Goal: Feedback & Contribution: Submit feedback/report problem

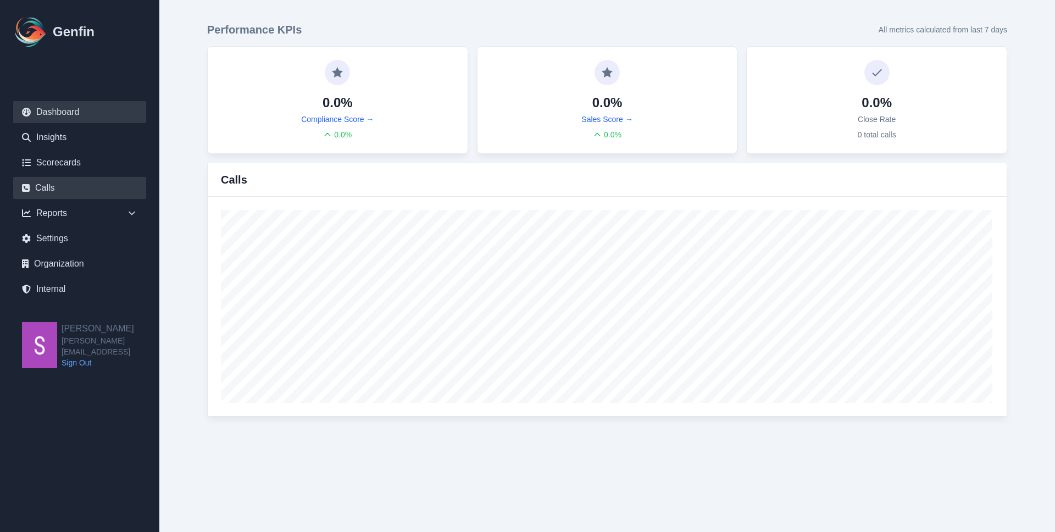
click at [82, 182] on link "Calls" at bounding box center [79, 188] width 133 height 22
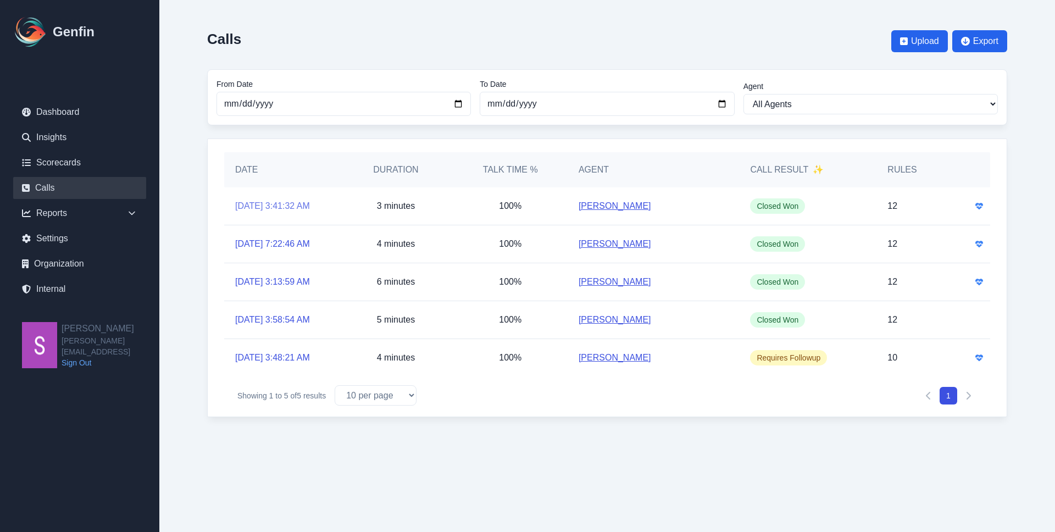
click at [296, 201] on link "8/5/2025, 3:41:32 AM" at bounding box center [272, 206] width 75 height 13
click at [303, 248] on link "8/4/2025, 7:22:46 AM" at bounding box center [272, 243] width 75 height 13
click at [303, 281] on link "8/3/2025, 3:13:59 AM" at bounding box center [272, 281] width 75 height 13
click at [303, 321] on link "[DATE] 3:58:54 AM" at bounding box center [272, 319] width 75 height 13
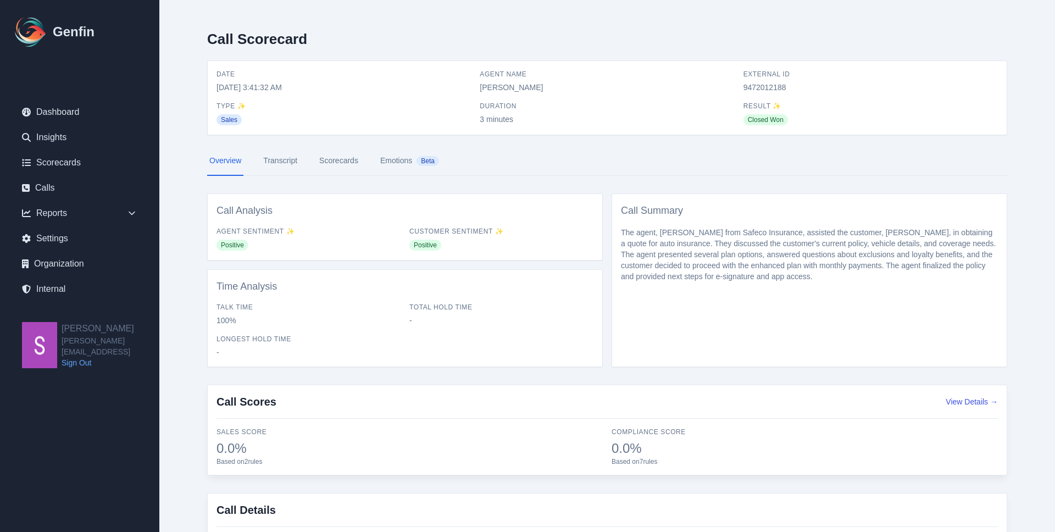
click at [276, 165] on link "Transcript" at bounding box center [280, 161] width 38 height 30
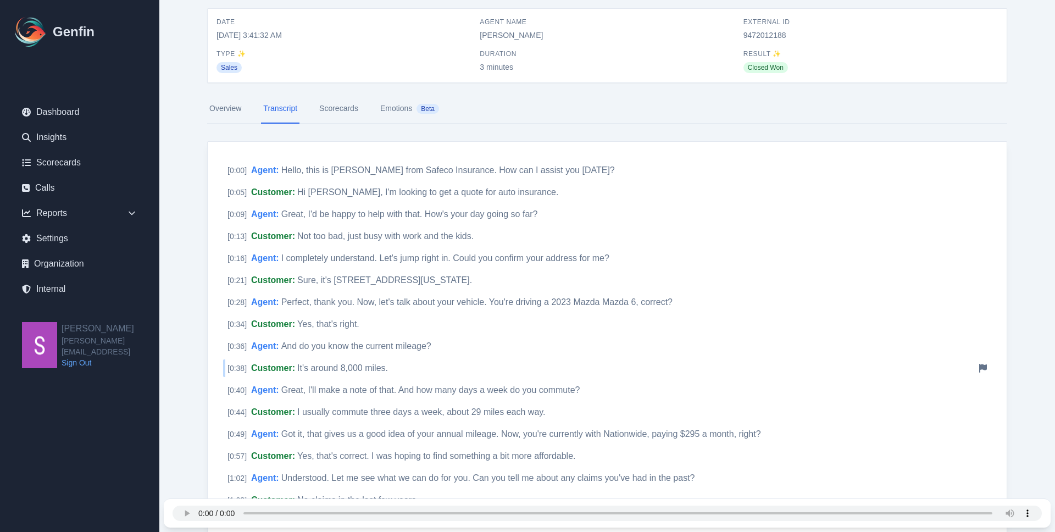
scroll to position [59, 0]
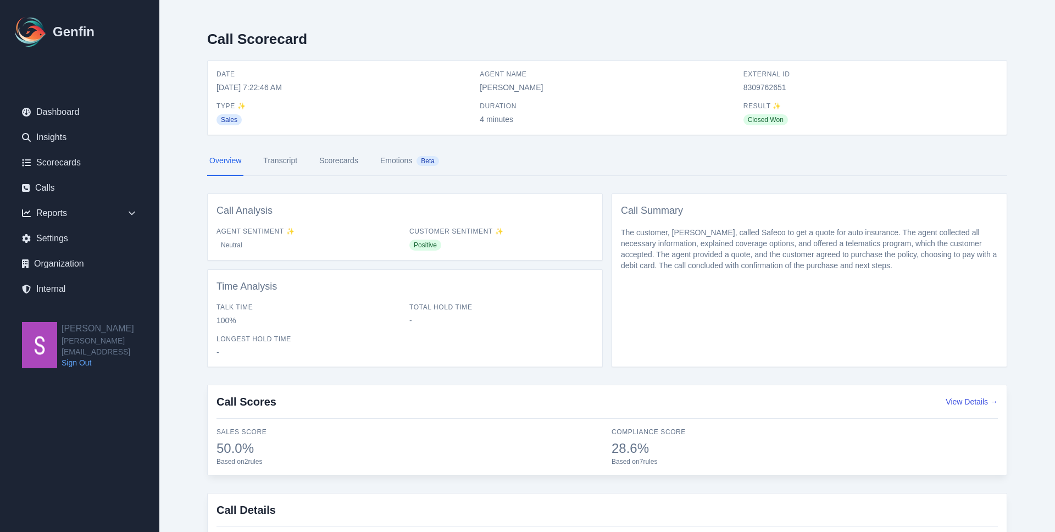
click at [273, 165] on link "Transcript" at bounding box center [280, 161] width 38 height 30
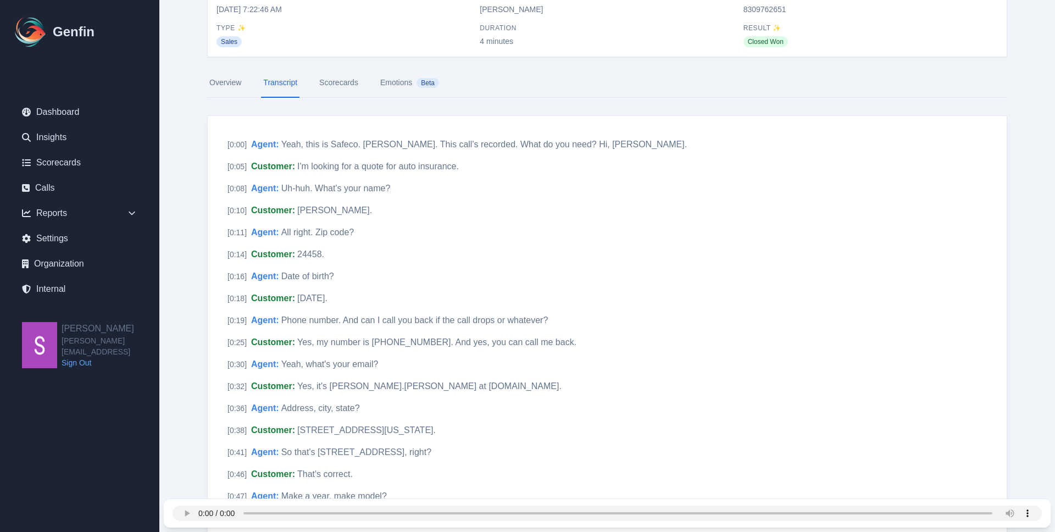
scroll to position [80, 0]
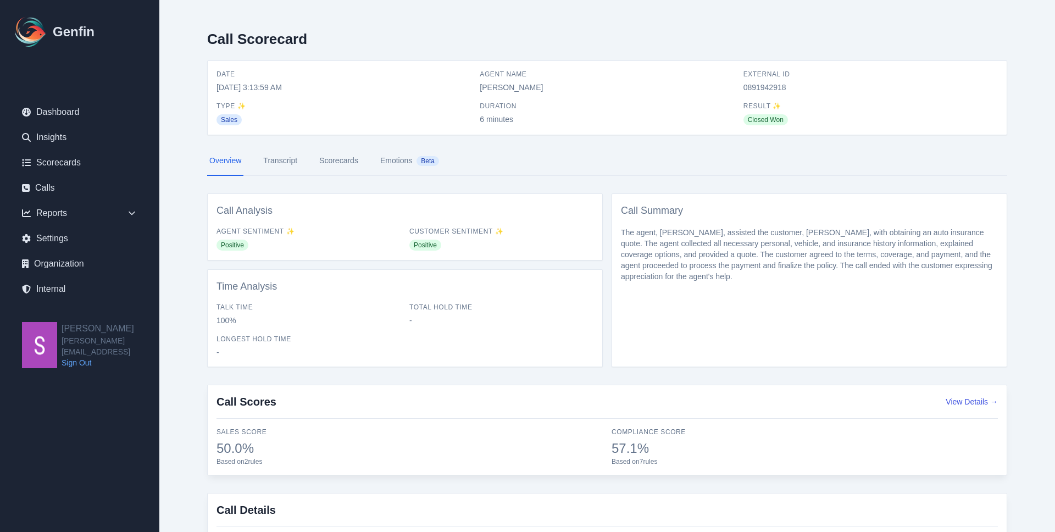
click at [285, 160] on link "Transcript" at bounding box center [280, 161] width 38 height 30
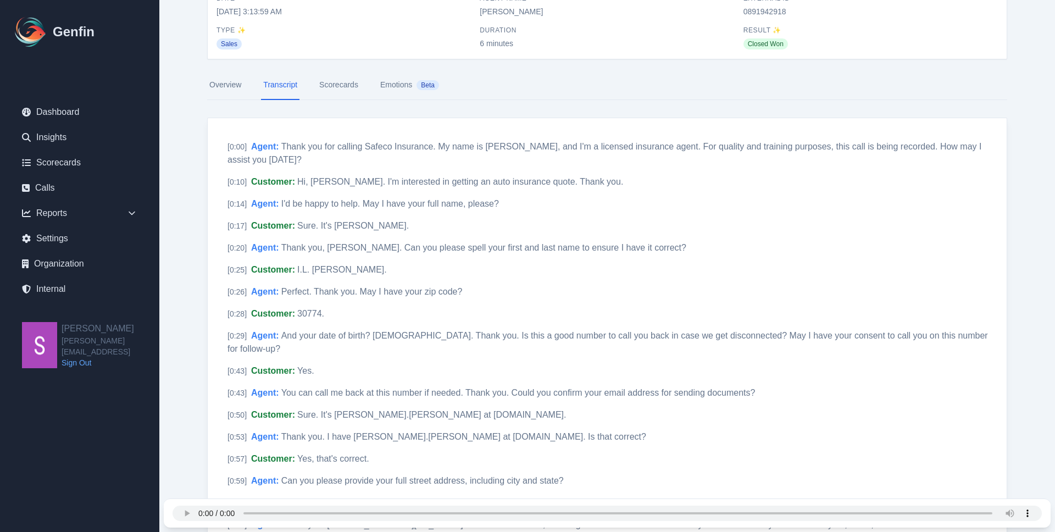
scroll to position [80, 0]
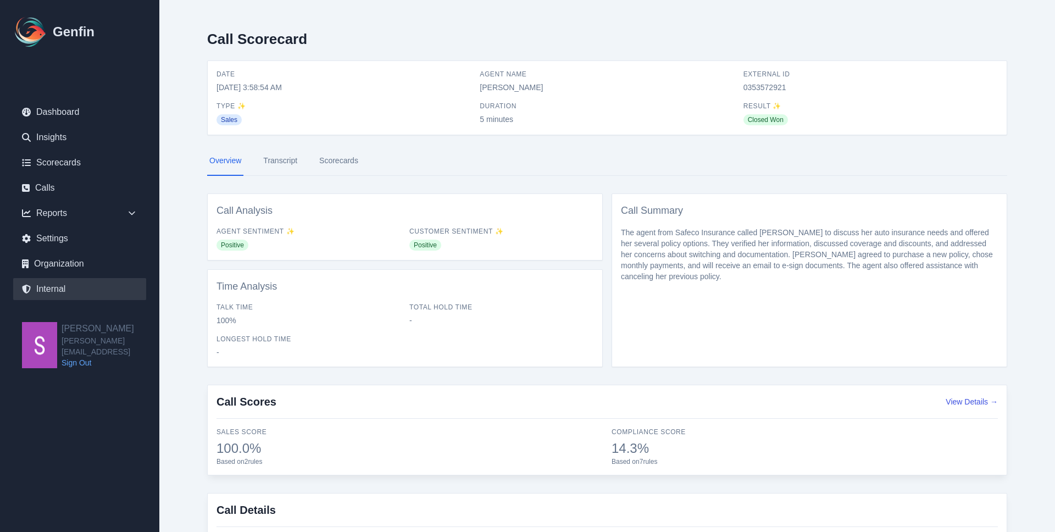
click at [85, 293] on link "Internal" at bounding box center [79, 289] width 133 height 22
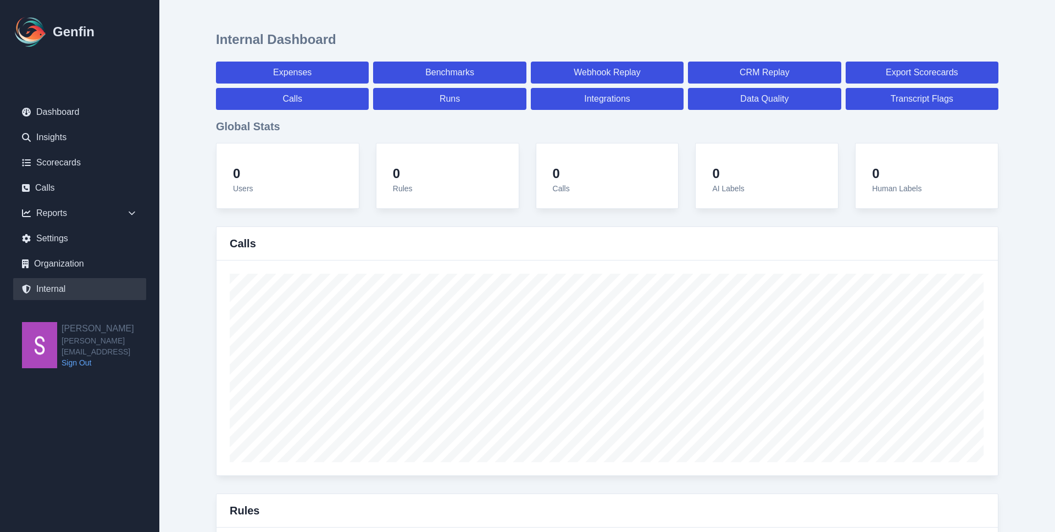
select select "paid"
select select "7"
select select "paid"
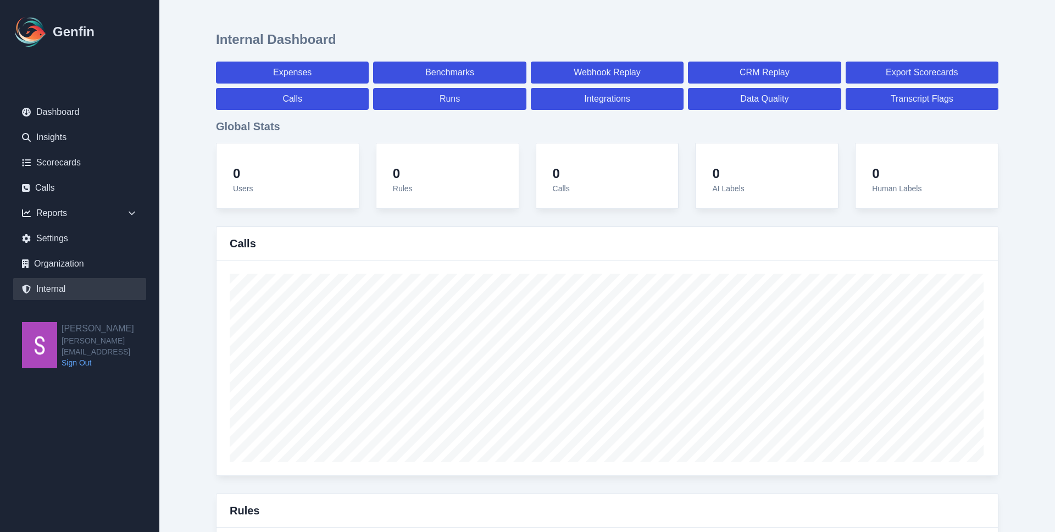
select select "7"
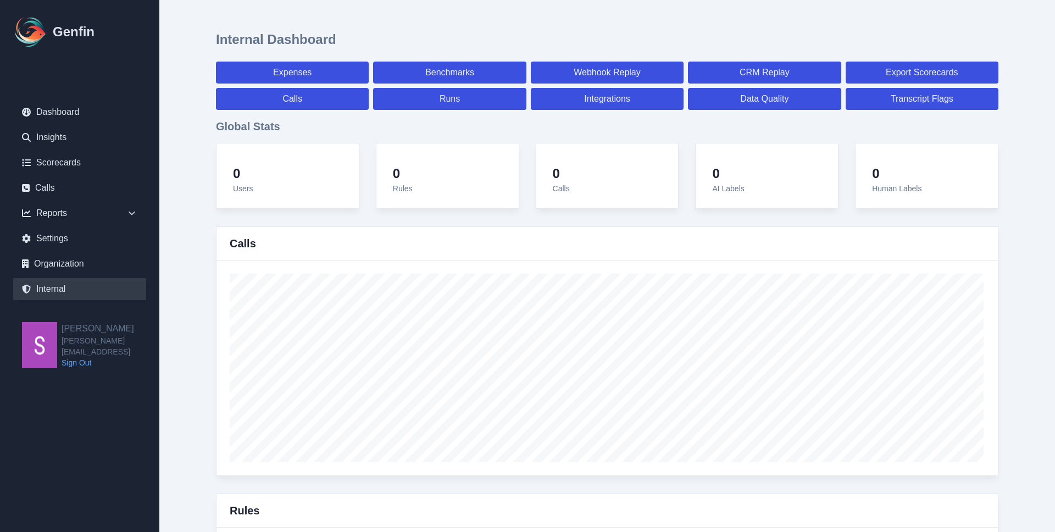
select select "7"
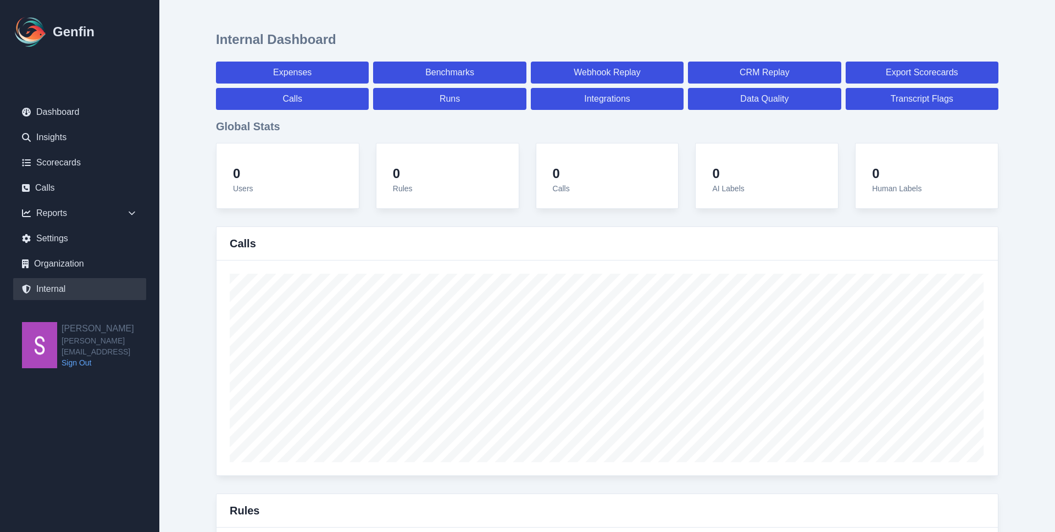
select select "7"
select select "paid"
select select "7"
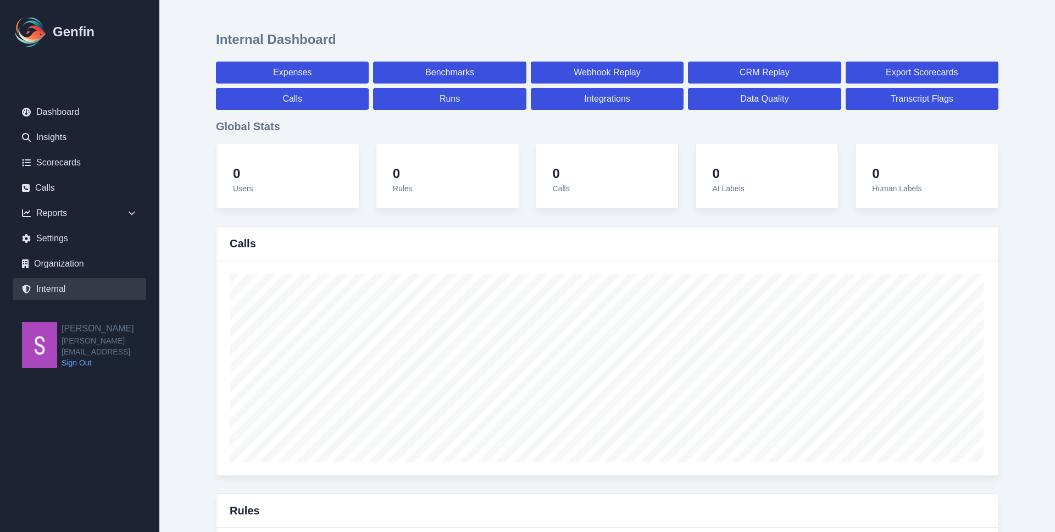
select select "7"
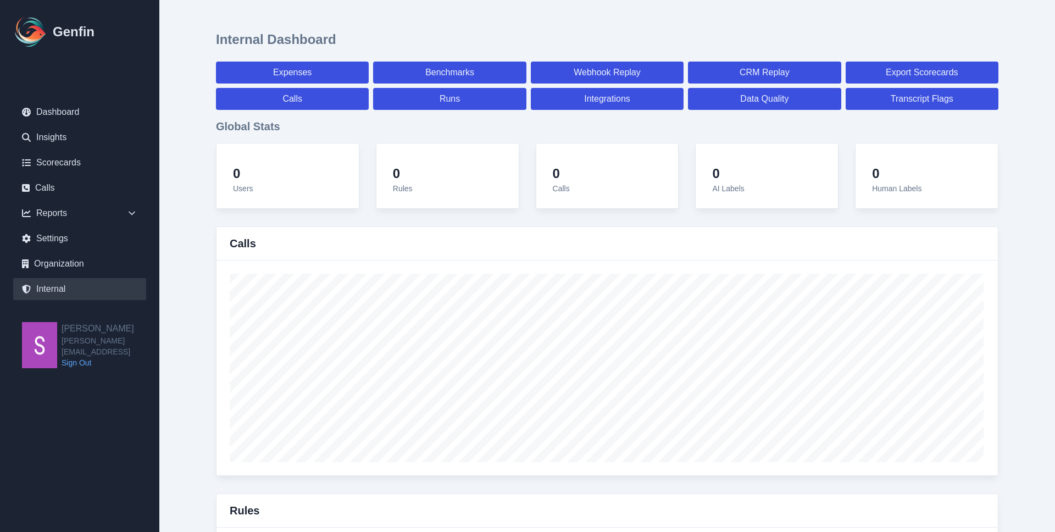
select select "7"
select select "paid"
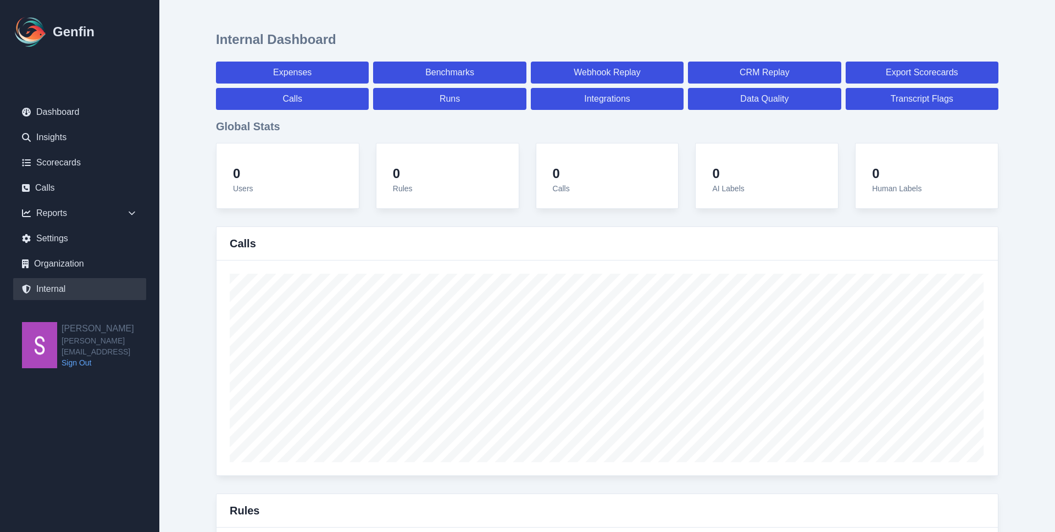
select select "7"
select select "paid"
select select "7"
select select "paid"
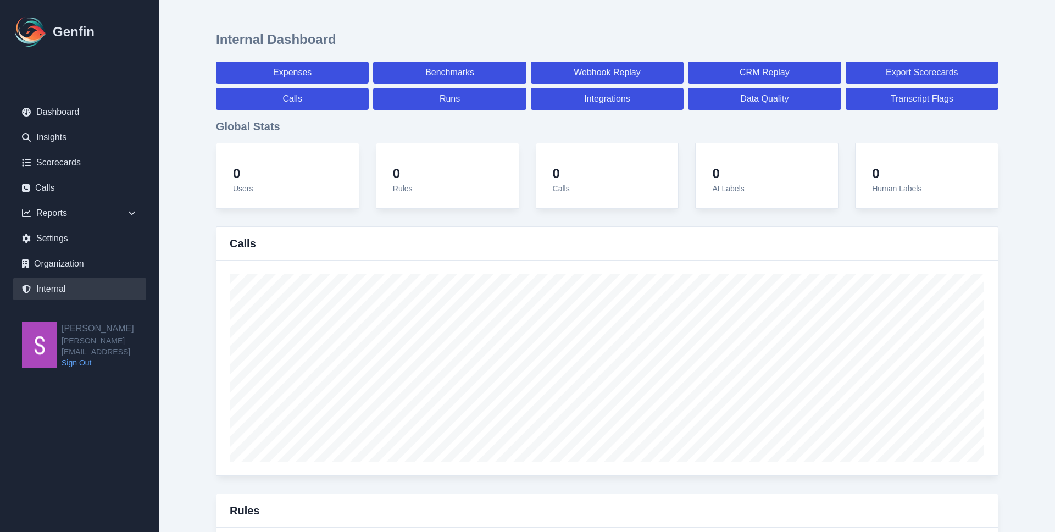
select select "7"
select select "paid"
select select "7"
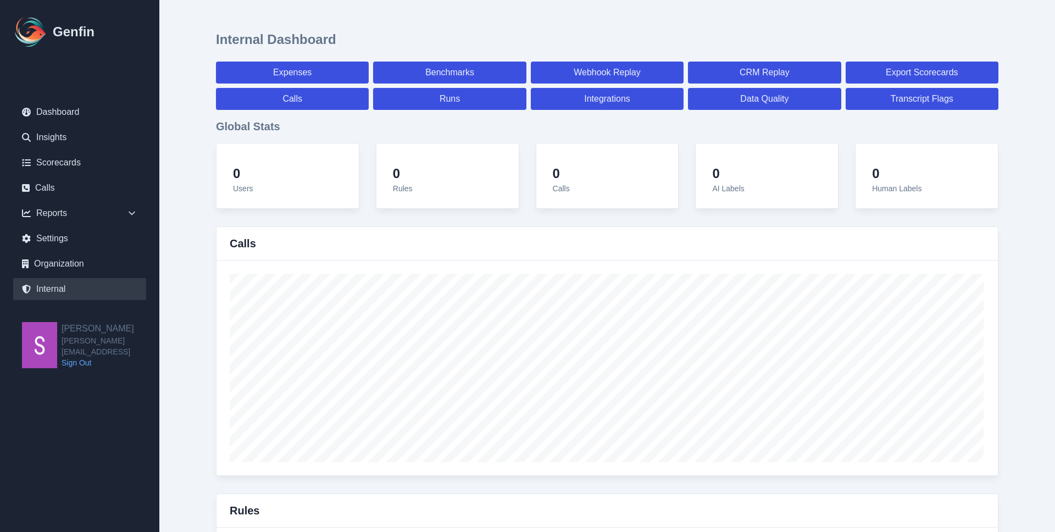
select select "7"
select select "paid"
select select "7"
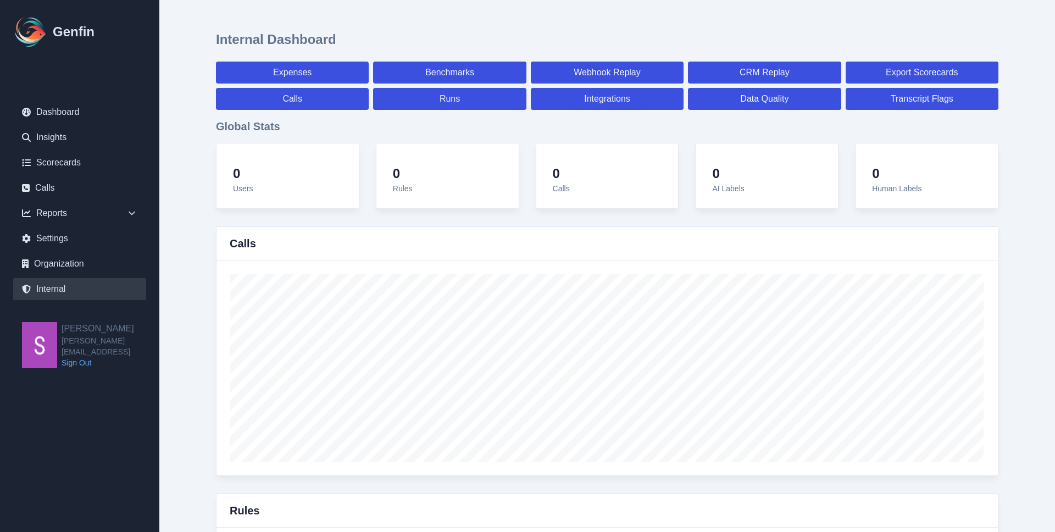
select select "paid"
select select "7"
select select "paid"
select select "7"
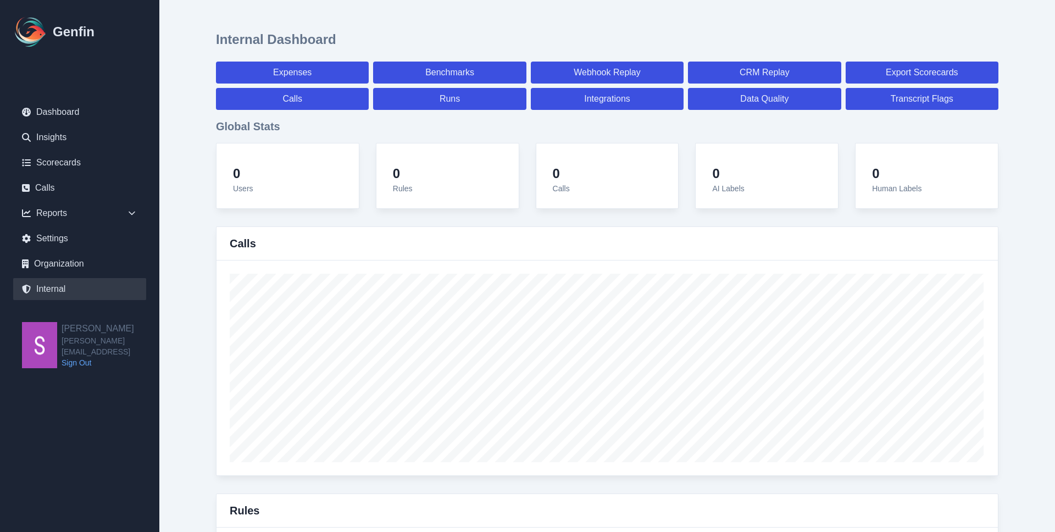
select select "paid"
select select "7"
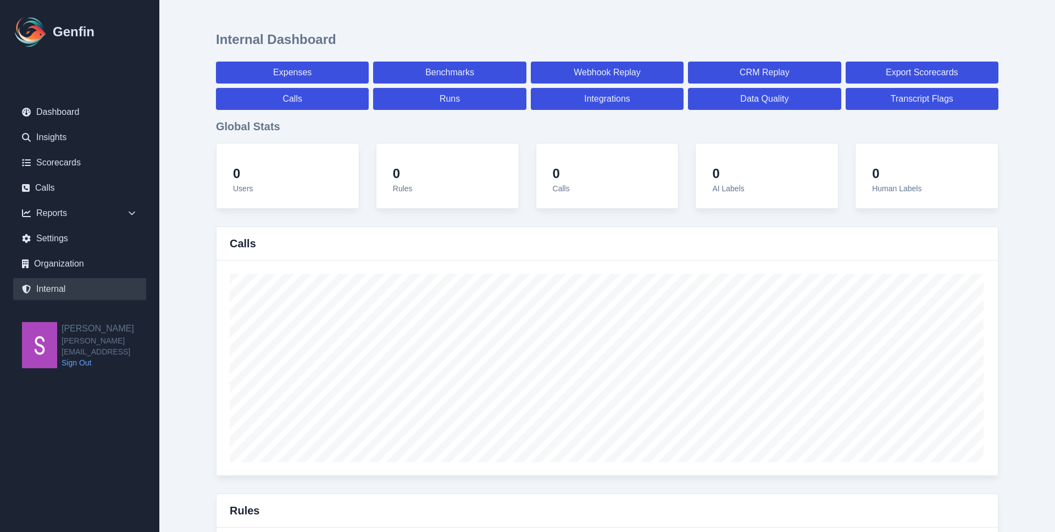
select select "7"
select select "paid"
select select "7"
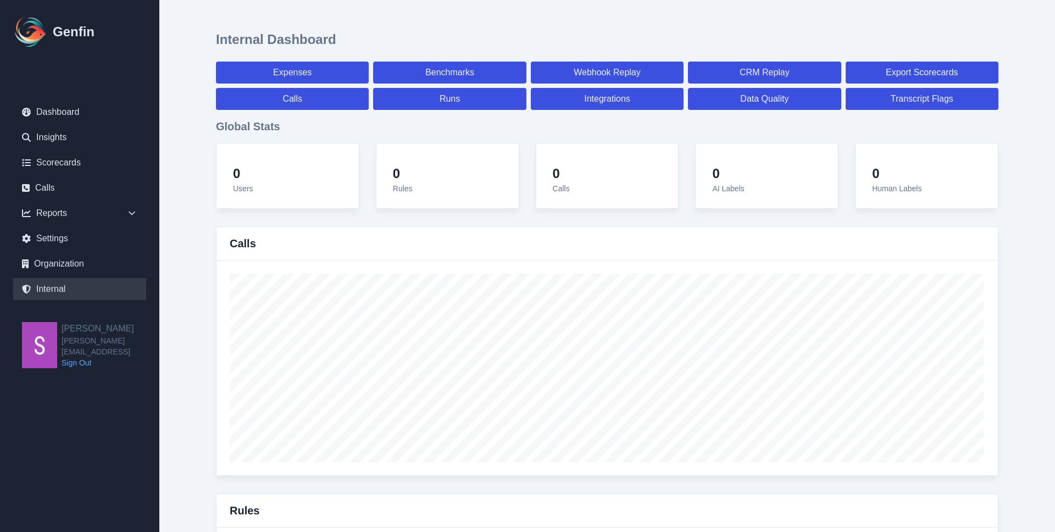
select select "7"
select select "paid"
select select "7"
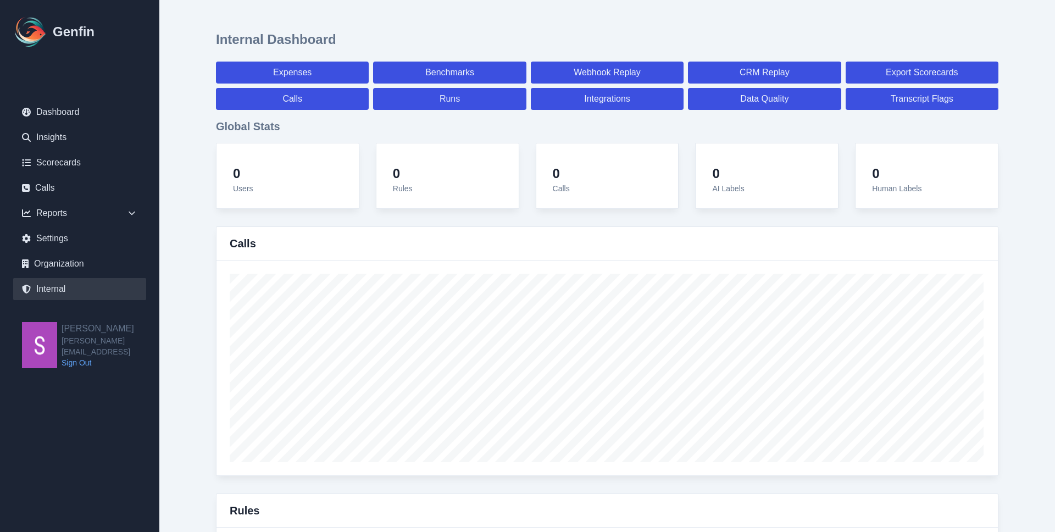
select select "7"
select select "paid"
select select "7"
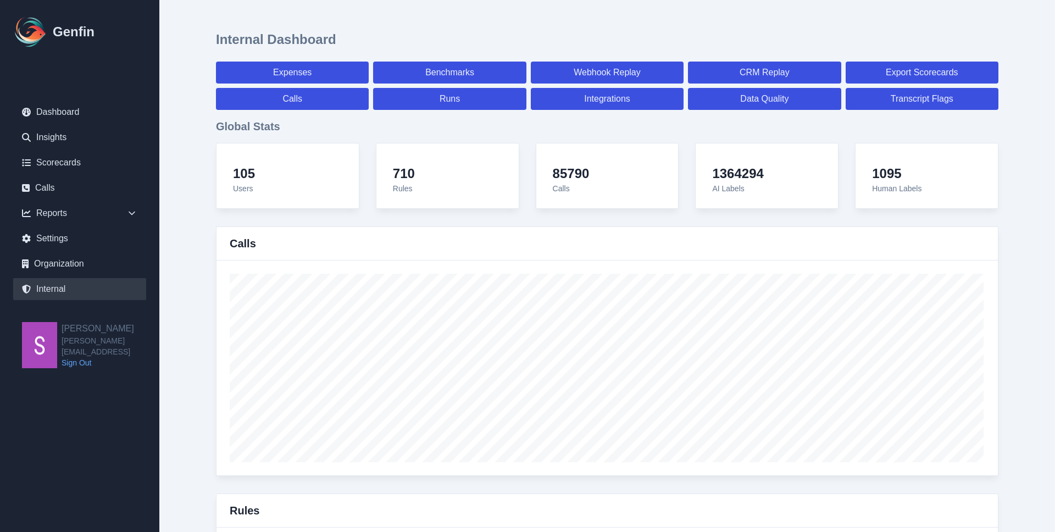
scroll to position [3829, 0]
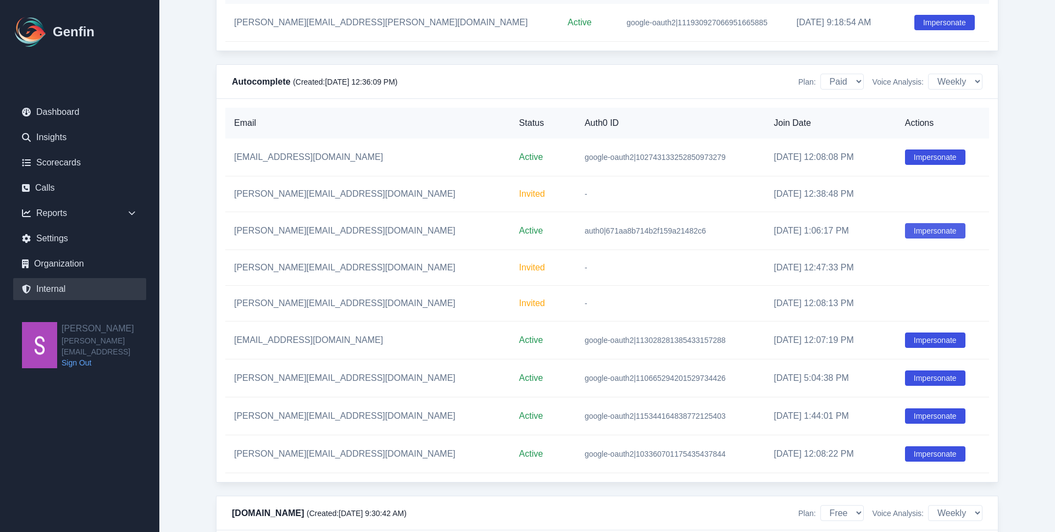
click at [905, 239] on button "Impersonate" at bounding box center [935, 230] width 60 height 15
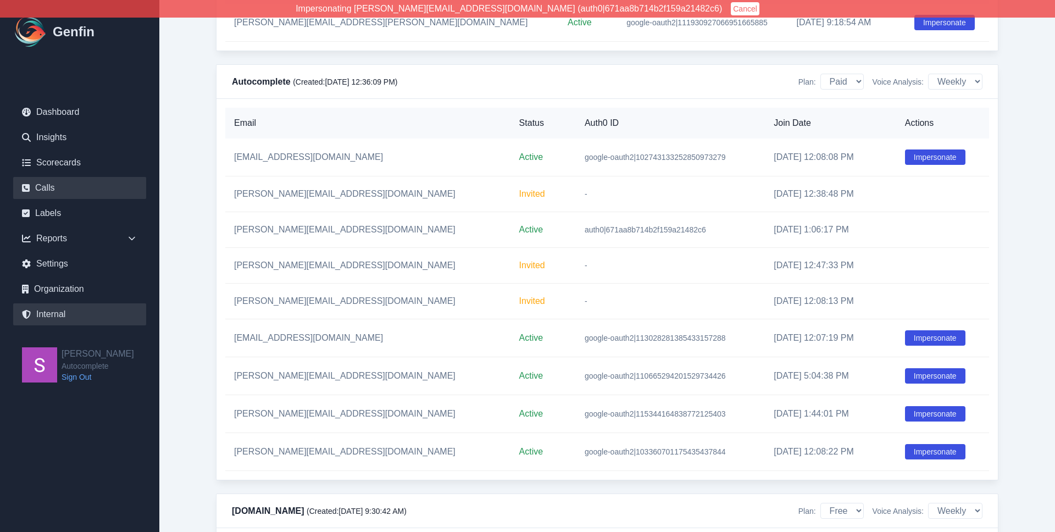
click at [78, 189] on link "Calls" at bounding box center [79, 188] width 133 height 22
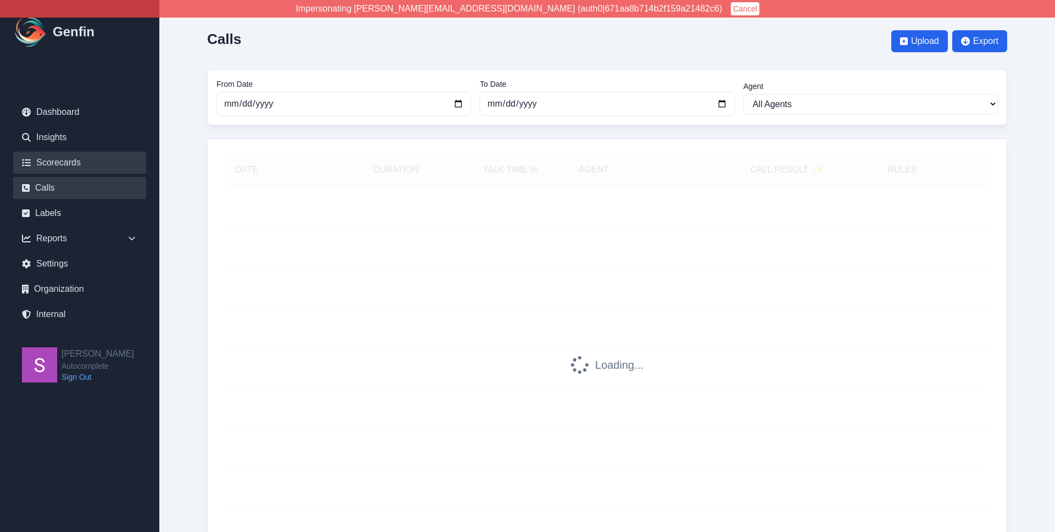
click at [84, 167] on link "Scorecards" at bounding box center [79, 163] width 133 height 22
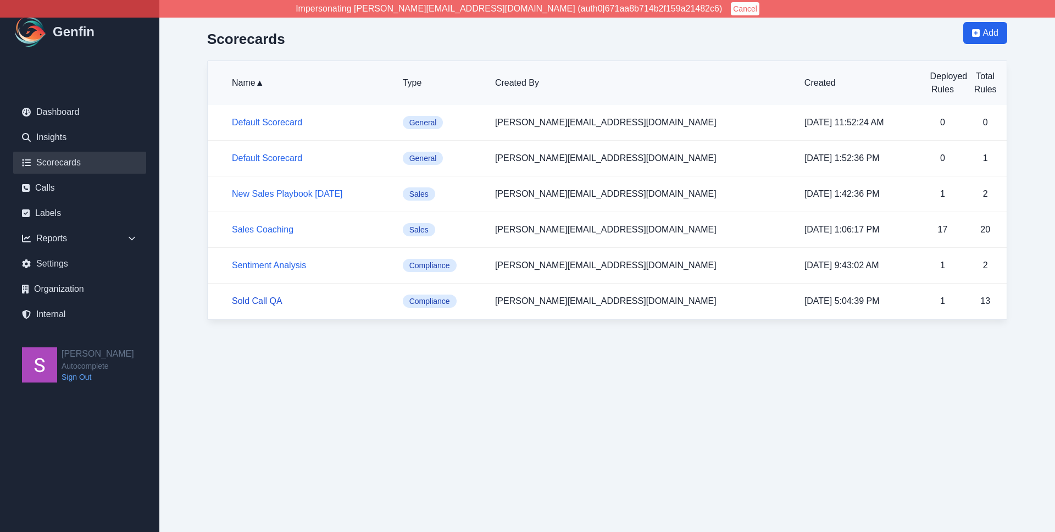
click at [264, 305] on link "Sold Call QA" at bounding box center [257, 300] width 51 height 9
click at [273, 226] on link "Sales Coaching" at bounding box center [263, 229] width 62 height 9
click at [80, 310] on link "Internal" at bounding box center [79, 314] width 133 height 22
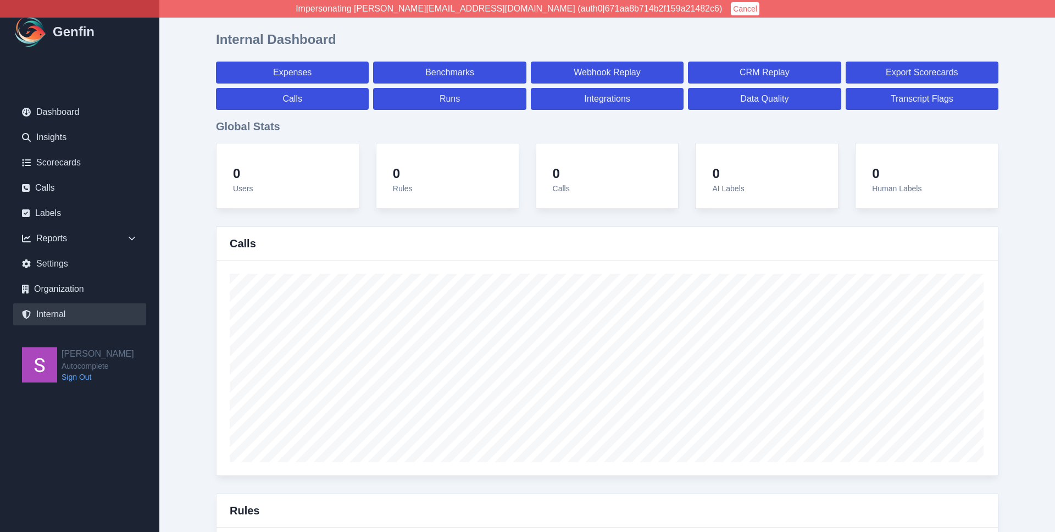
select select "paid"
select select "7"
select select "paid"
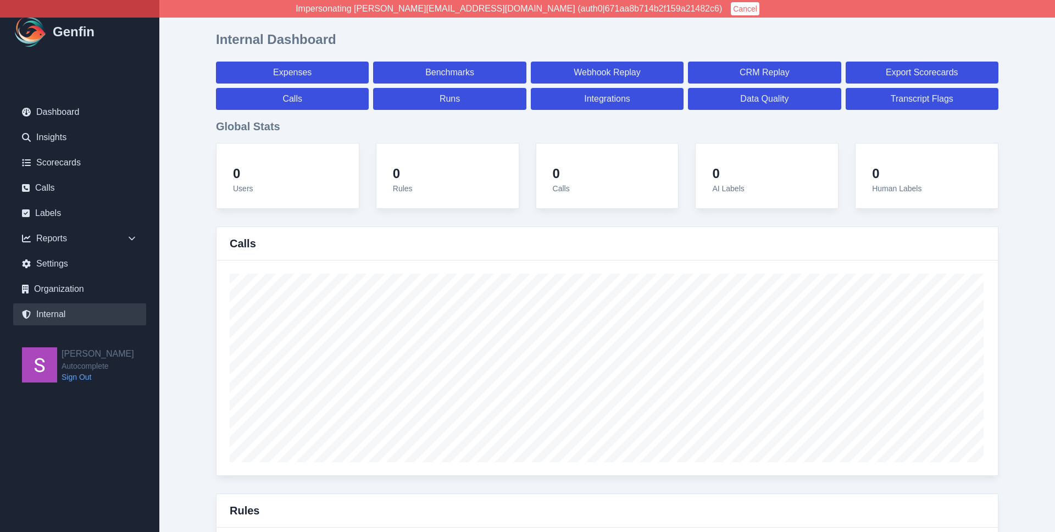
select select "7"
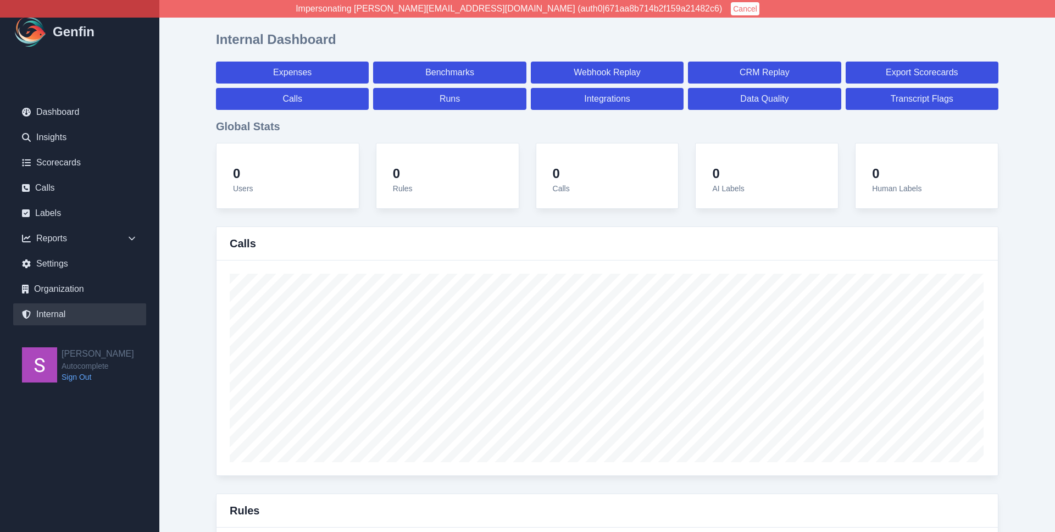
select select "7"
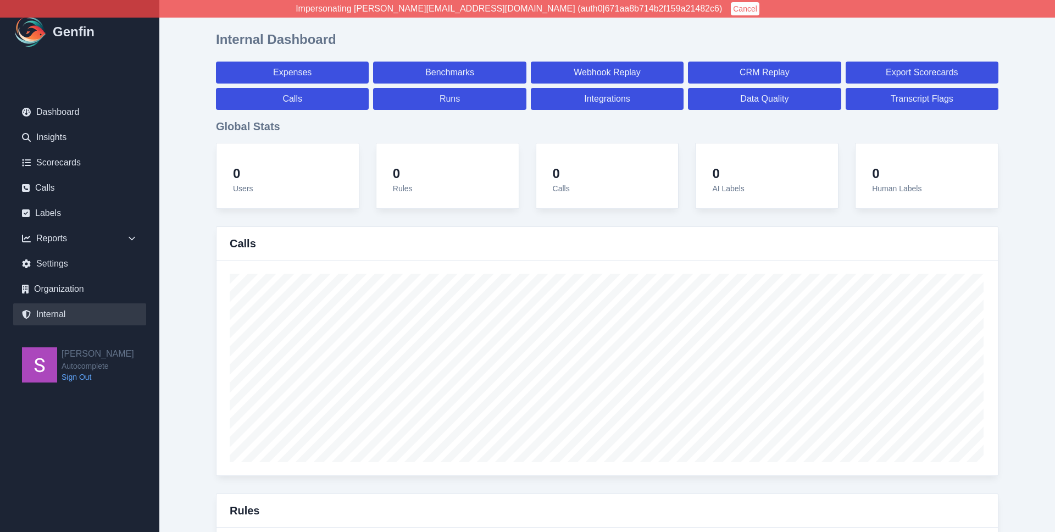
select select "7"
select select "paid"
select select "7"
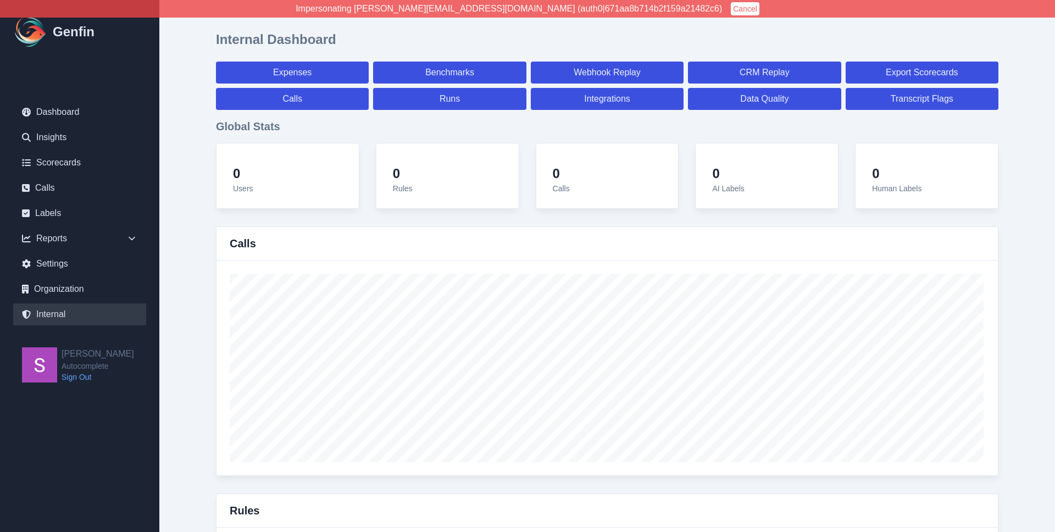
select select "7"
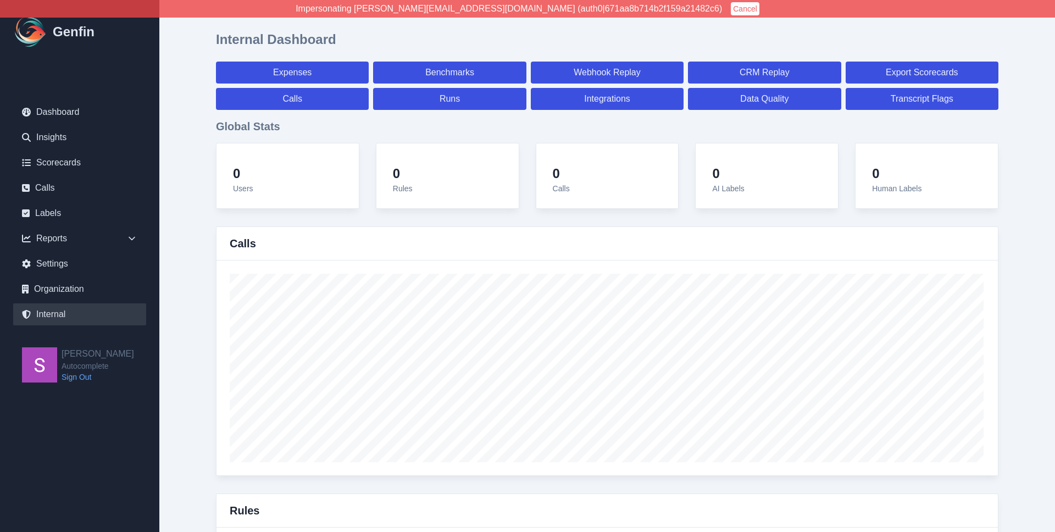
select select "7"
select select "paid"
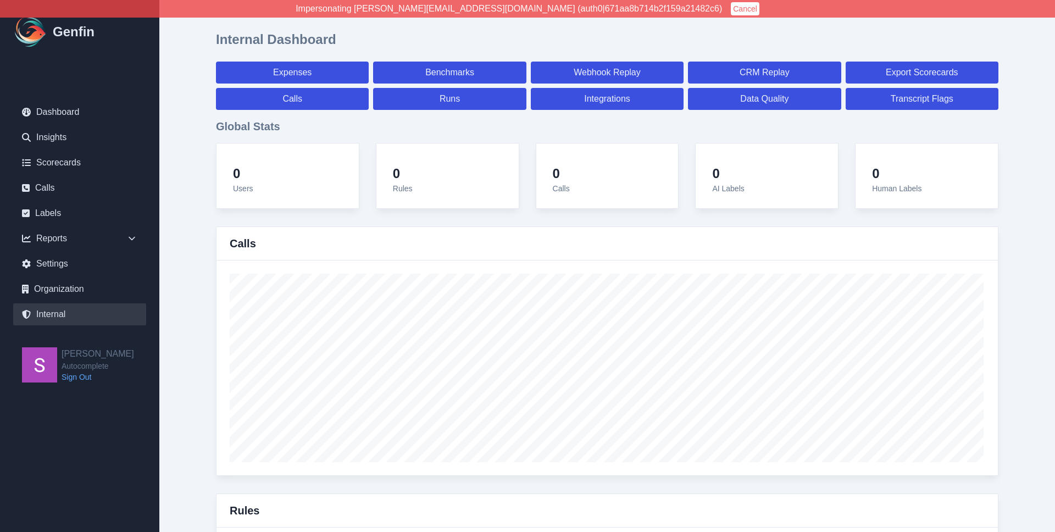
select select "7"
select select "paid"
select select "7"
select select "paid"
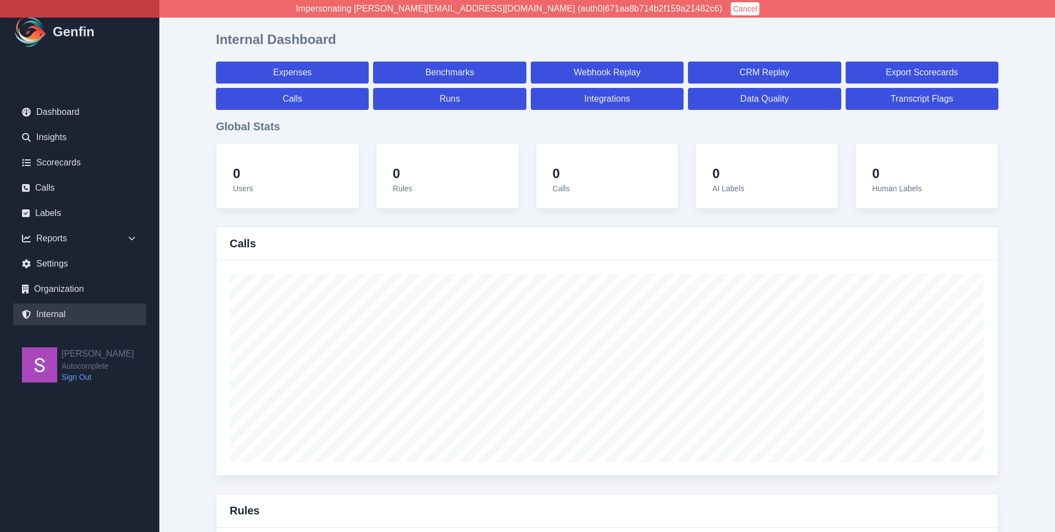
select select "7"
select select "paid"
select select "7"
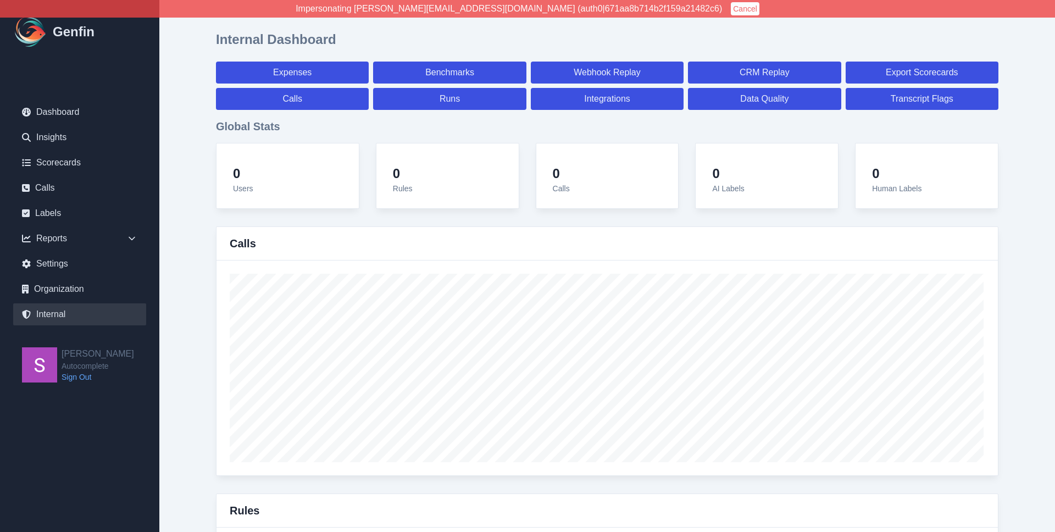
select select "7"
select select "paid"
select select "7"
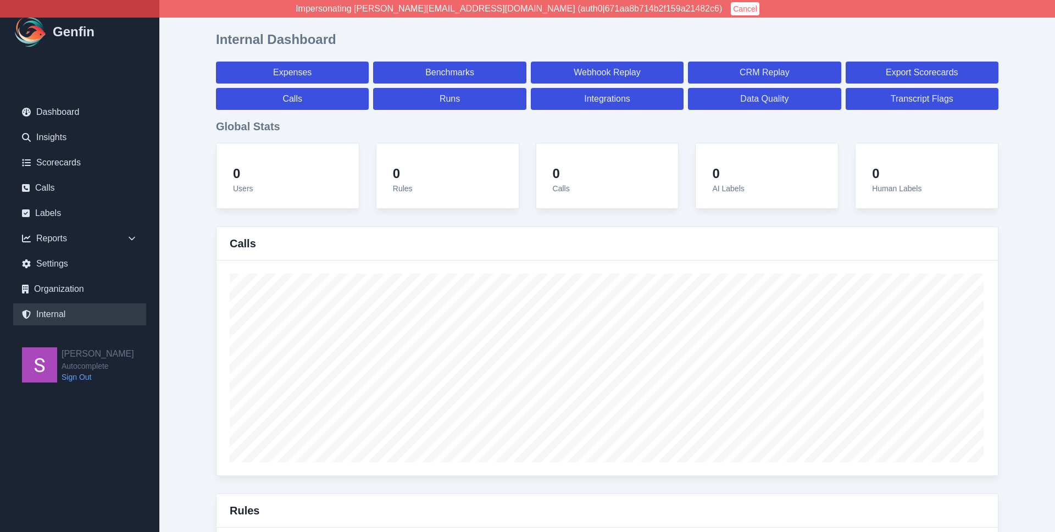
select select "paid"
select select "7"
select select "paid"
select select "7"
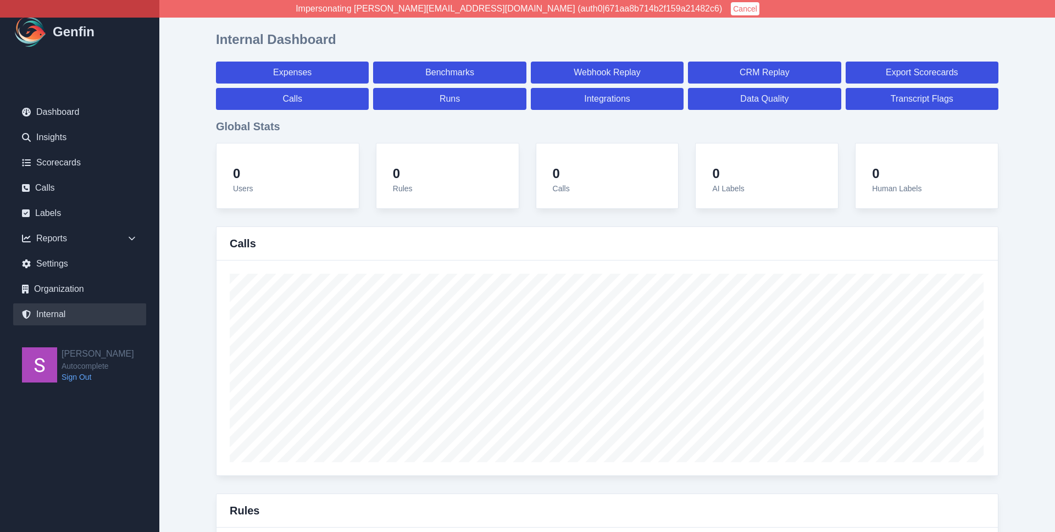
select select "paid"
select select "7"
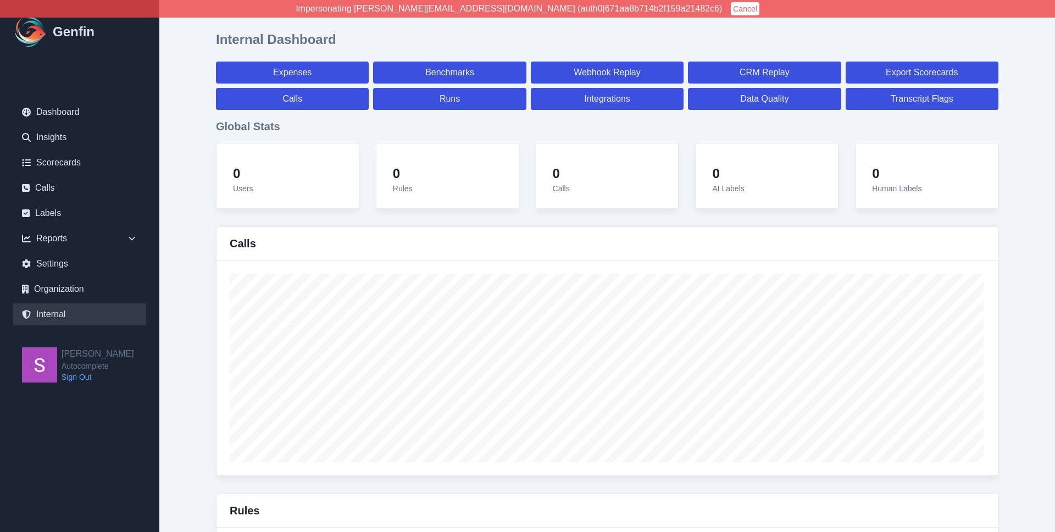
select select "7"
select select "paid"
select select "7"
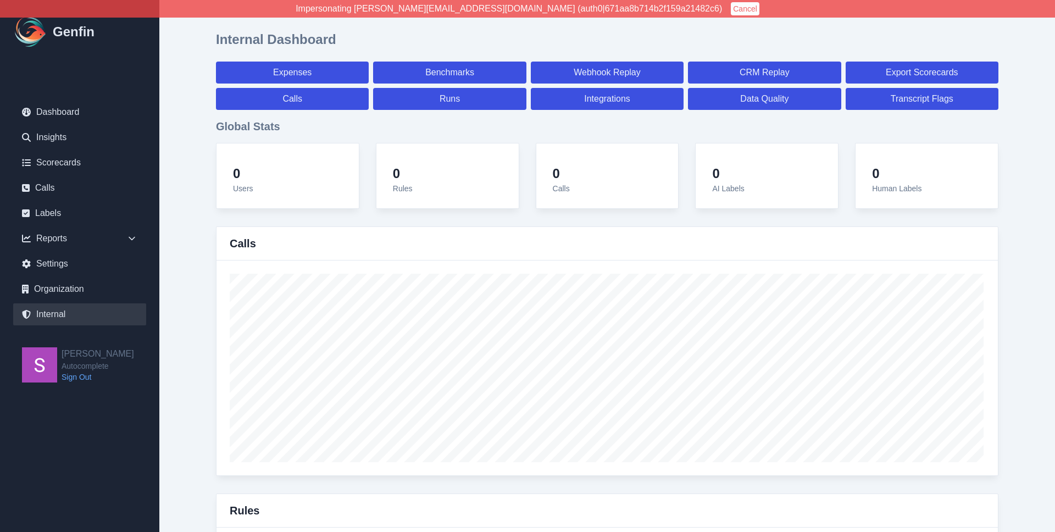
select select "7"
select select "paid"
select select "7"
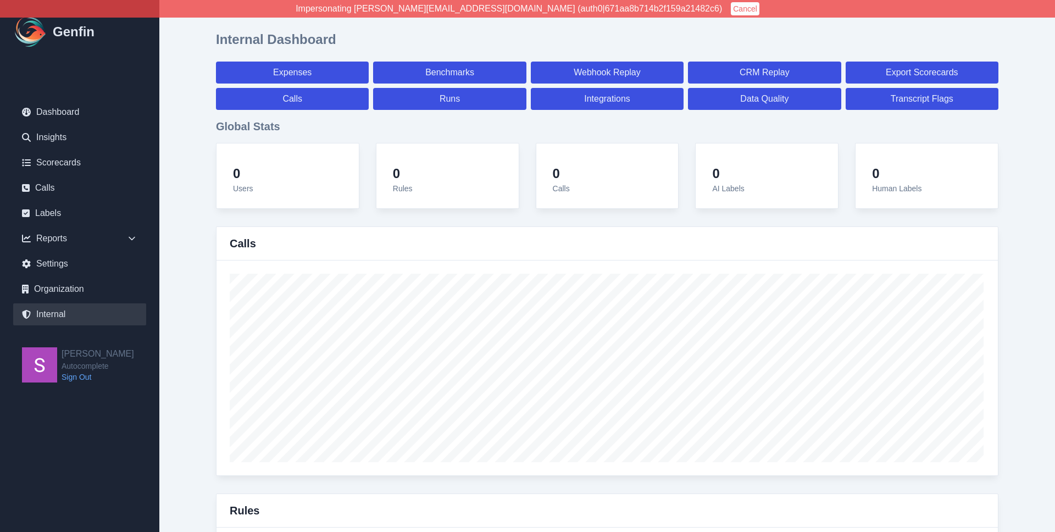
select select "7"
select select "paid"
select select "7"
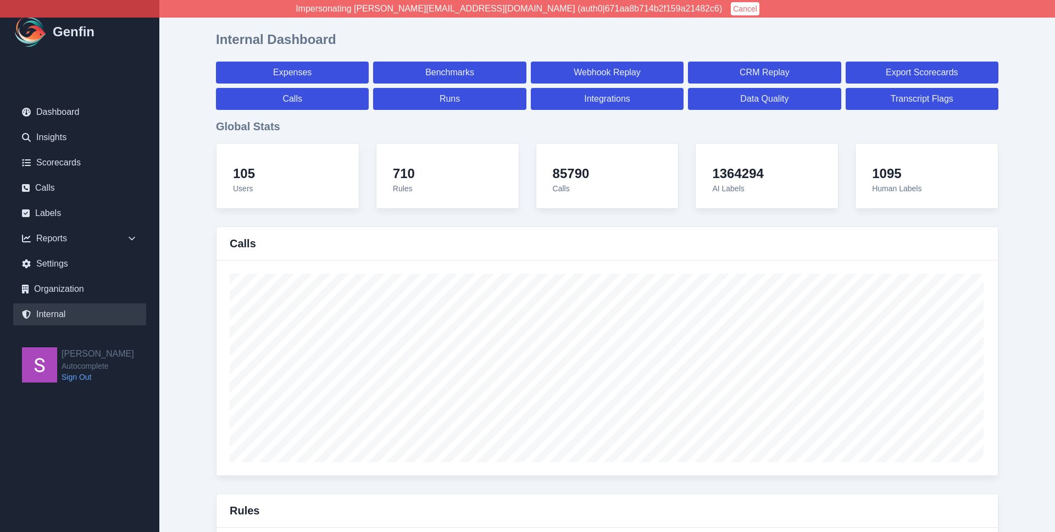
scroll to position [8028, 0]
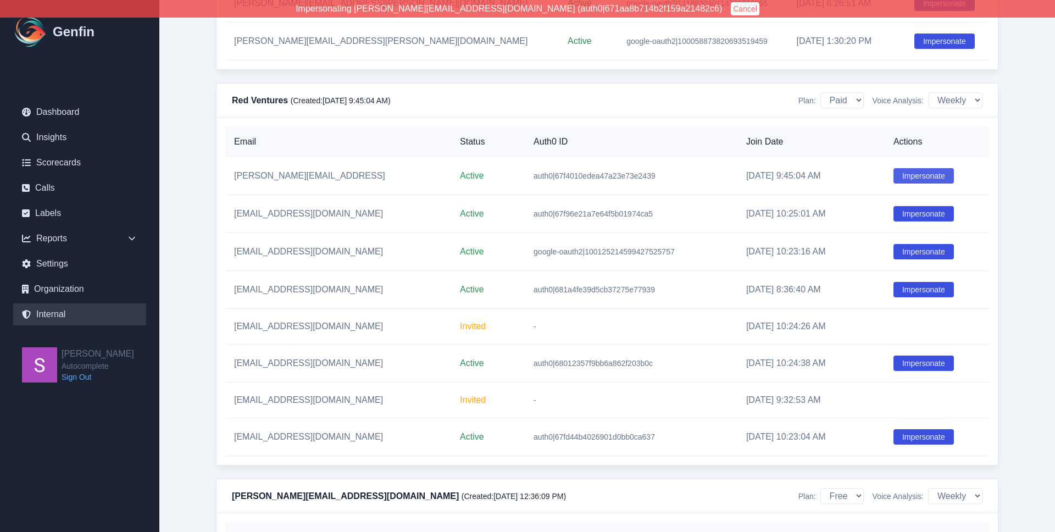
click at [915, 184] on button "Impersonate" at bounding box center [924, 175] width 60 height 15
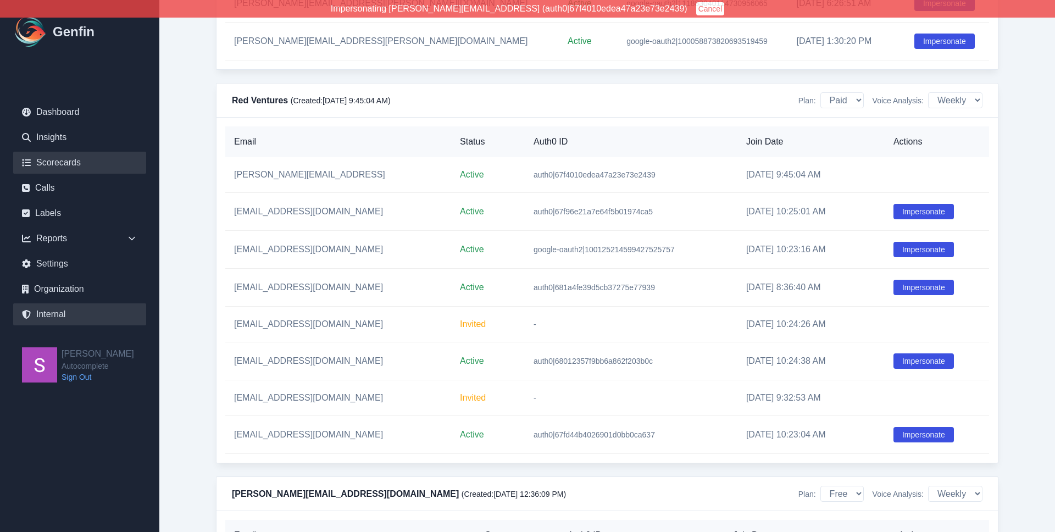
click at [80, 164] on link "Scorecards" at bounding box center [79, 163] width 133 height 22
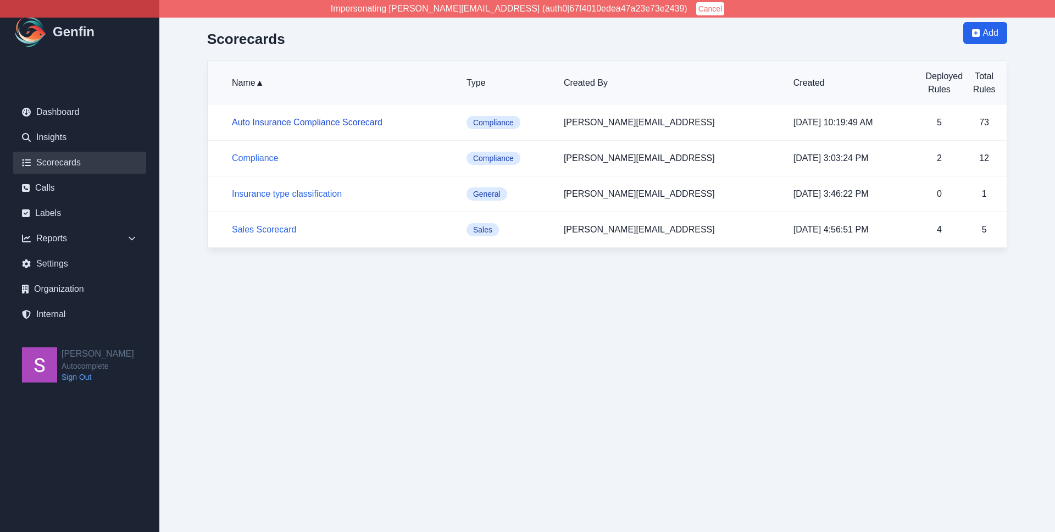
click at [284, 121] on link "Auto Insurance Compliance Scorecard" at bounding box center [307, 122] width 151 height 9
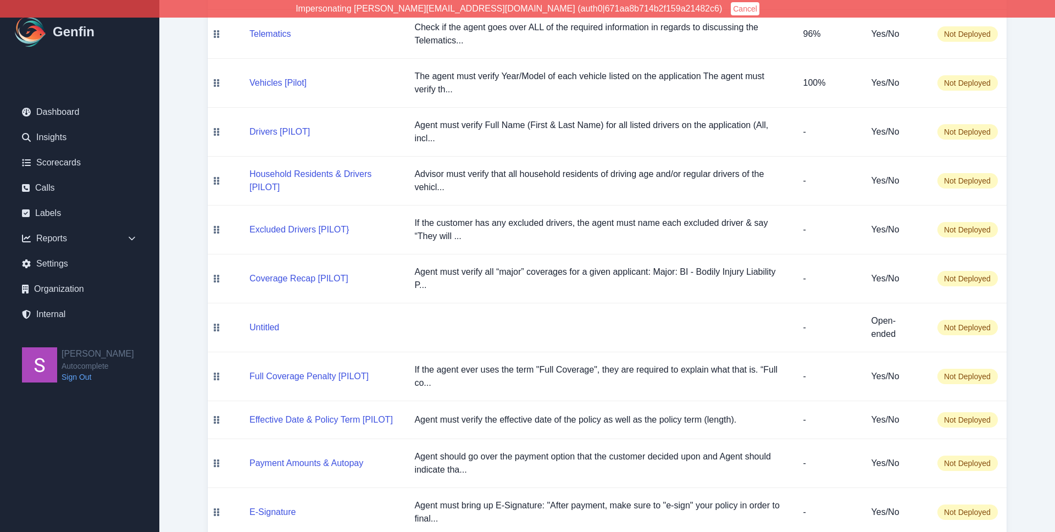
scroll to position [414, 0]
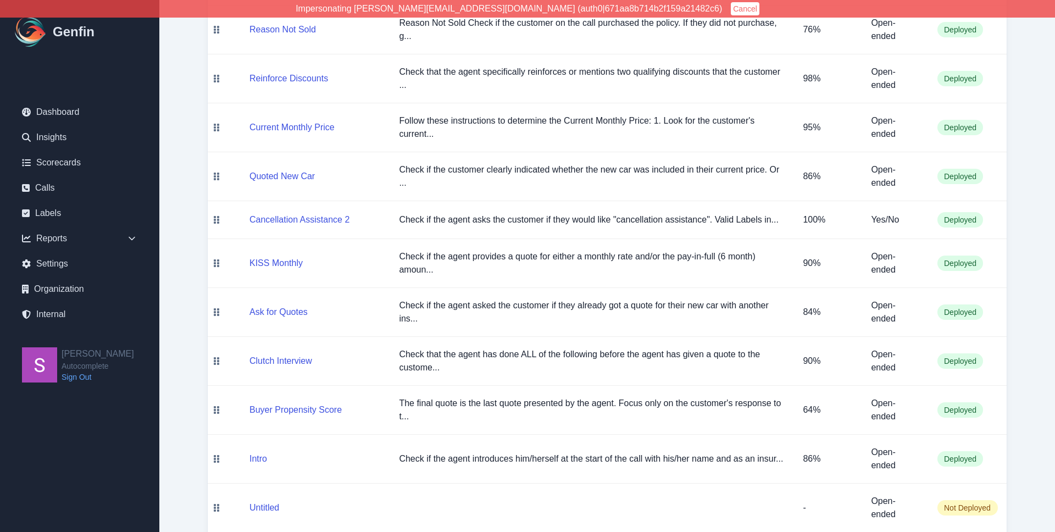
scroll to position [669, 0]
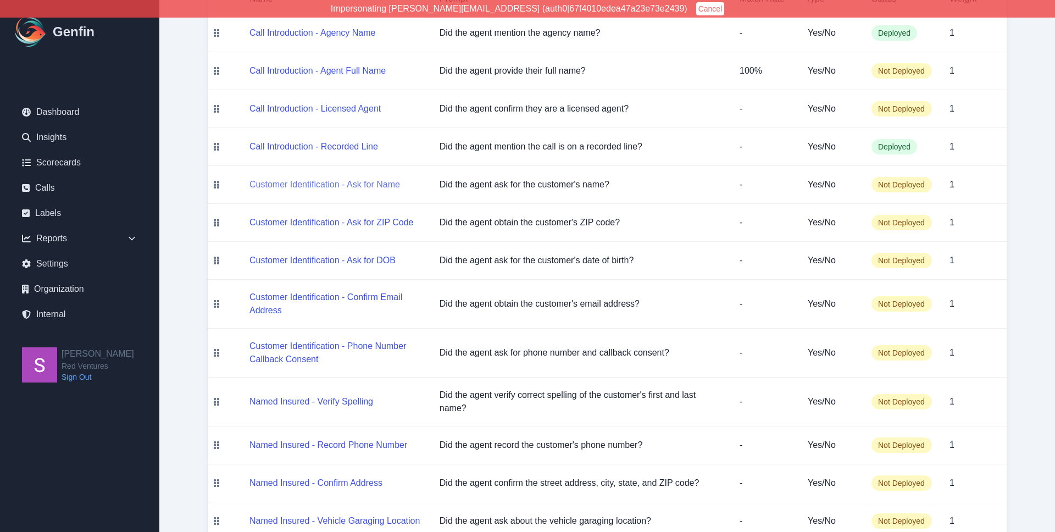
scroll to position [198, 0]
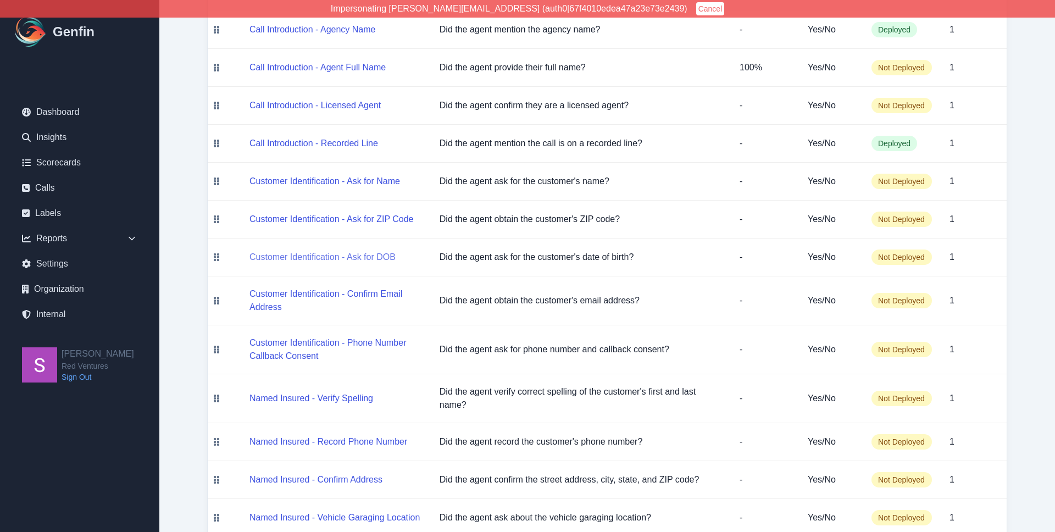
click at [355, 264] on button "Customer Identification - Ask for DOB" at bounding box center [323, 257] width 146 height 13
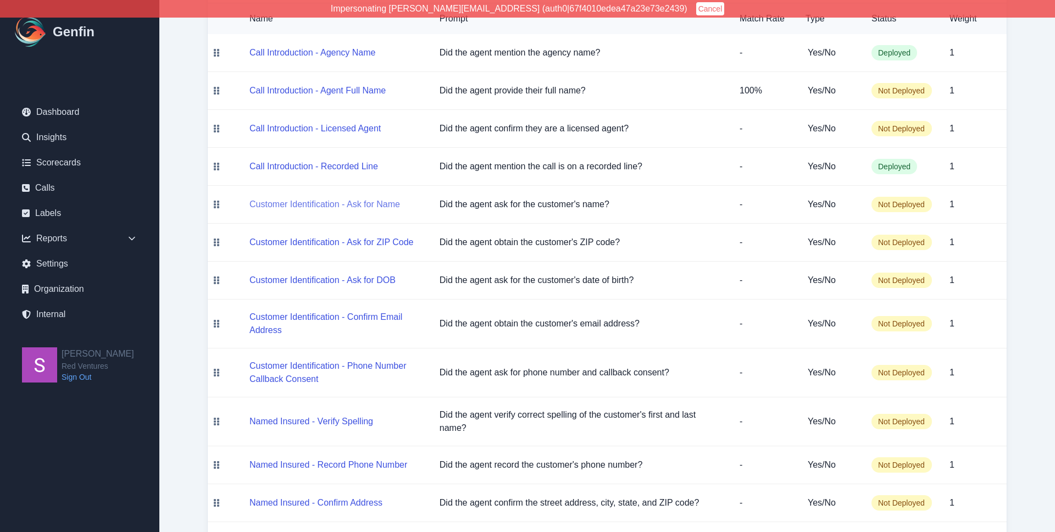
scroll to position [176, 0]
click at [346, 209] on button "Customer Identification - Ask for Name" at bounding box center [325, 202] width 151 height 13
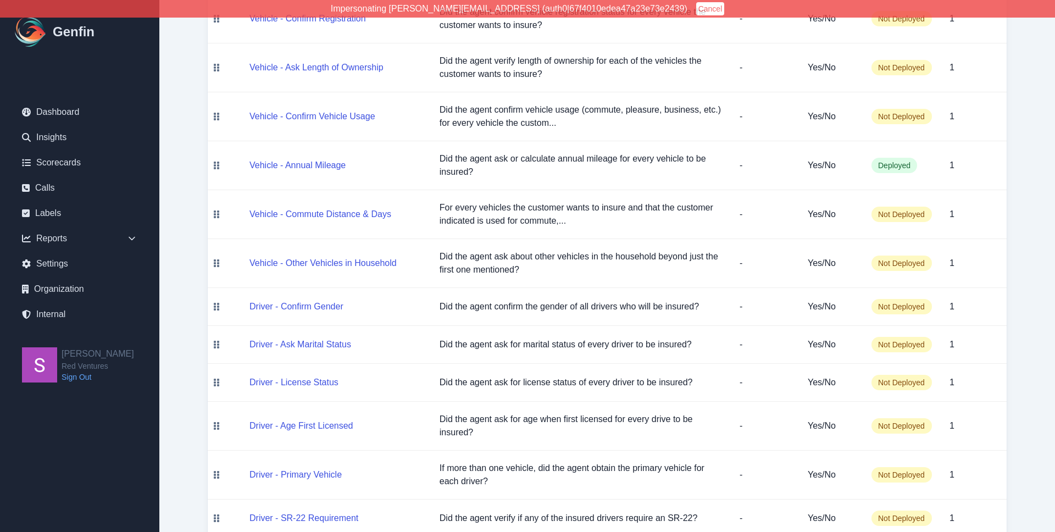
scroll to position [938, 0]
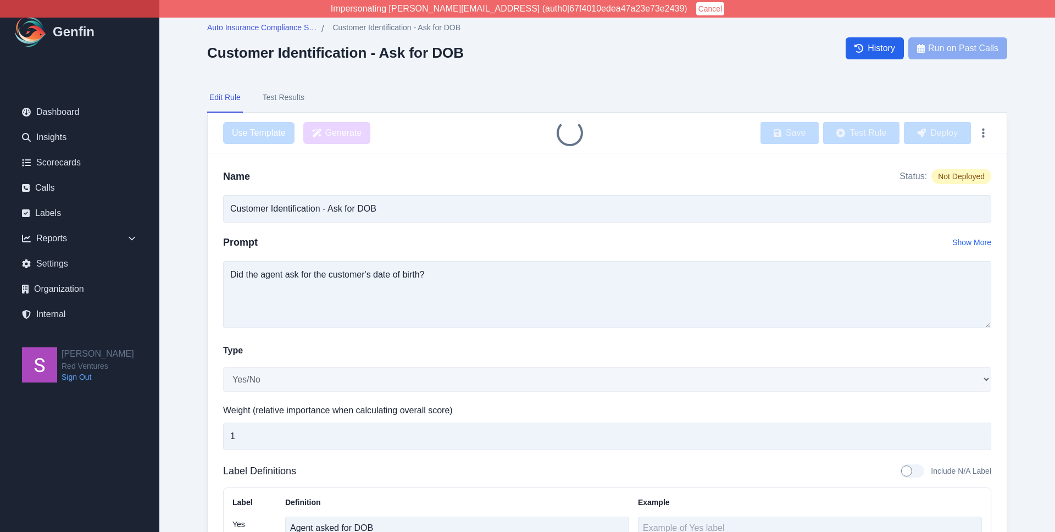
select select "Yes/No"
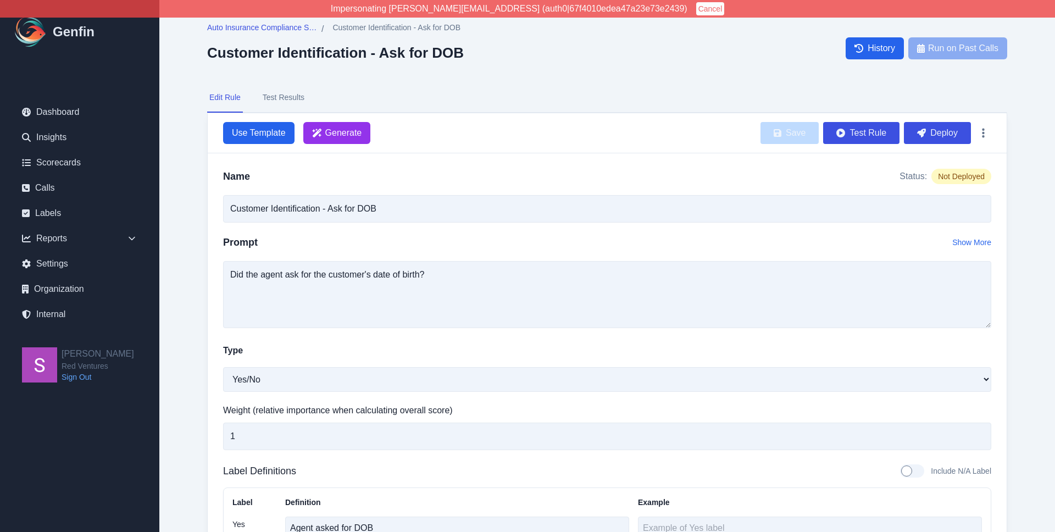
click at [288, 99] on button "Test Results" at bounding box center [284, 98] width 46 height 30
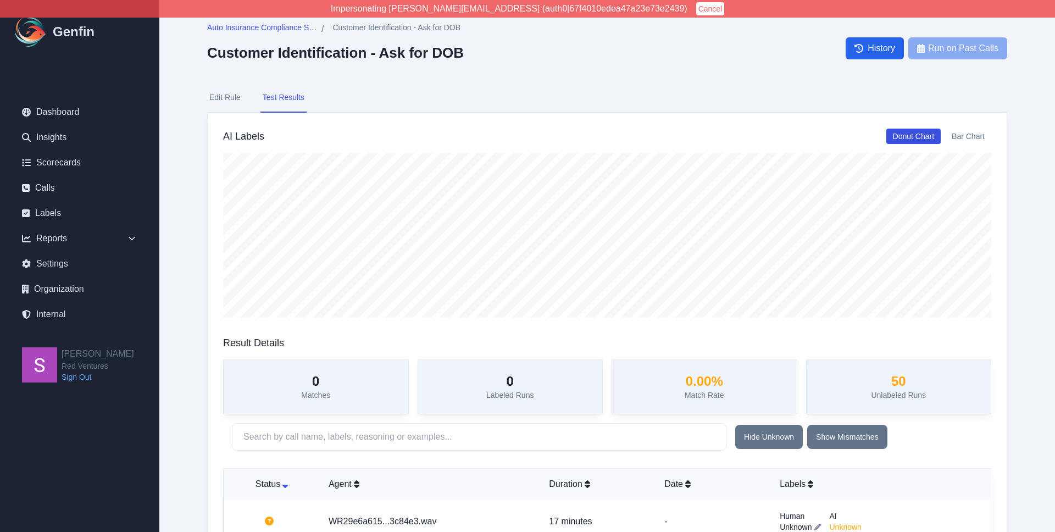
click at [235, 92] on button "Edit Rule" at bounding box center [225, 98] width 36 height 30
select select "Yes/No"
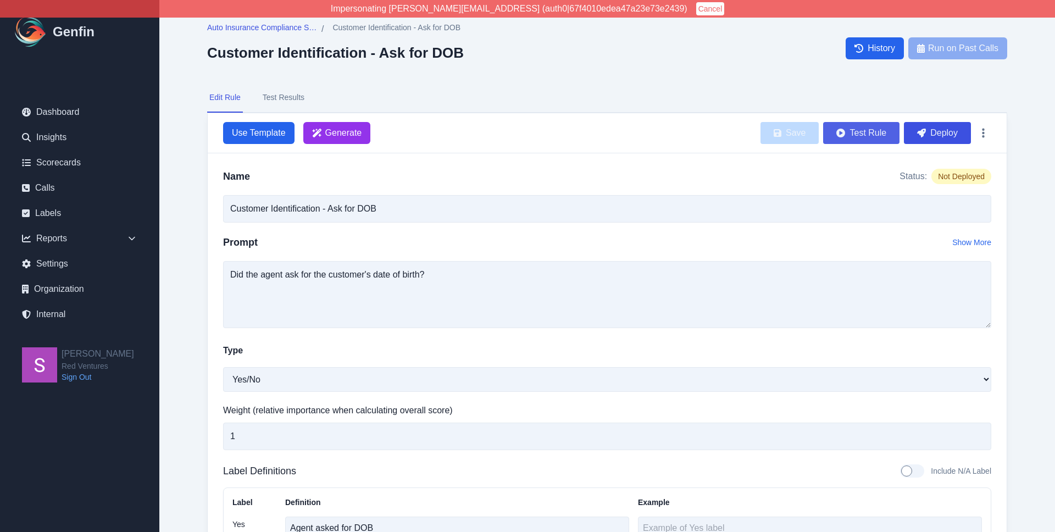
click at [873, 132] on button "Test Rule" at bounding box center [861, 133] width 76 height 22
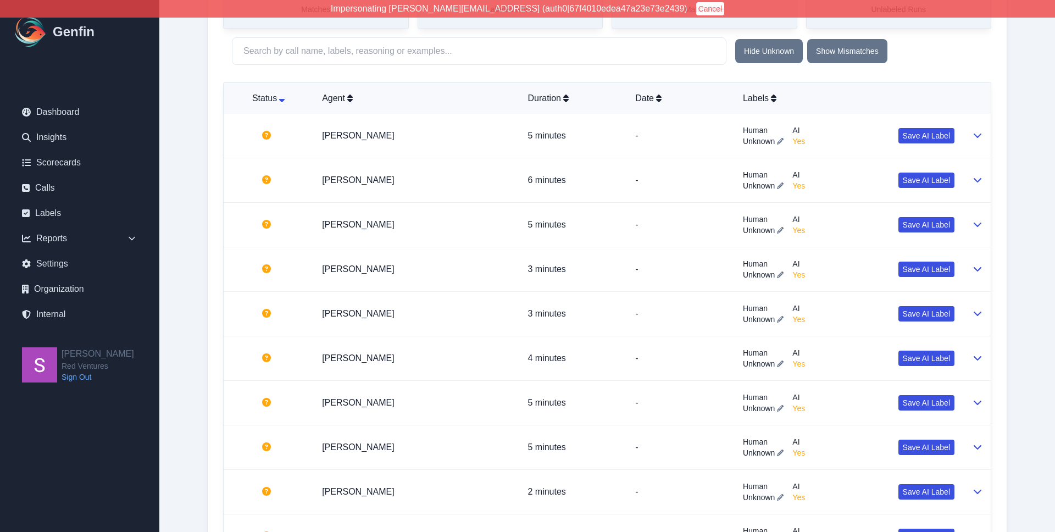
scroll to position [223, 0]
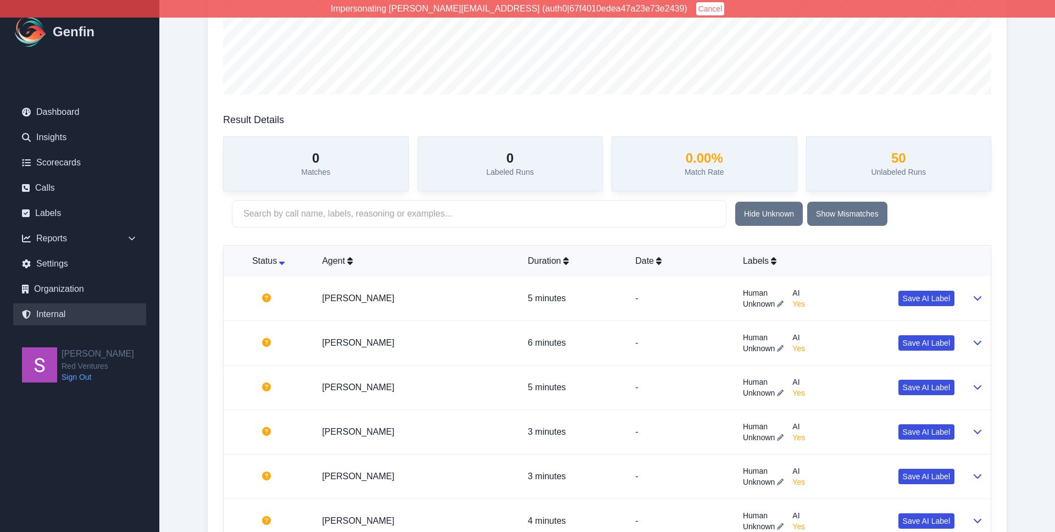
click at [70, 312] on link "Internal" at bounding box center [79, 314] width 133 height 22
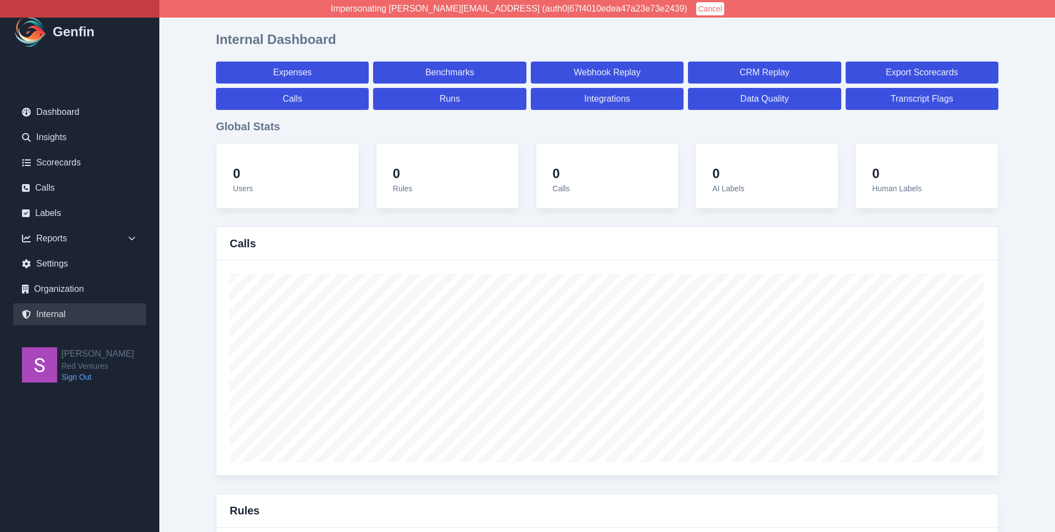
select select "paid"
select select "7"
select select "paid"
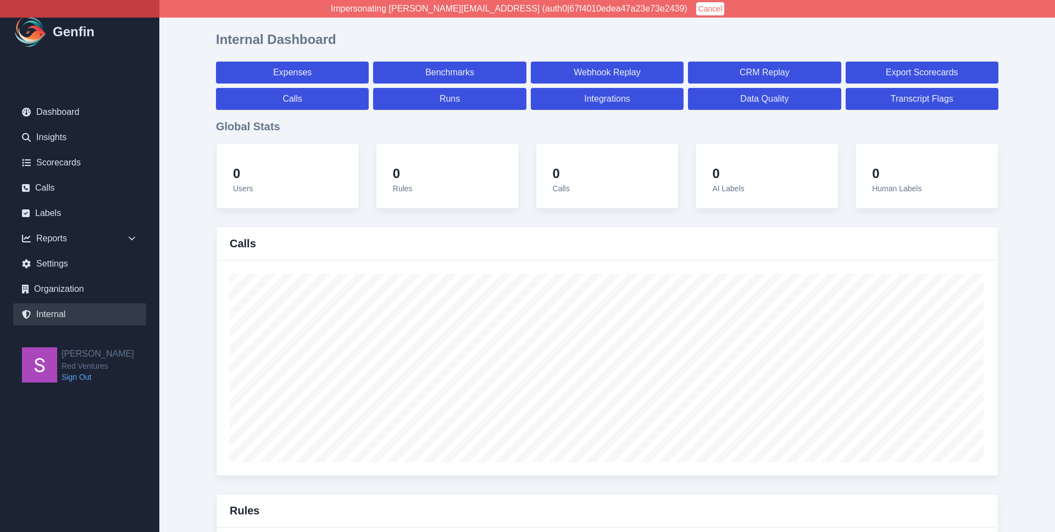
select select "7"
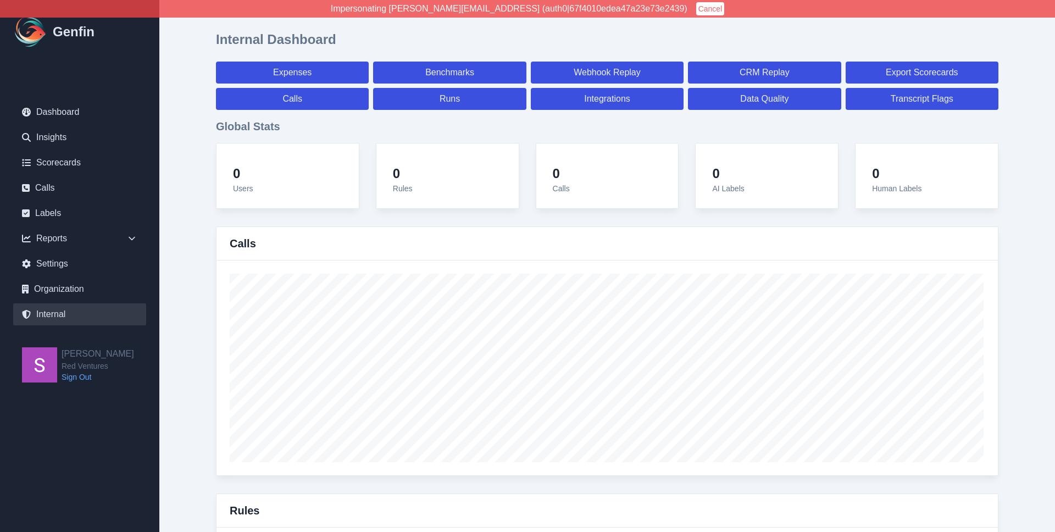
select select "7"
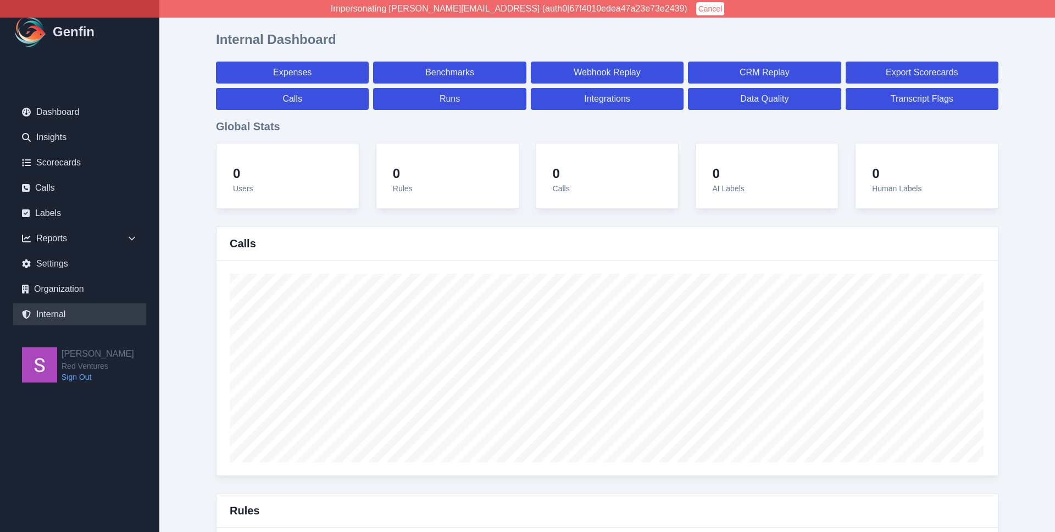
select select "7"
select select "paid"
select select "7"
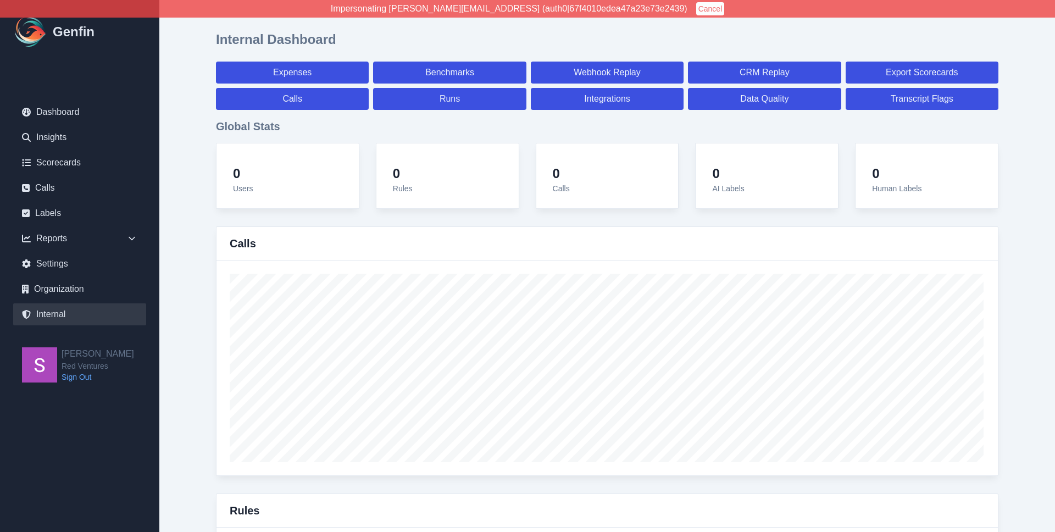
select select "7"
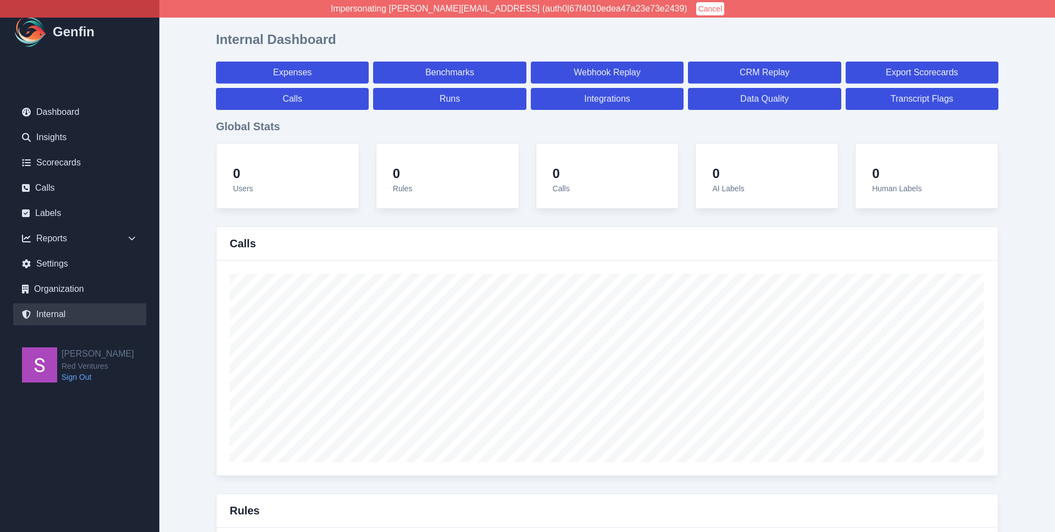
select select "7"
select select "paid"
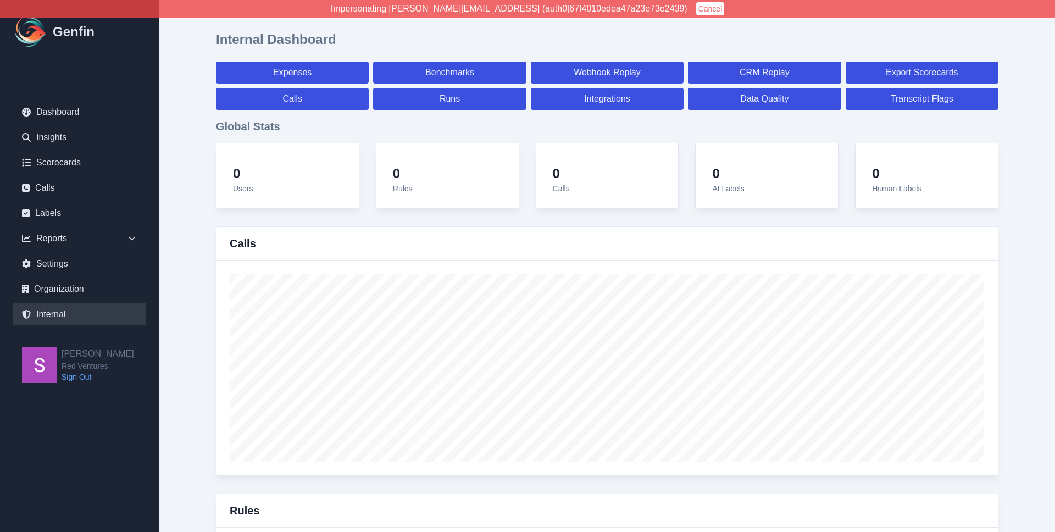
select select "7"
select select "paid"
select select "7"
select select "paid"
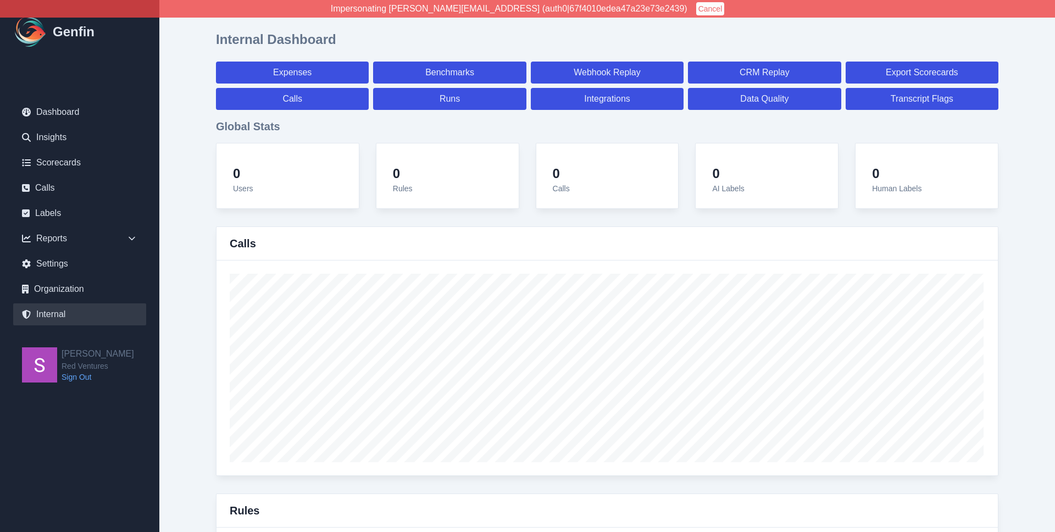
select select "7"
select select "paid"
select select "7"
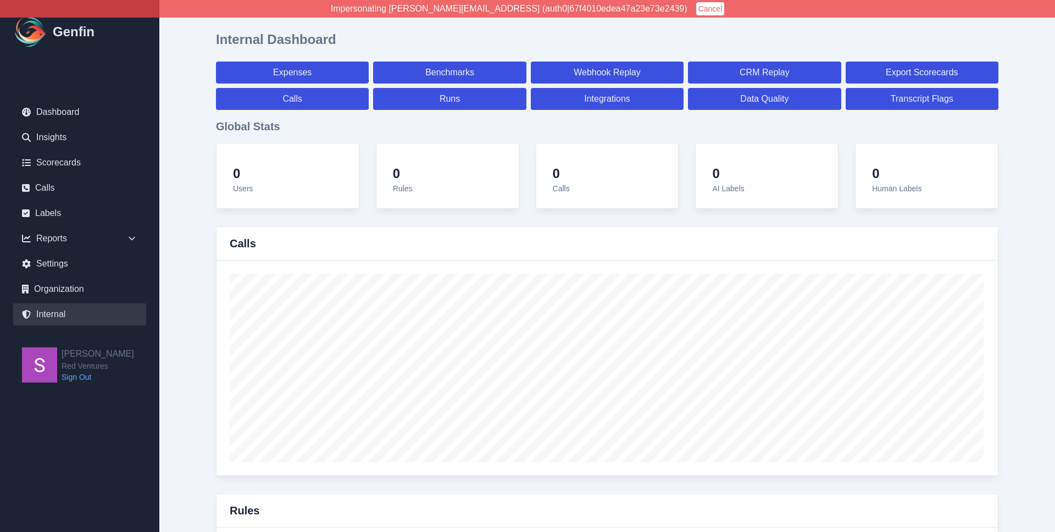
select select "7"
select select "paid"
select select "7"
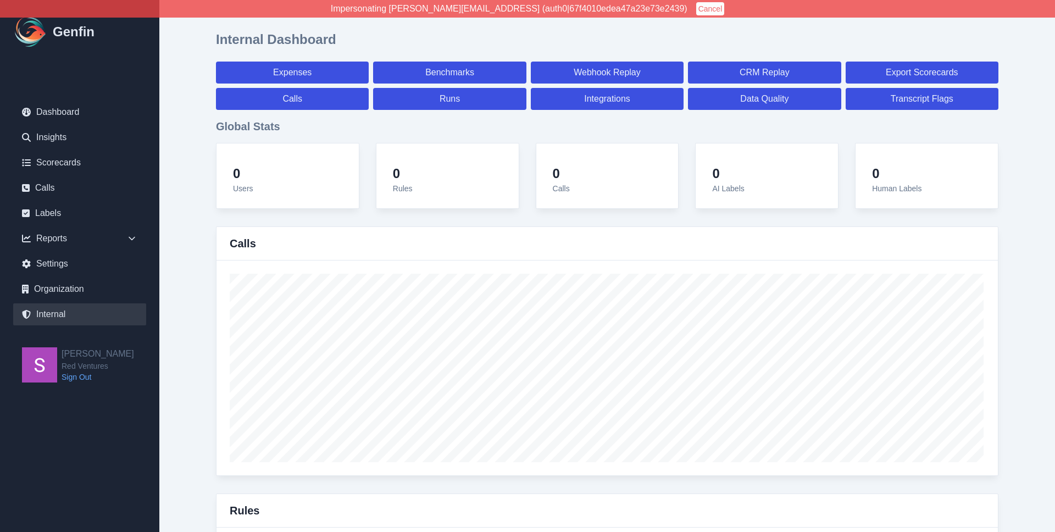
select select "paid"
select select "7"
select select "paid"
select select "7"
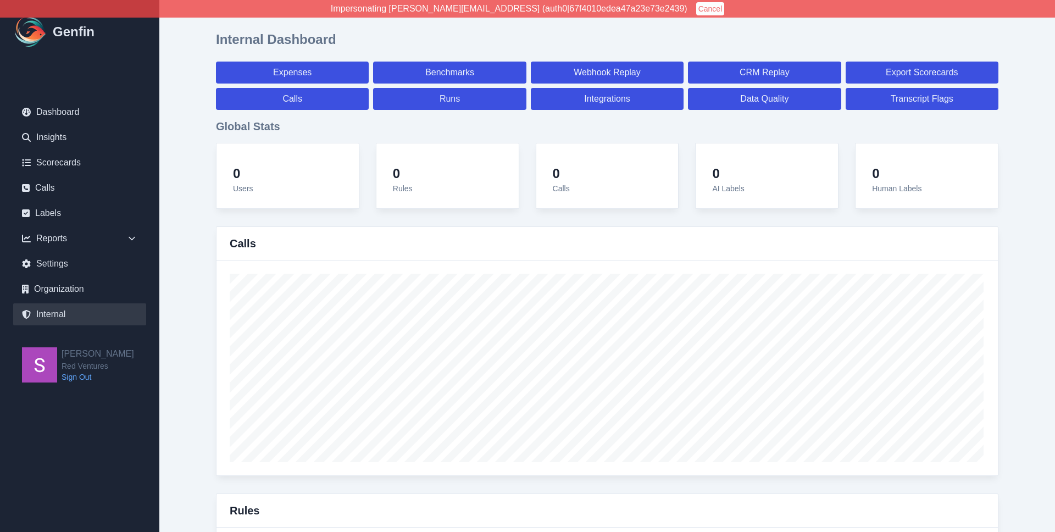
select select "paid"
select select "7"
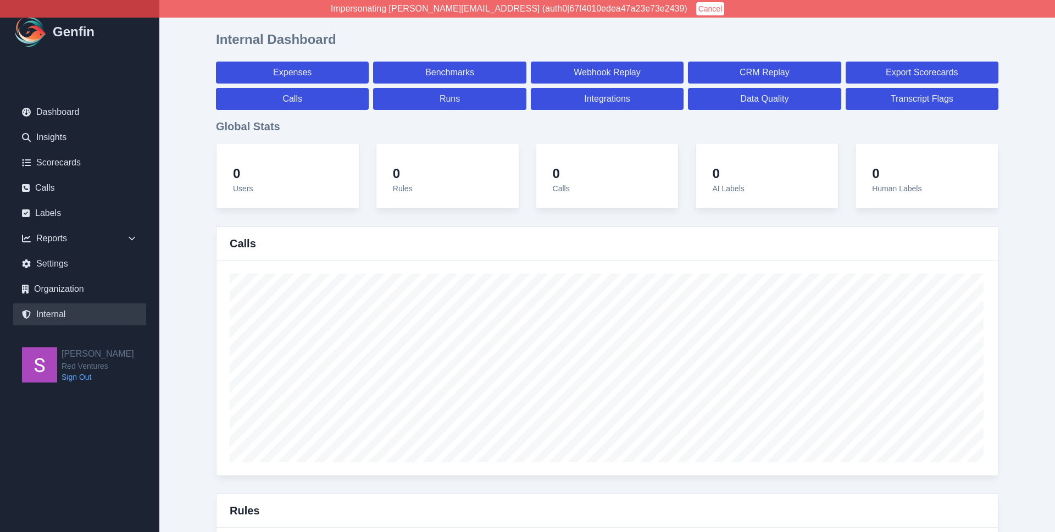
select select "7"
select select "paid"
select select "7"
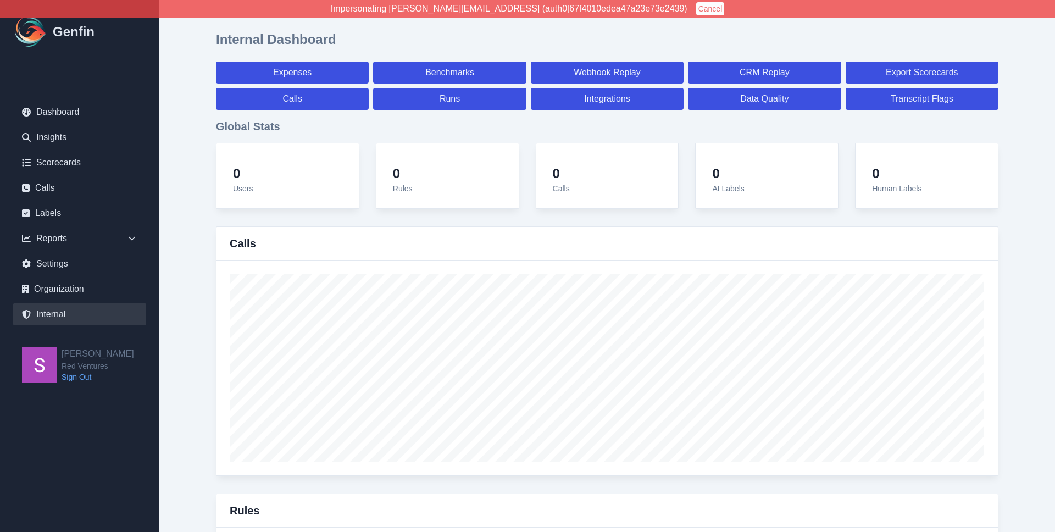
select select "7"
select select "paid"
select select "7"
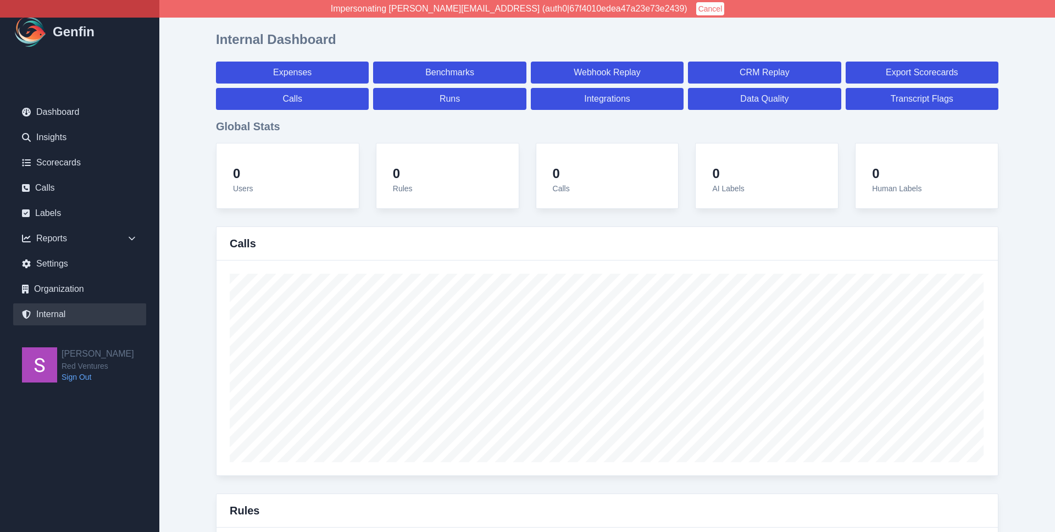
select select "7"
select select "paid"
select select "7"
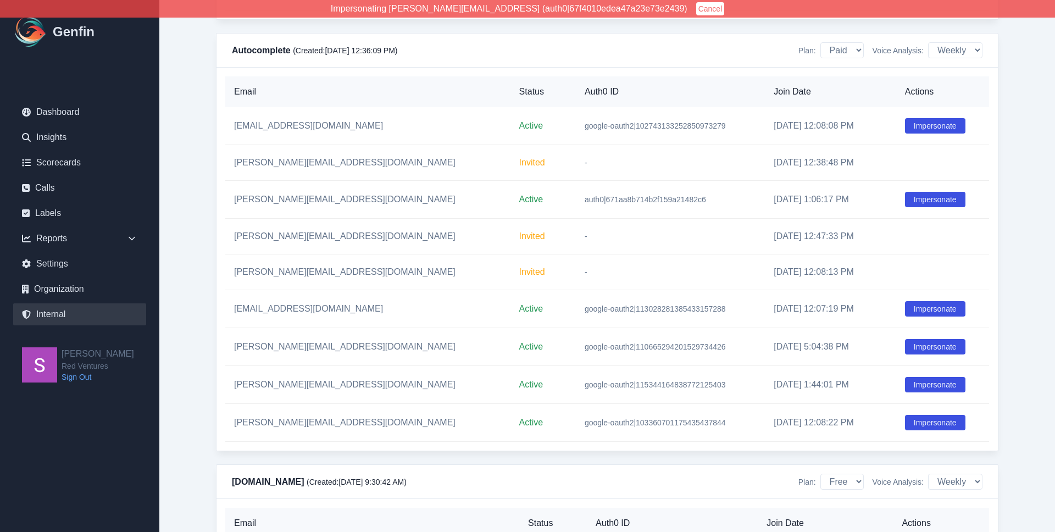
scroll to position [3865, 0]
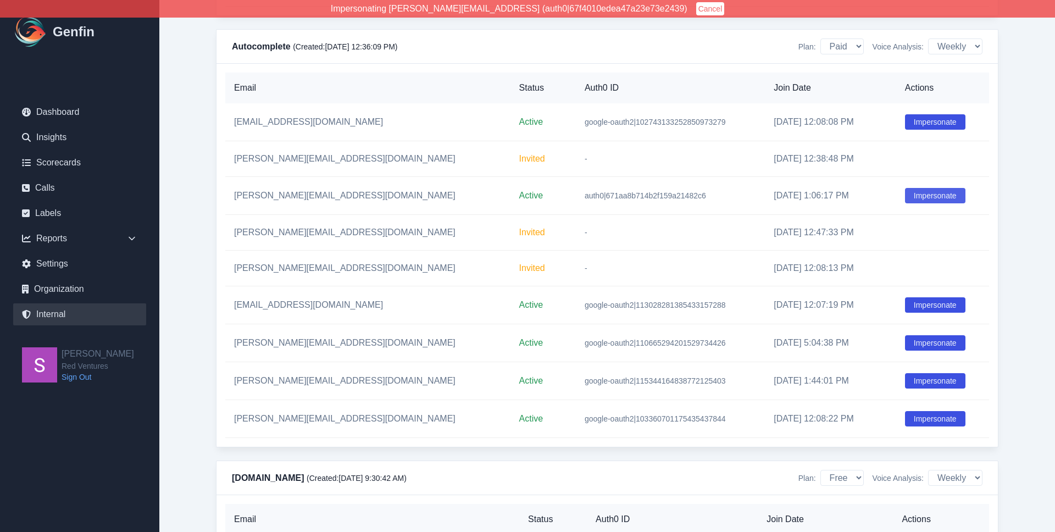
click at [924, 203] on button "Impersonate" at bounding box center [935, 195] width 60 height 15
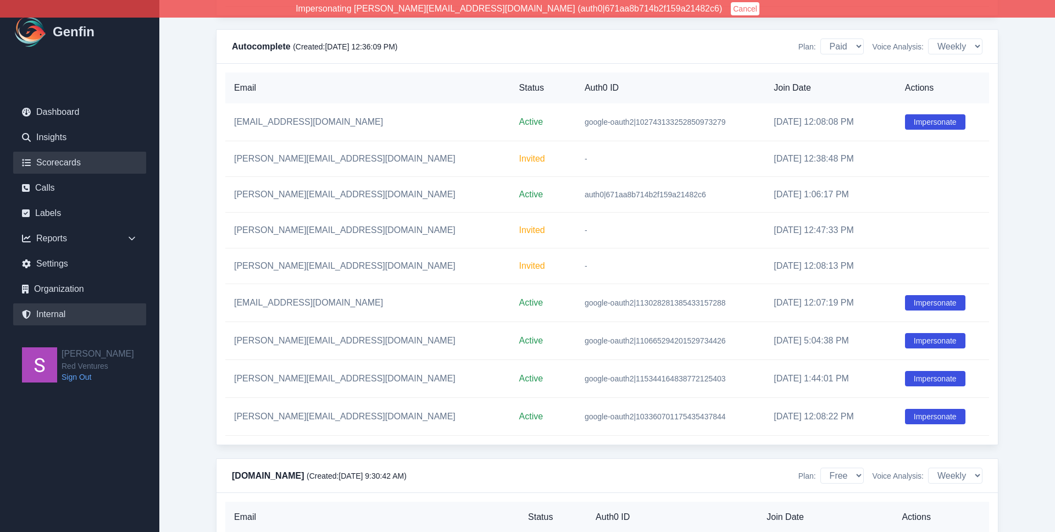
click at [68, 162] on link "Scorecards" at bounding box center [79, 163] width 133 height 22
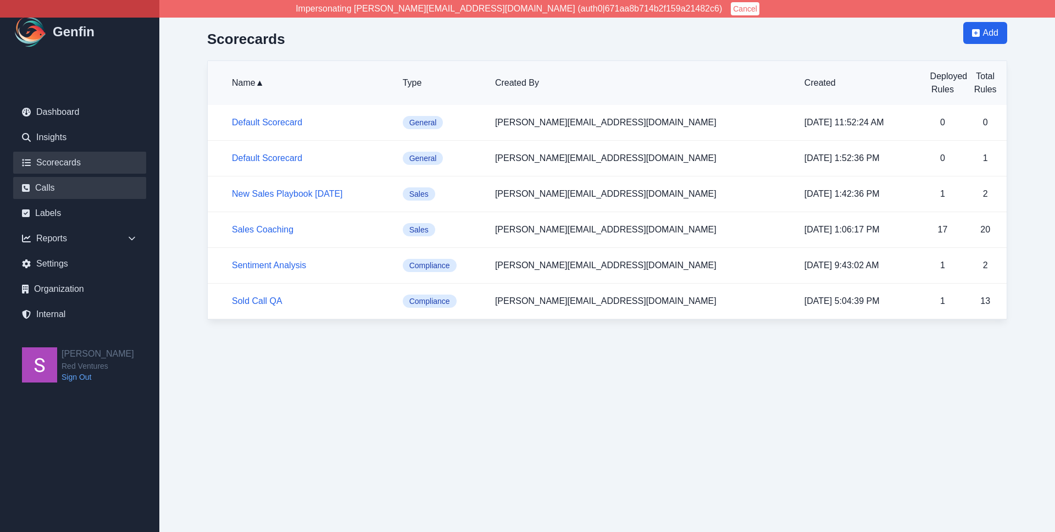
click at [126, 190] on link "Calls" at bounding box center [79, 188] width 133 height 22
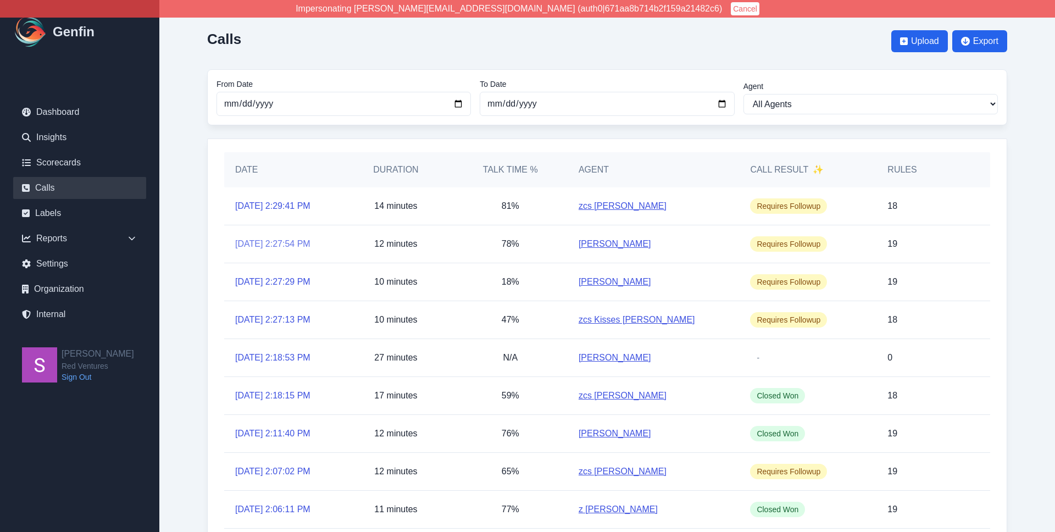
click at [278, 247] on link "[DATE] 2:27:54 PM" at bounding box center [272, 243] width 75 height 13
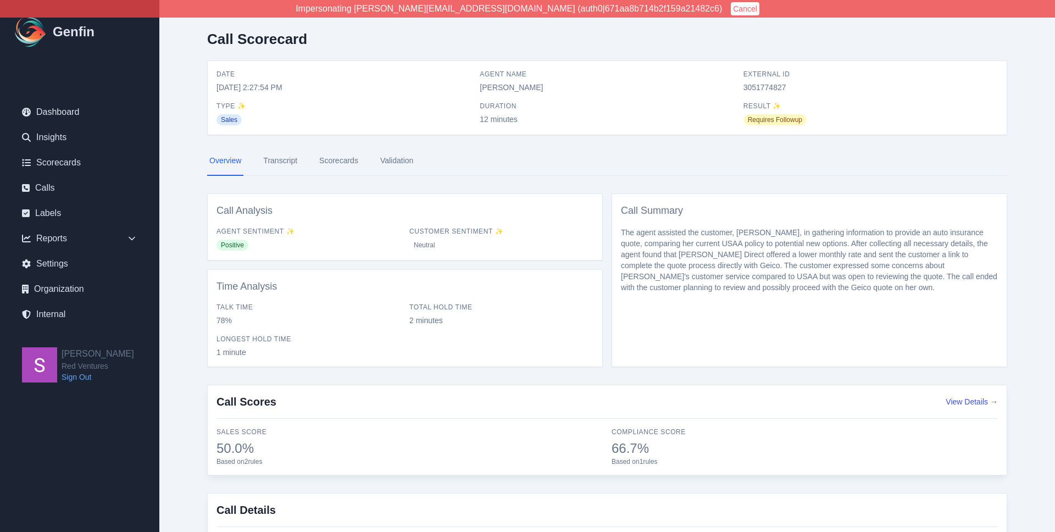
click at [280, 156] on link "Transcript" at bounding box center [280, 161] width 38 height 30
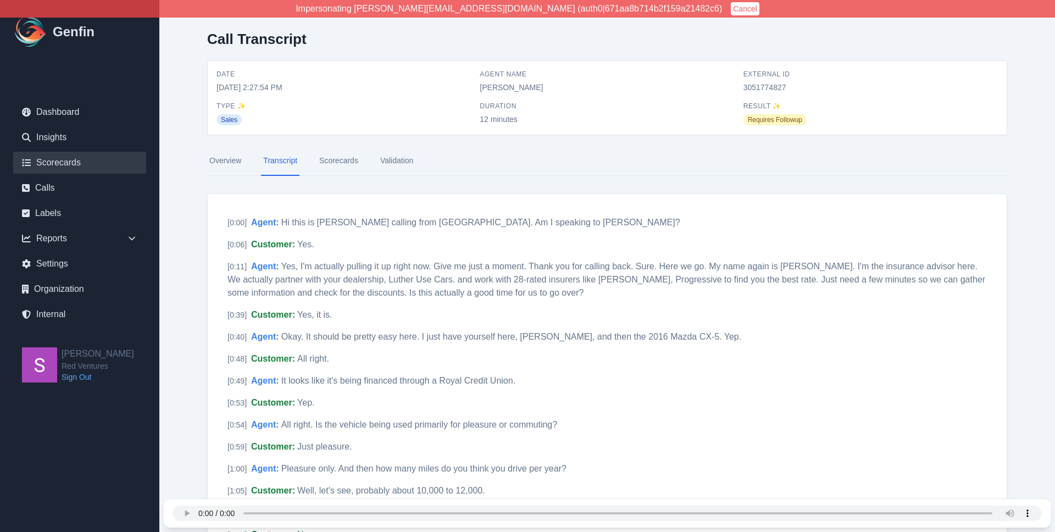
click at [74, 164] on link "Scorecards" at bounding box center [79, 163] width 133 height 22
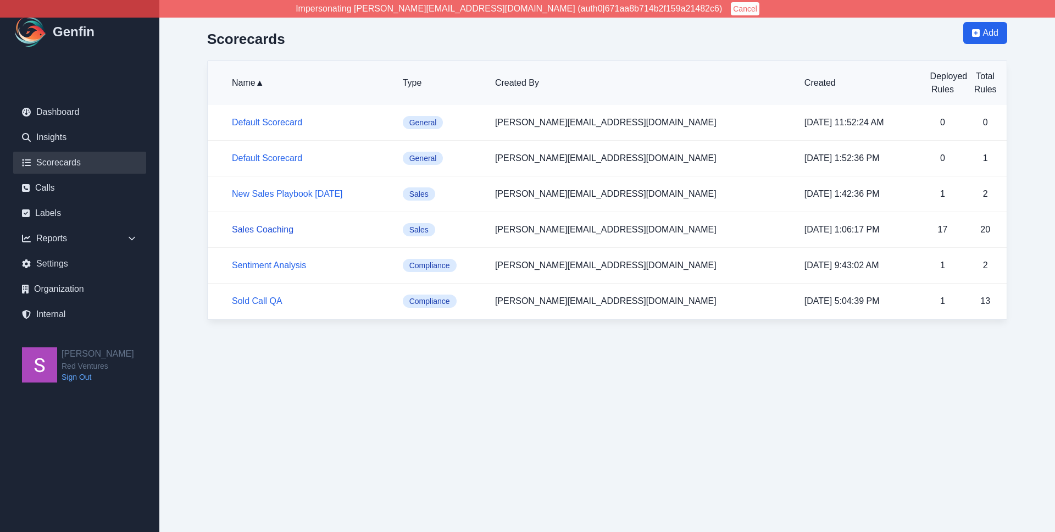
click at [277, 227] on link "Sales Coaching" at bounding box center [263, 229] width 62 height 9
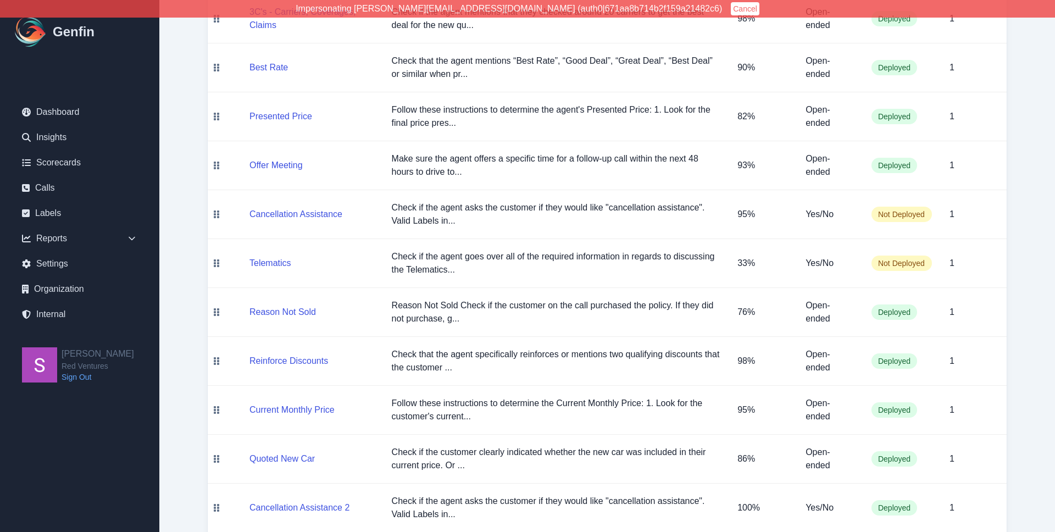
scroll to position [357, 0]
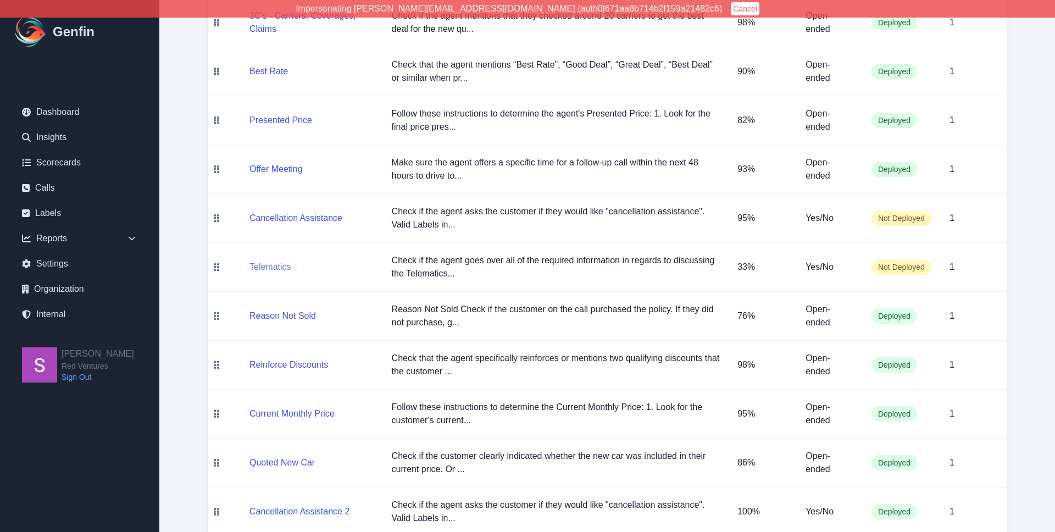
click at [285, 270] on button "Telematics" at bounding box center [271, 267] width 42 height 13
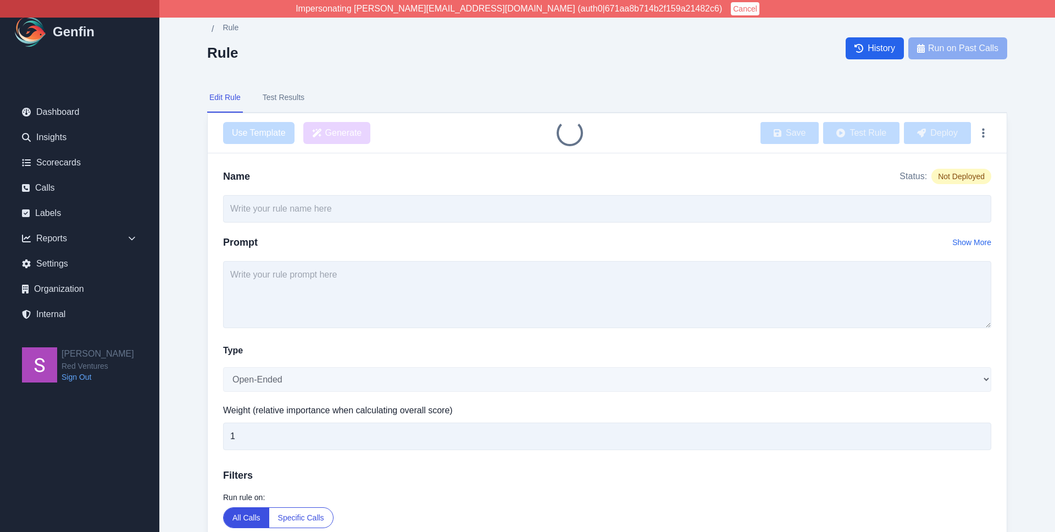
type input "Telematics"
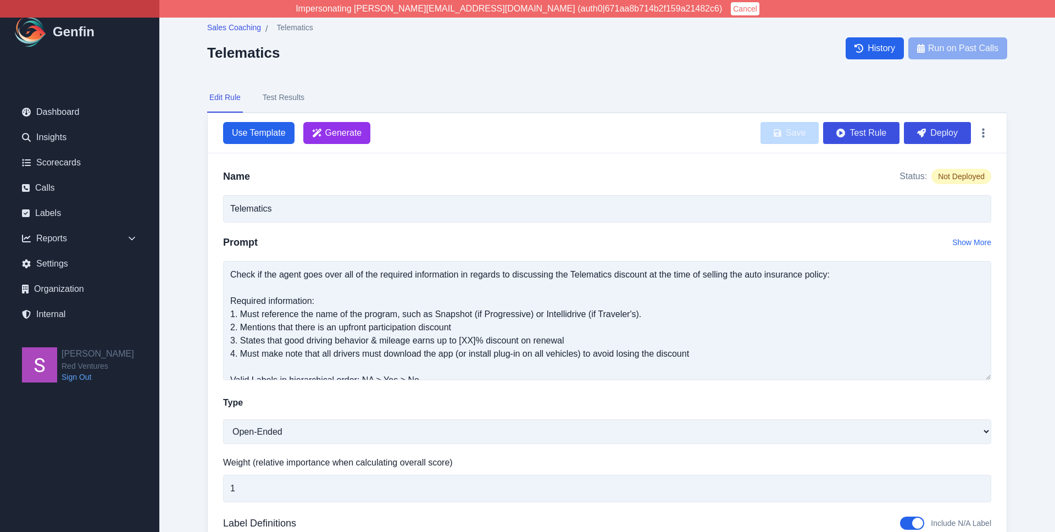
drag, startPoint x: 988, startPoint y: 323, endPoint x: 990, endPoint y: 375, distance: 52.2
click at [990, 375] on textarea "Check if the agent goes over all of the required information in regards to disc…" at bounding box center [607, 320] width 769 height 119
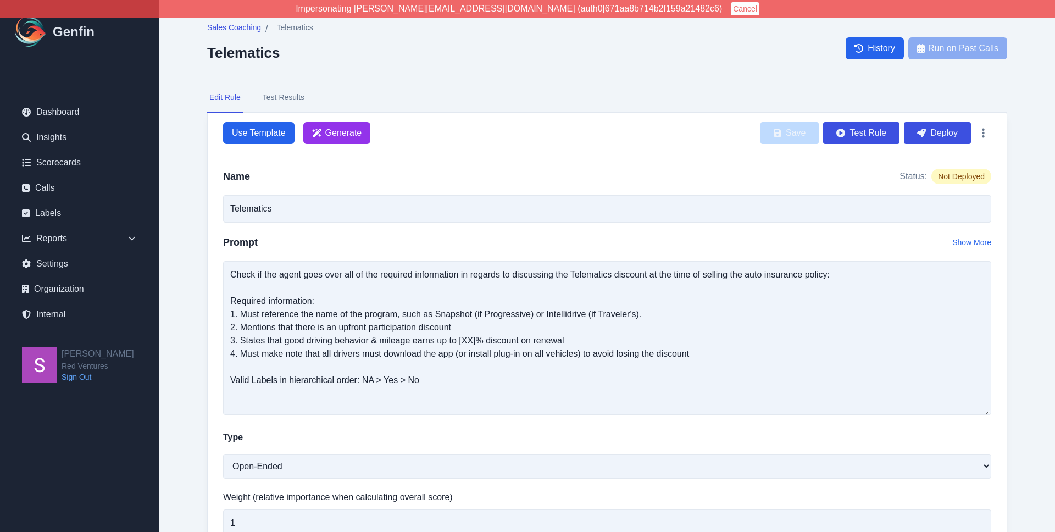
drag, startPoint x: 988, startPoint y: 379, endPoint x: 989, endPoint y: 413, distance: 34.6
click at [989, 413] on textarea "Check if the agent goes over all of the required information in regards to disc…" at bounding box center [607, 338] width 769 height 154
click at [283, 97] on button "Test Results" at bounding box center [284, 98] width 46 height 30
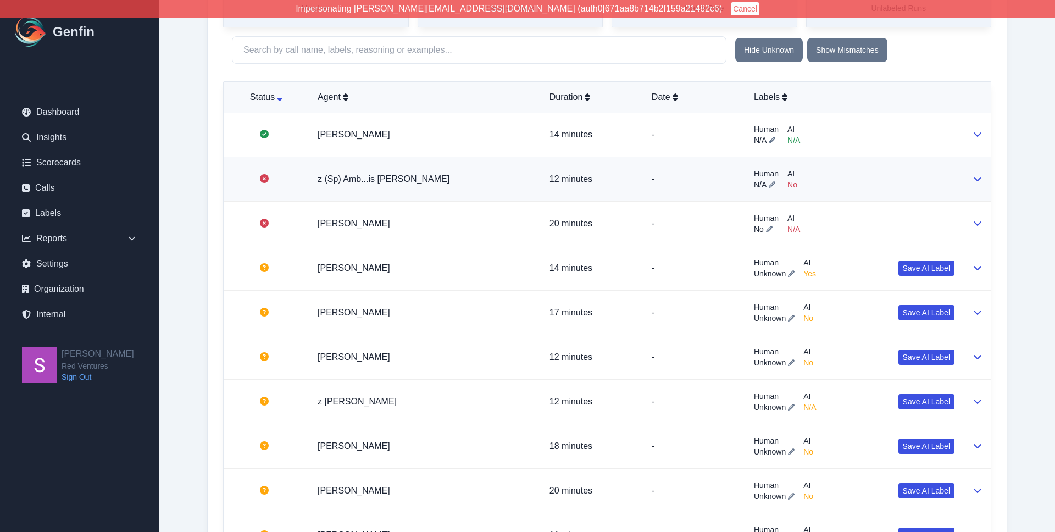
scroll to position [417, 0]
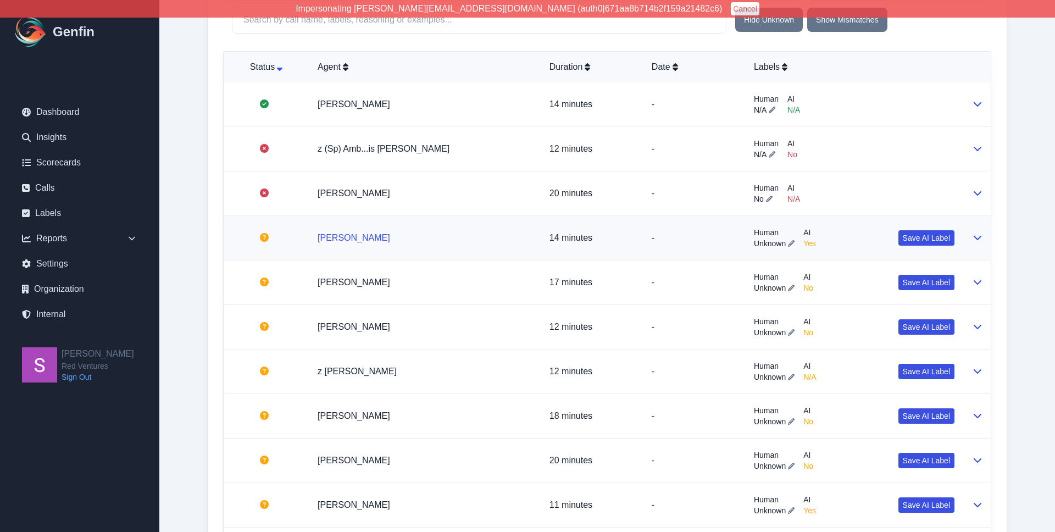
click at [361, 236] on link "[PERSON_NAME]" at bounding box center [354, 237] width 73 height 9
click at [977, 239] on icon at bounding box center [978, 238] width 8 height 4
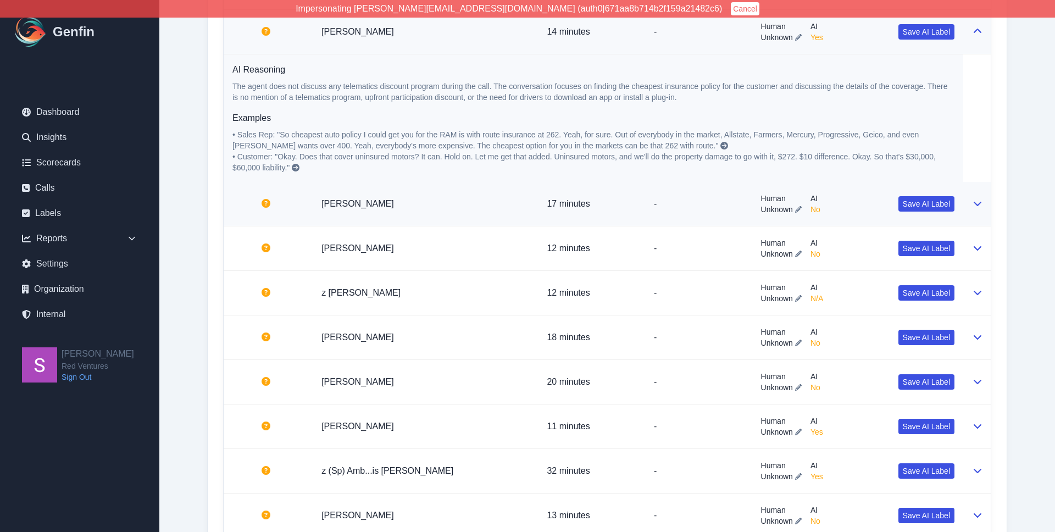
scroll to position [640, 0]
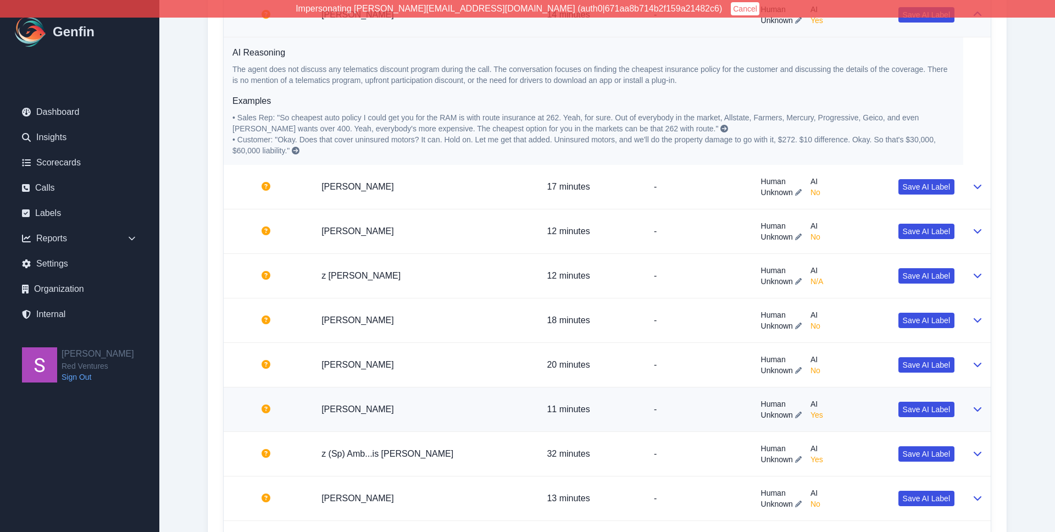
click at [977, 409] on icon at bounding box center [978, 409] width 9 height 9
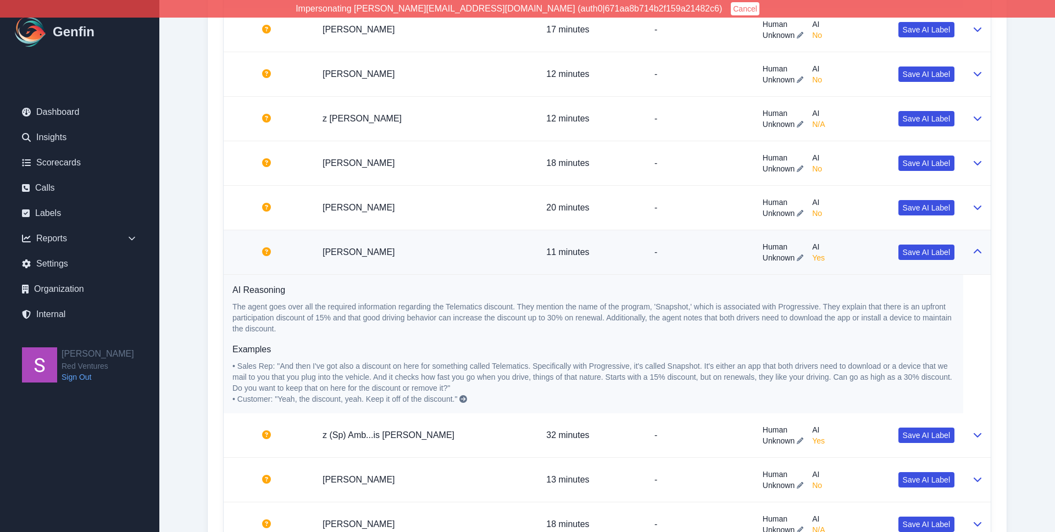
scroll to position [797, 0]
click at [979, 437] on icon at bounding box center [978, 436] width 8 height 4
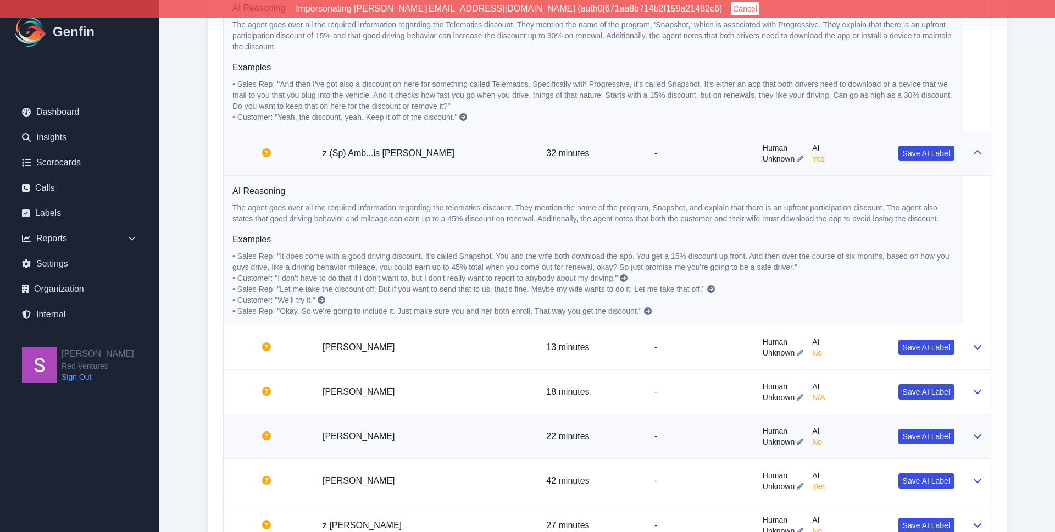
scroll to position [1081, 0]
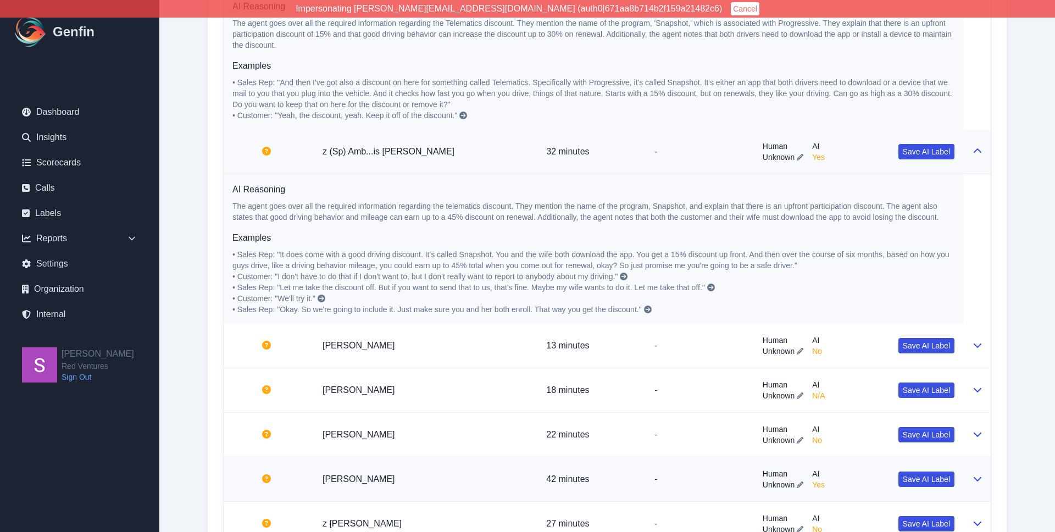
click at [978, 478] on icon at bounding box center [978, 478] width 9 height 9
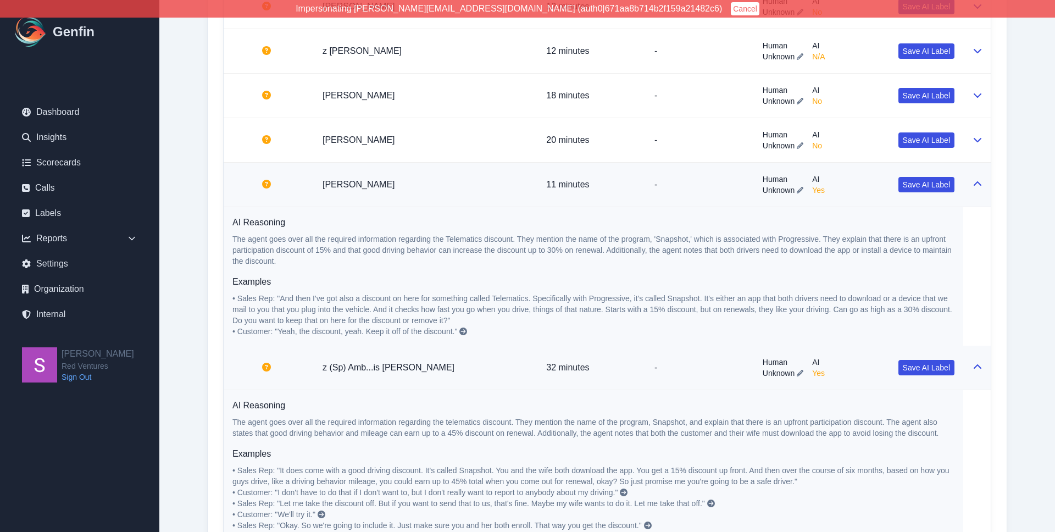
scroll to position [864, 0]
click at [461, 335] on icon at bounding box center [464, 333] width 8 height 8
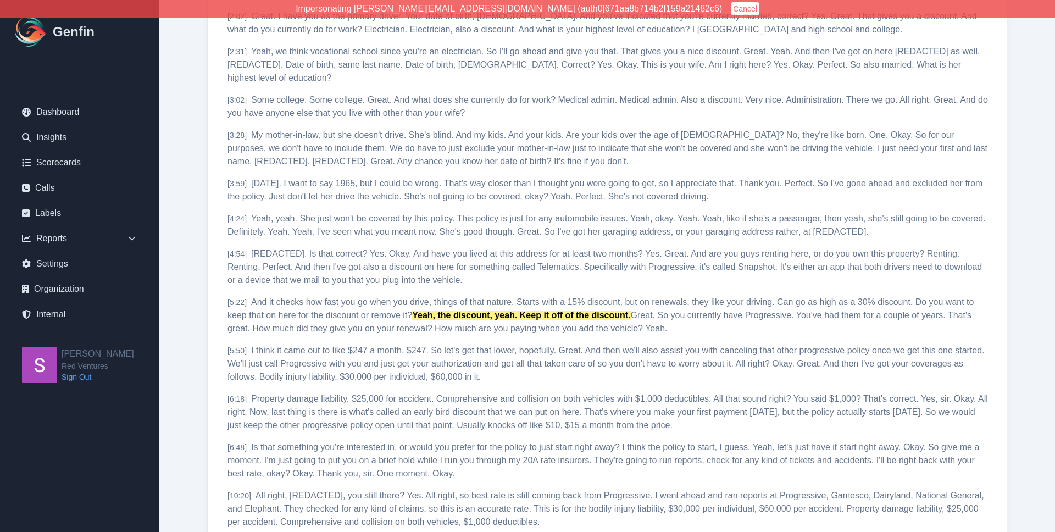
scroll to position [383, 0]
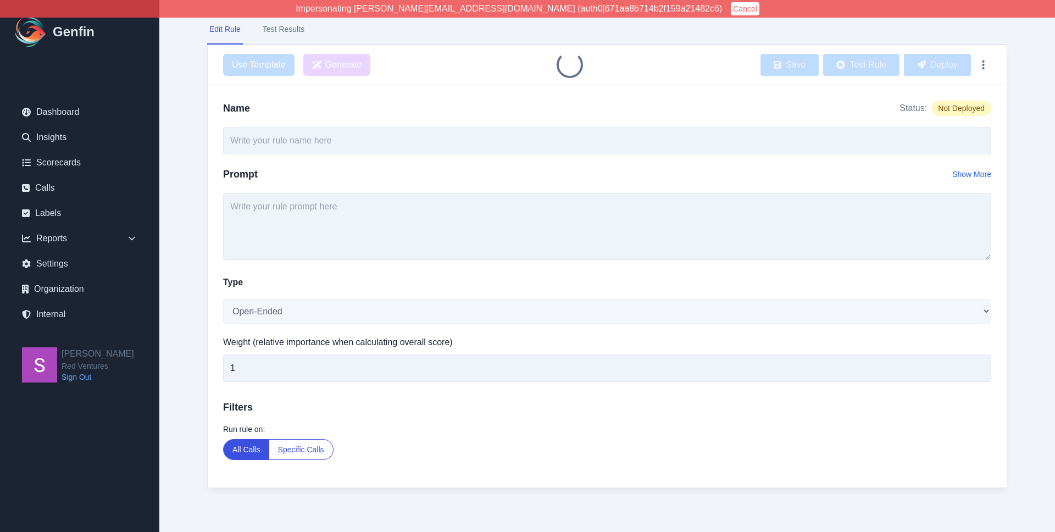
type input "Telematics"
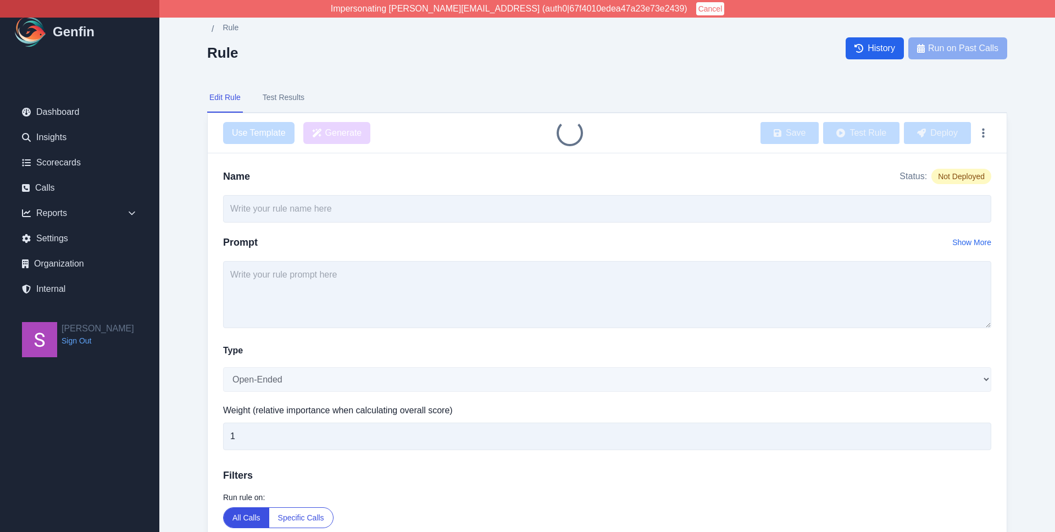
type input "Customer Identification - Ask for Name"
select select "Yes/No"
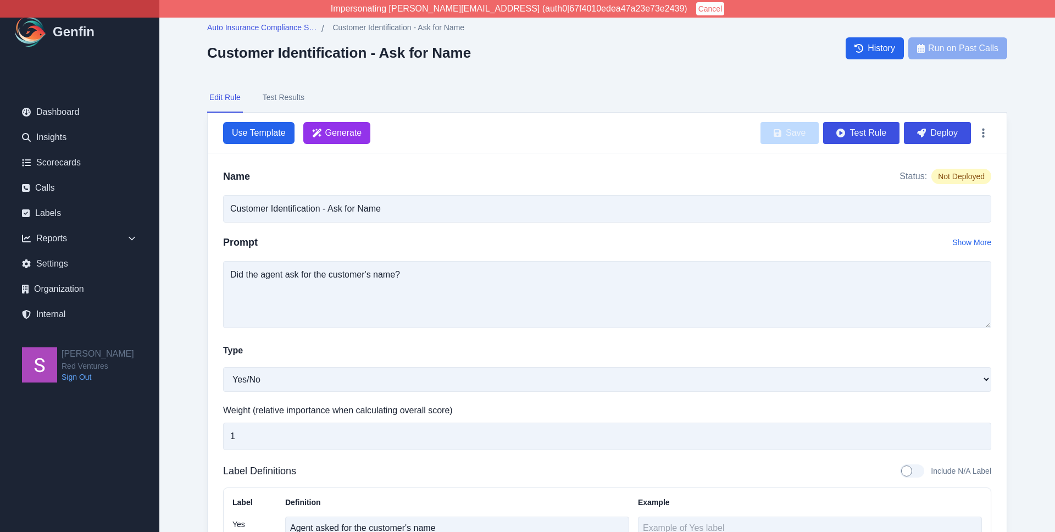
click at [285, 99] on button "Test Results" at bounding box center [284, 98] width 46 height 30
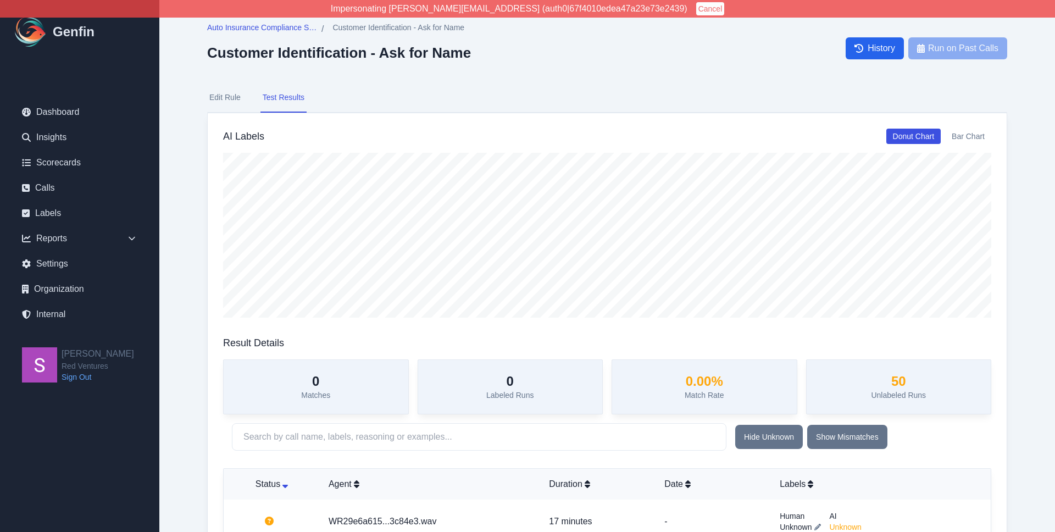
click at [228, 97] on button "Edit Rule" at bounding box center [225, 98] width 36 height 30
select select "Yes/No"
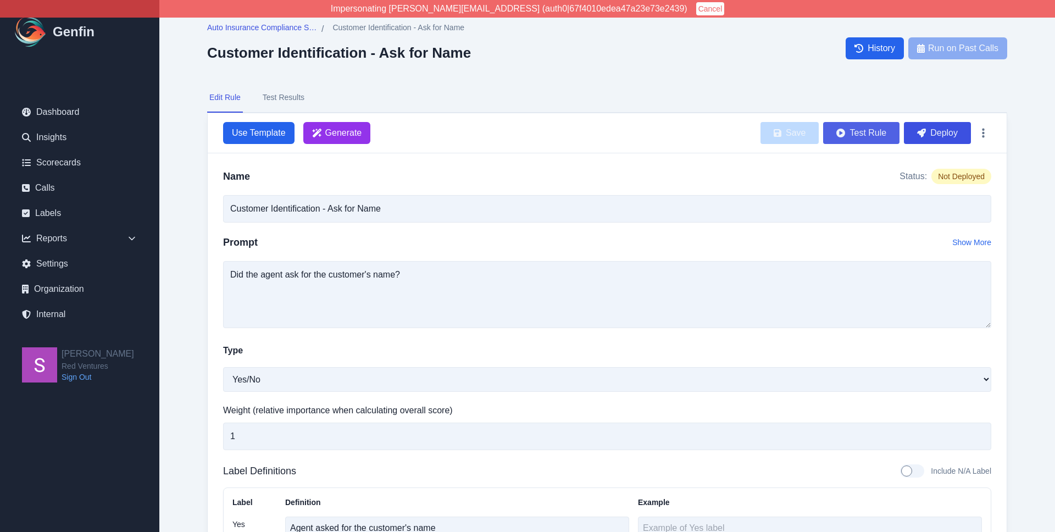
click at [866, 131] on button "Test Rule" at bounding box center [861, 133] width 76 height 22
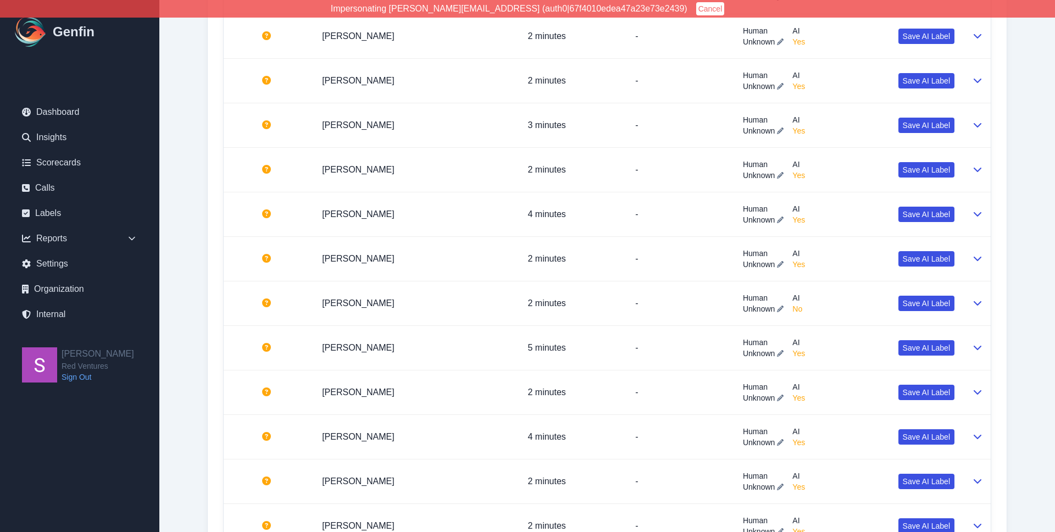
scroll to position [1231, 0]
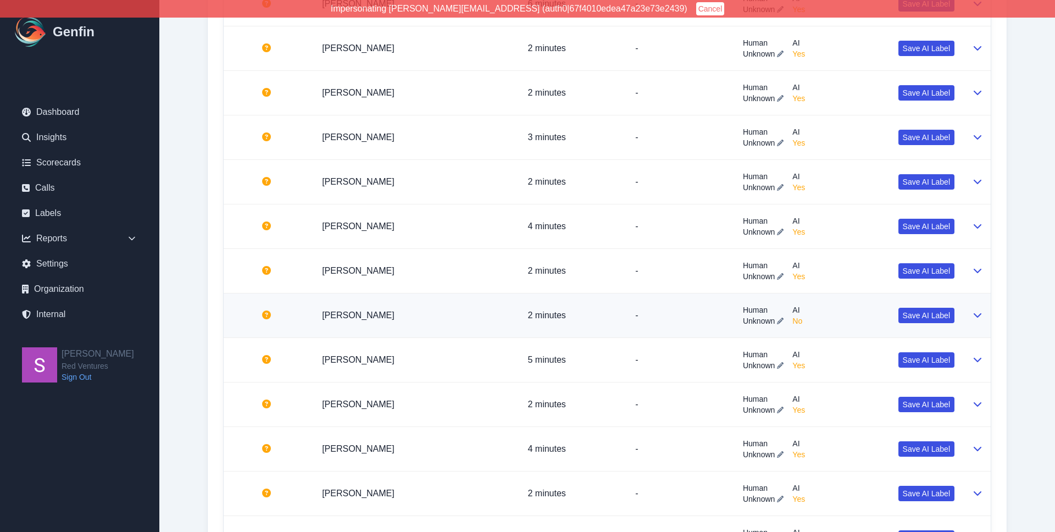
click at [974, 313] on icon at bounding box center [978, 315] width 9 height 9
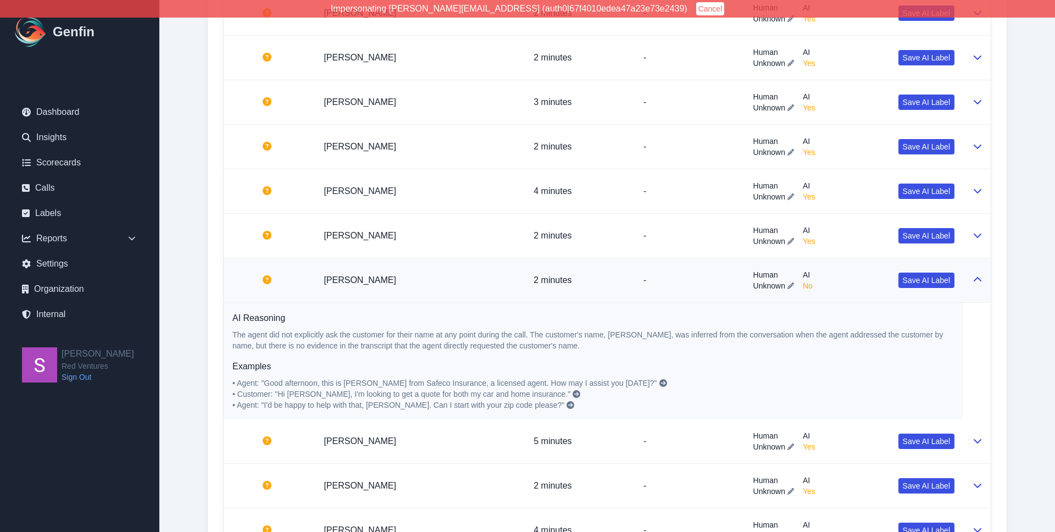
scroll to position [1221, 0]
click at [341, 281] on link "Alex Rivera" at bounding box center [360, 279] width 73 height 9
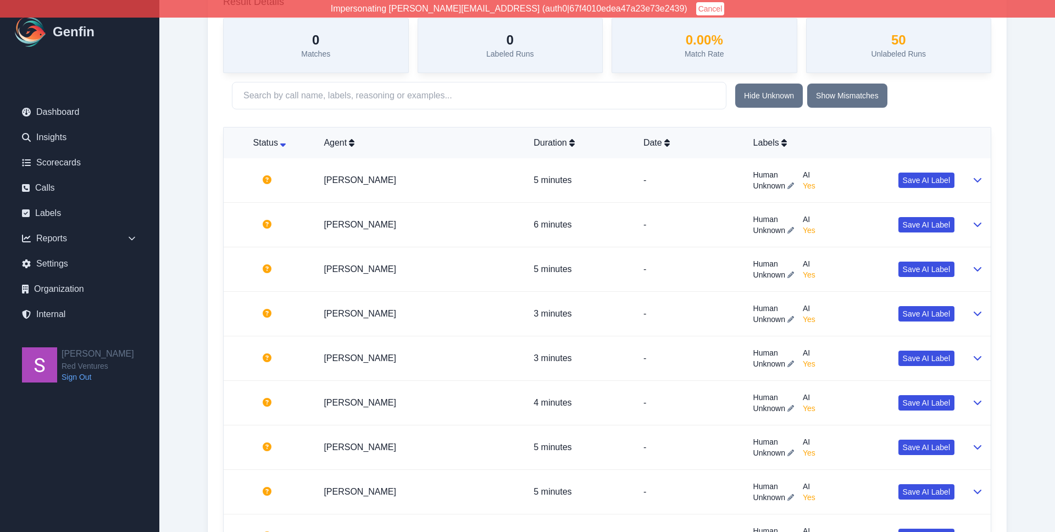
scroll to position [0, 0]
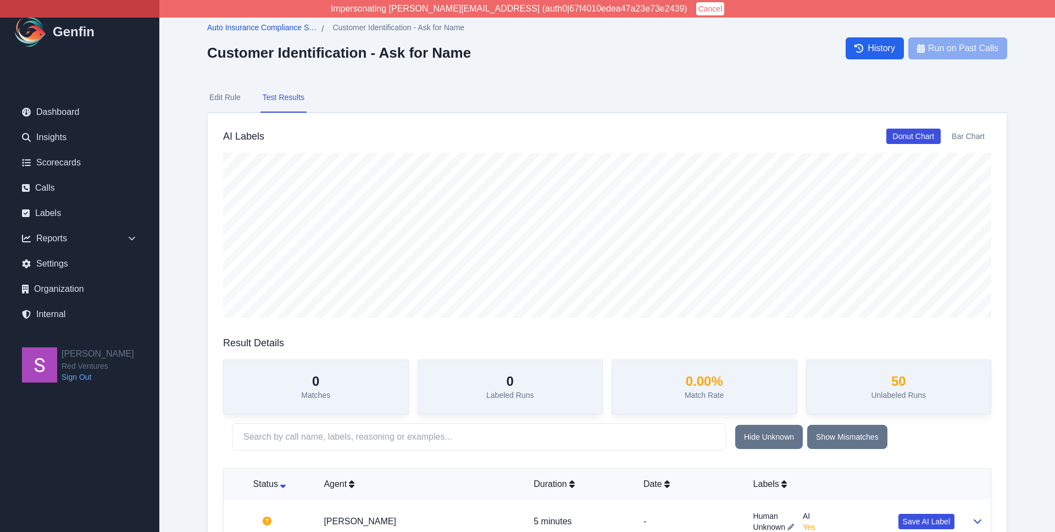
click at [292, 31] on span "Auto Insurance Compliance Scorecard" at bounding box center [262, 27] width 110 height 11
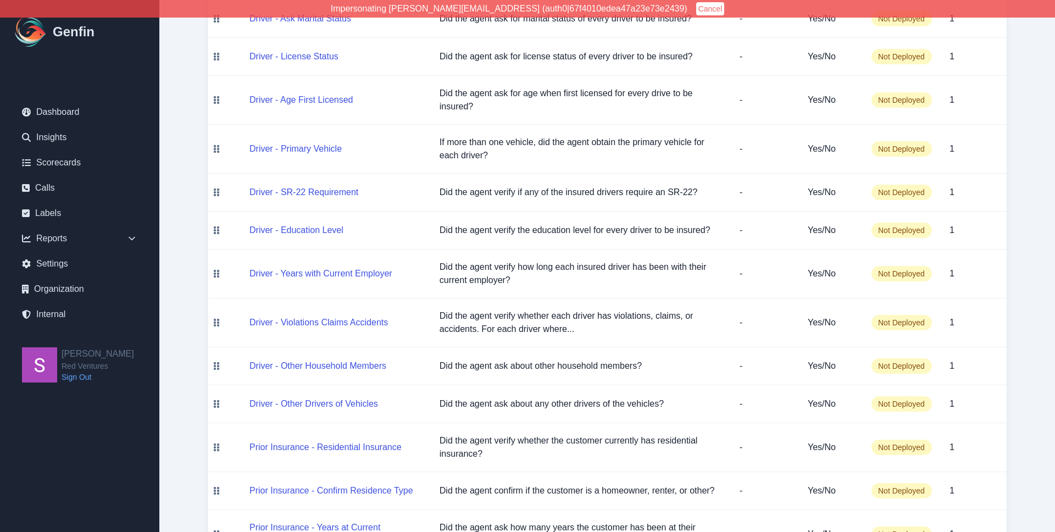
scroll to position [1298, 0]
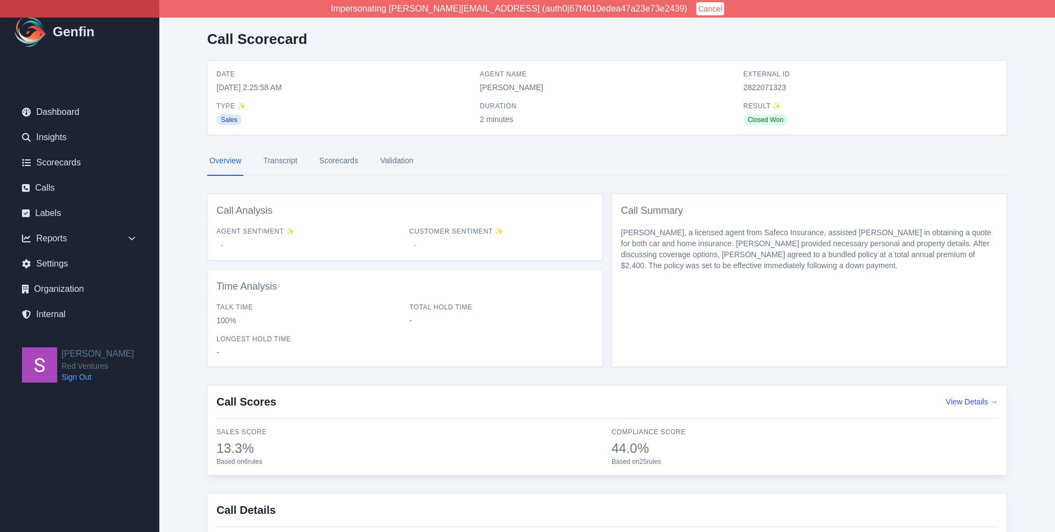
click at [297, 156] on link "Transcript" at bounding box center [280, 161] width 38 height 30
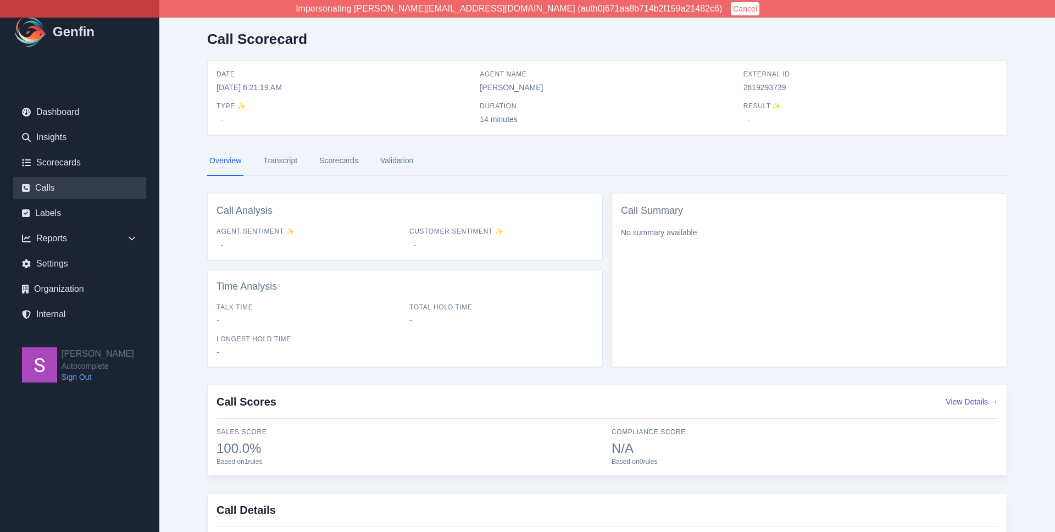
click at [45, 191] on link "Calls" at bounding box center [79, 188] width 133 height 22
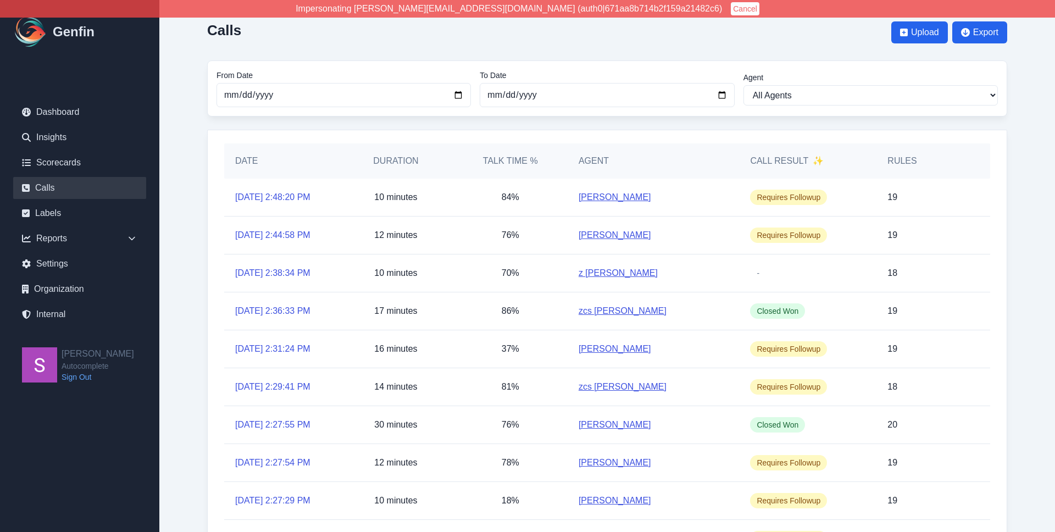
scroll to position [10, 0]
click at [294, 317] on link "[DATE] 2:36:33 PM" at bounding box center [272, 309] width 75 height 13
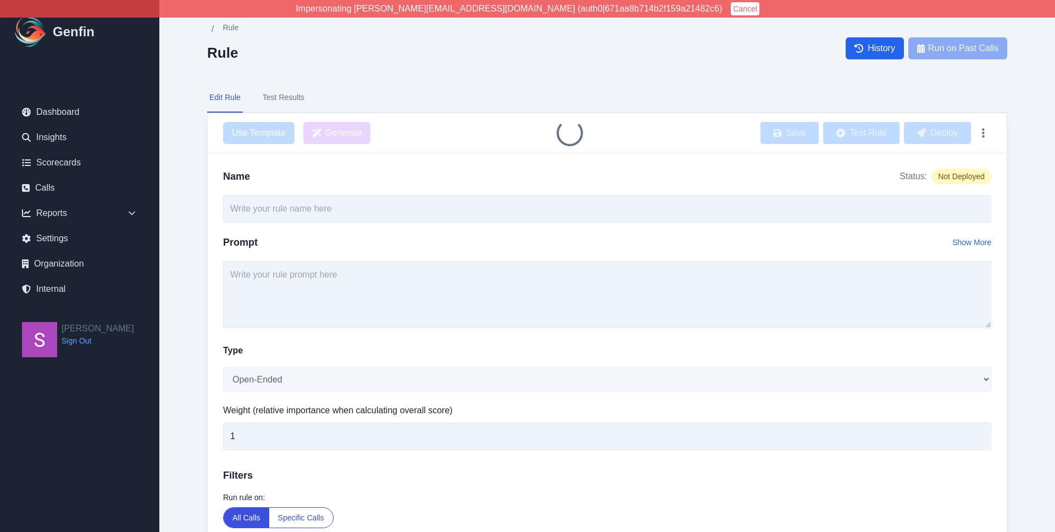
type input "Telematics"
select select "Yes/No"
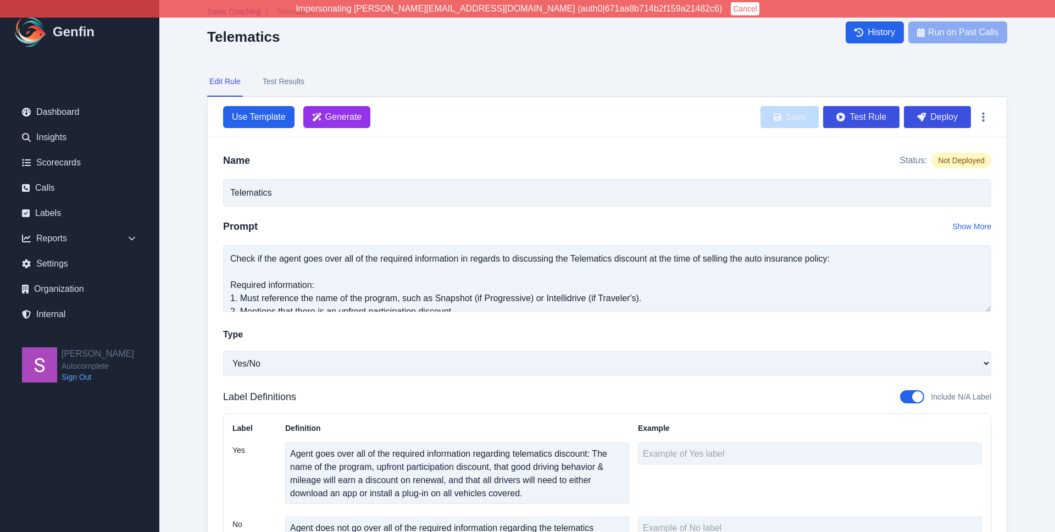
scroll to position [25, 0]
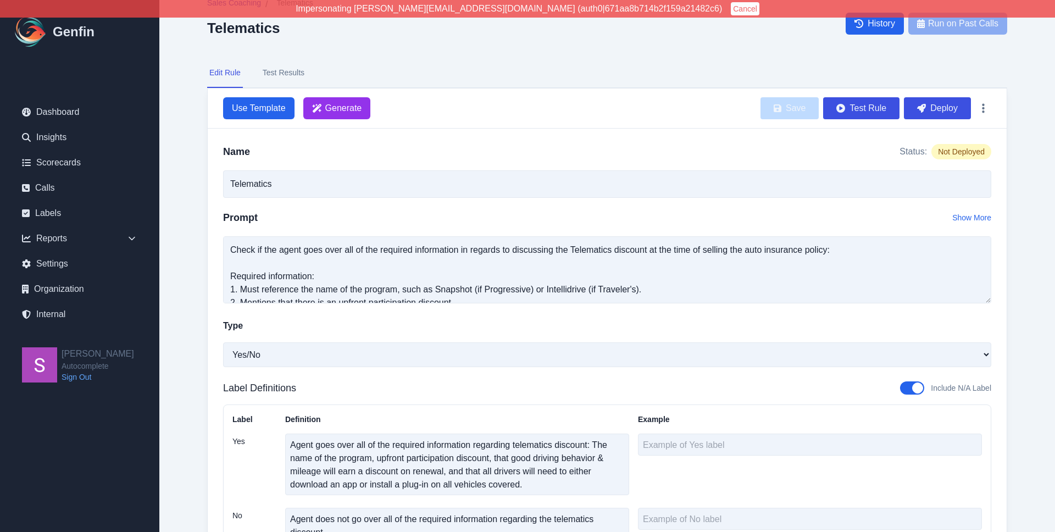
click at [290, 74] on button "Test Results" at bounding box center [284, 73] width 46 height 30
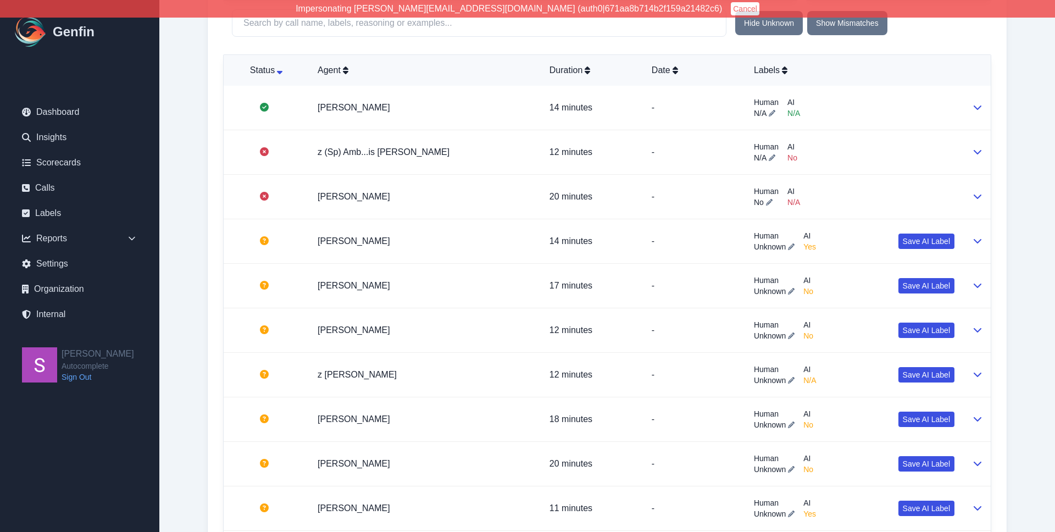
scroll to position [0, 0]
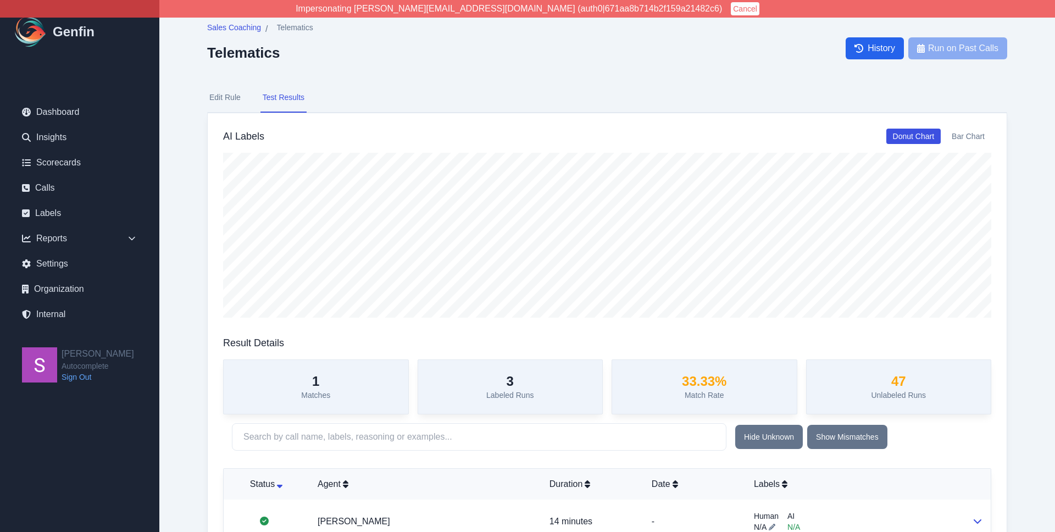
click at [217, 94] on button "Edit Rule" at bounding box center [225, 98] width 36 height 30
select select "Yes/No"
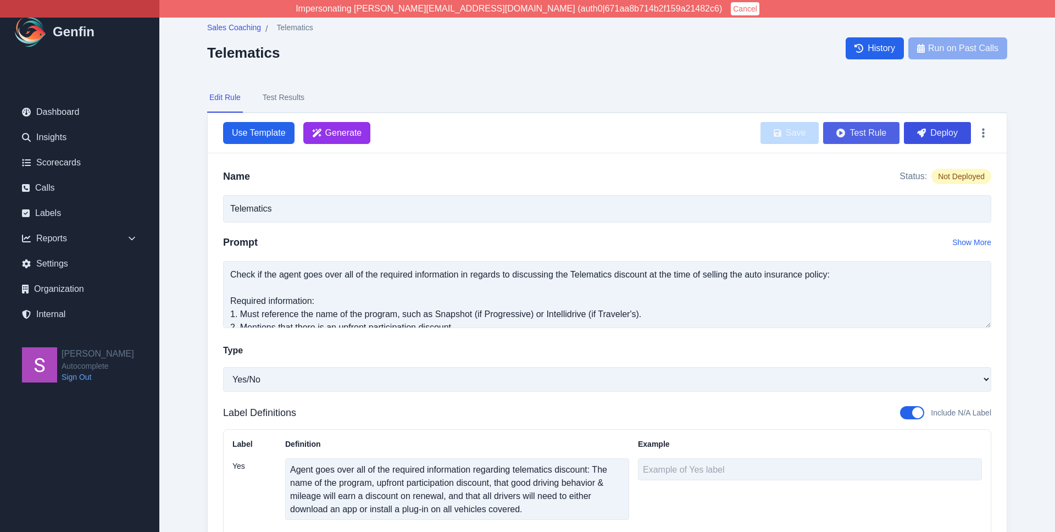
click at [871, 129] on button "Test Rule" at bounding box center [861, 133] width 76 height 22
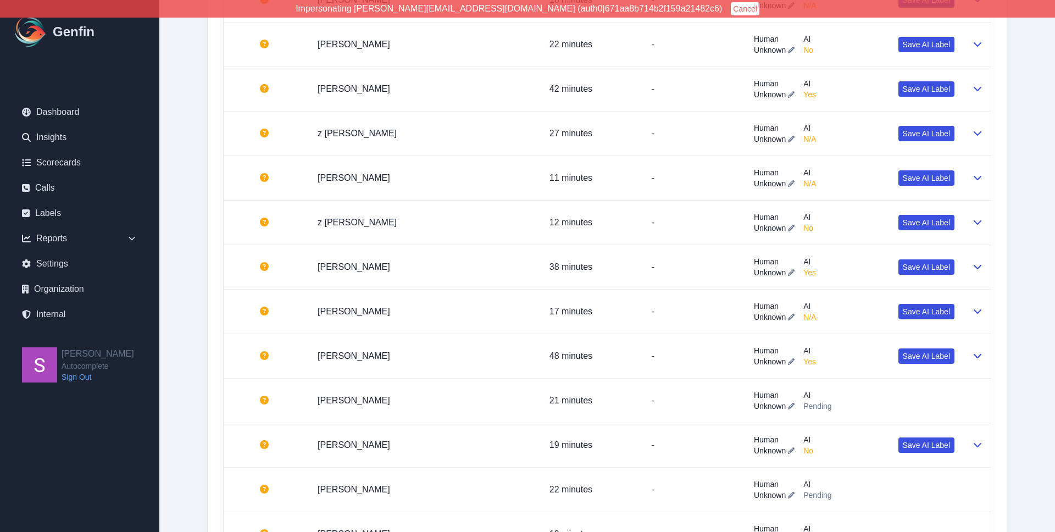
scroll to position [1154, 0]
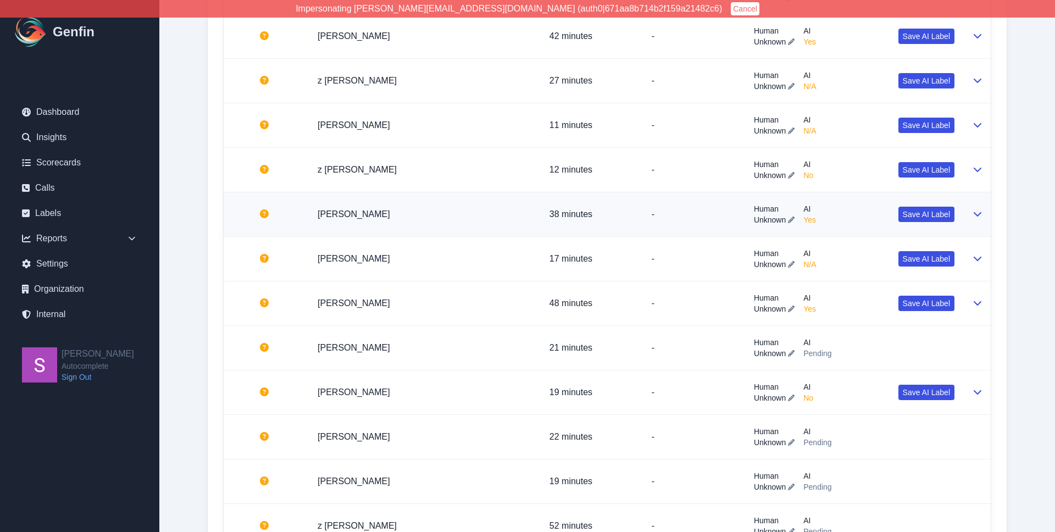
click at [979, 213] on icon at bounding box center [978, 213] width 9 height 9
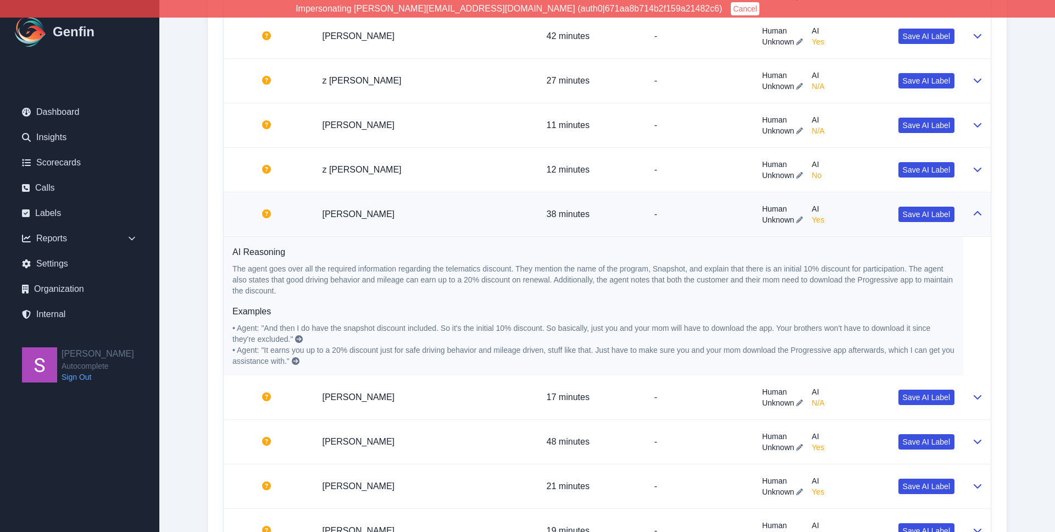
click at [295, 340] on icon at bounding box center [299, 339] width 8 height 8
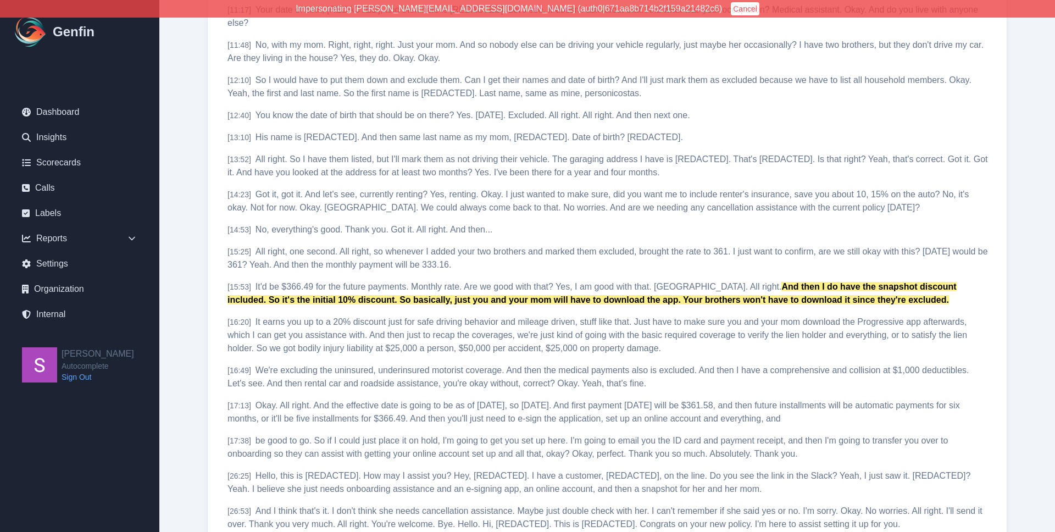
scroll to position [847, 0]
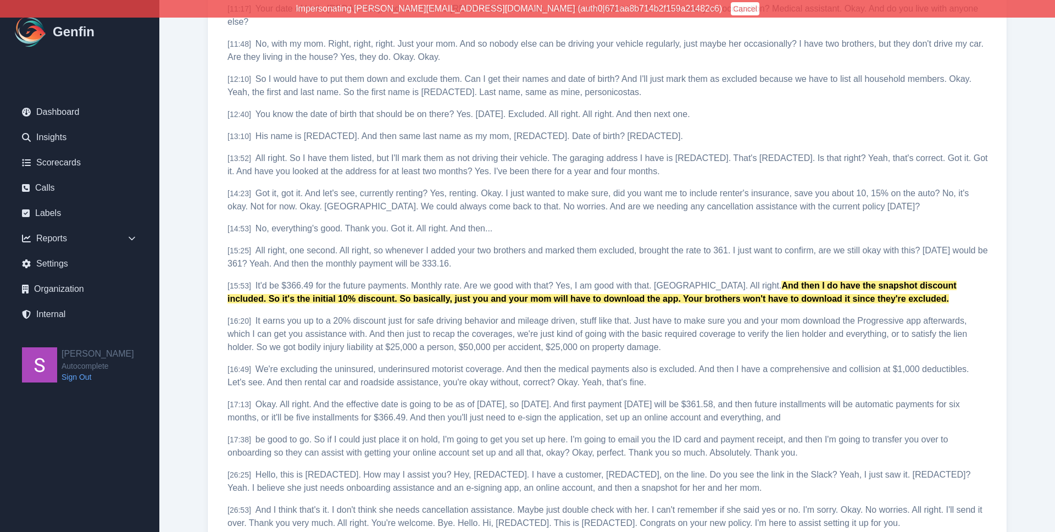
scroll to position [11, 0]
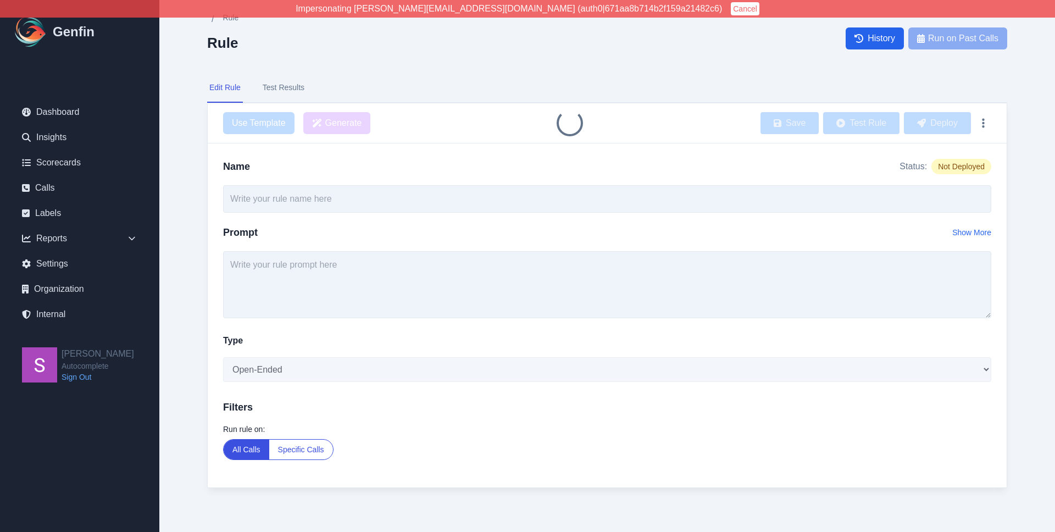
type input "Telematics"
type textarea "Check if the agent goes over all of the required information in regards to disc…"
select select "Yes/No"
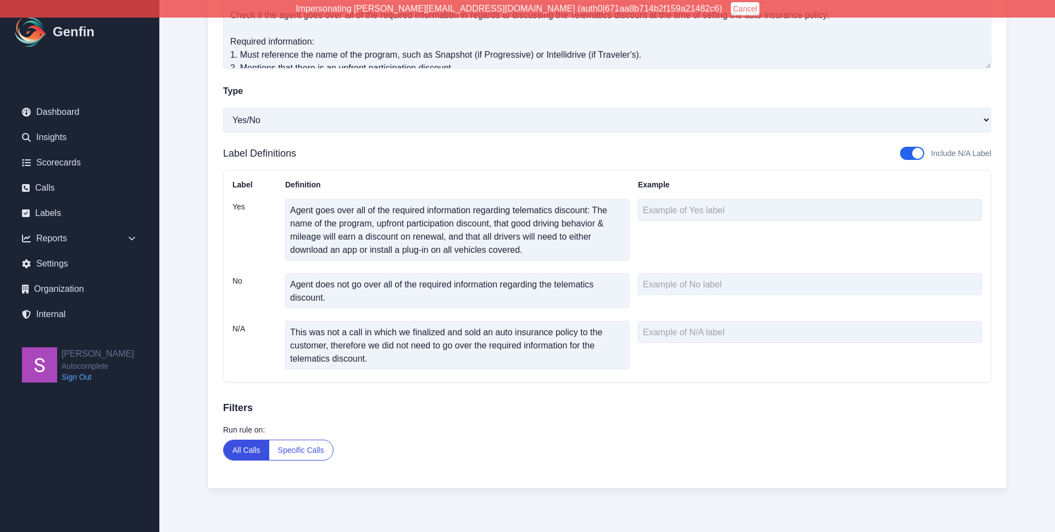
scroll to position [0, 0]
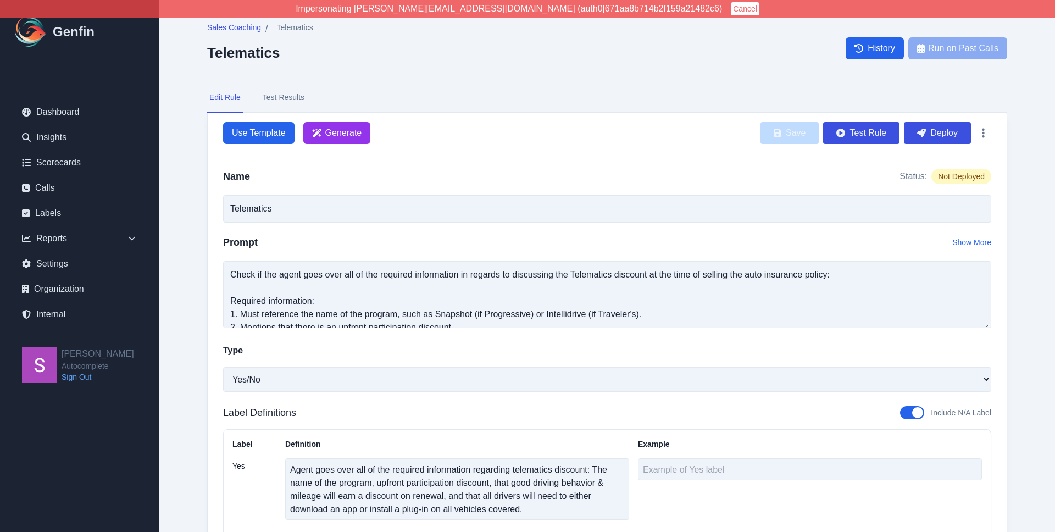
click at [262, 95] on button "Test Results" at bounding box center [284, 98] width 46 height 30
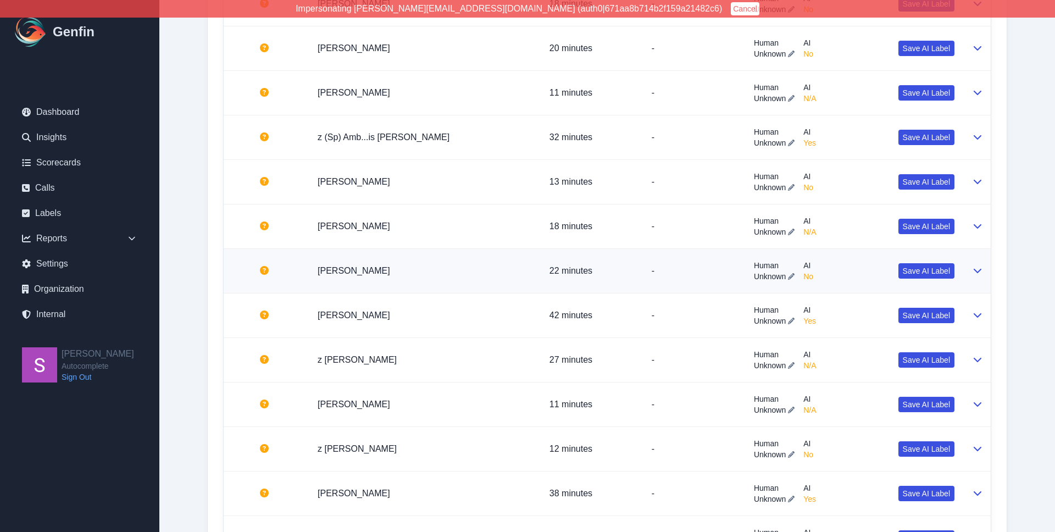
scroll to position [842, 0]
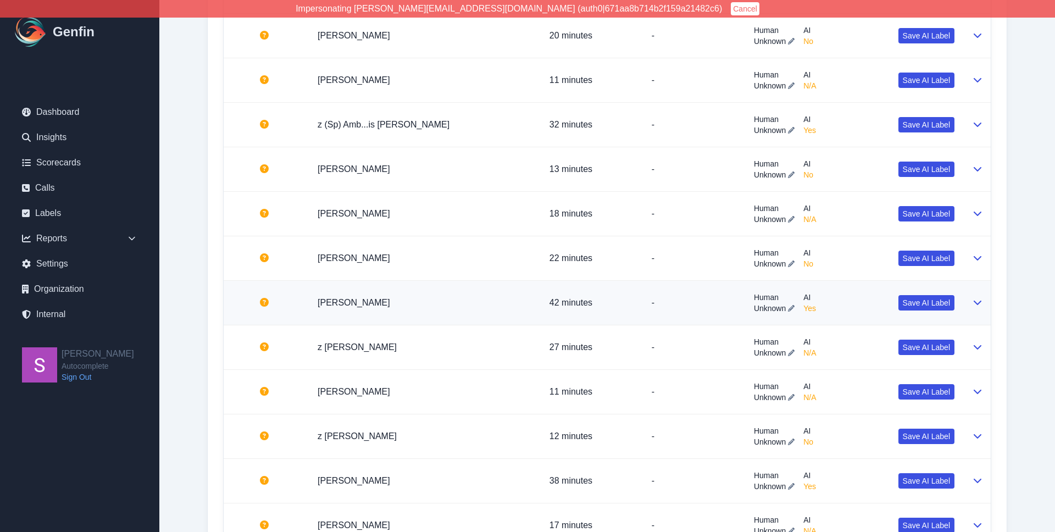
click at [974, 304] on icon at bounding box center [978, 302] width 9 height 9
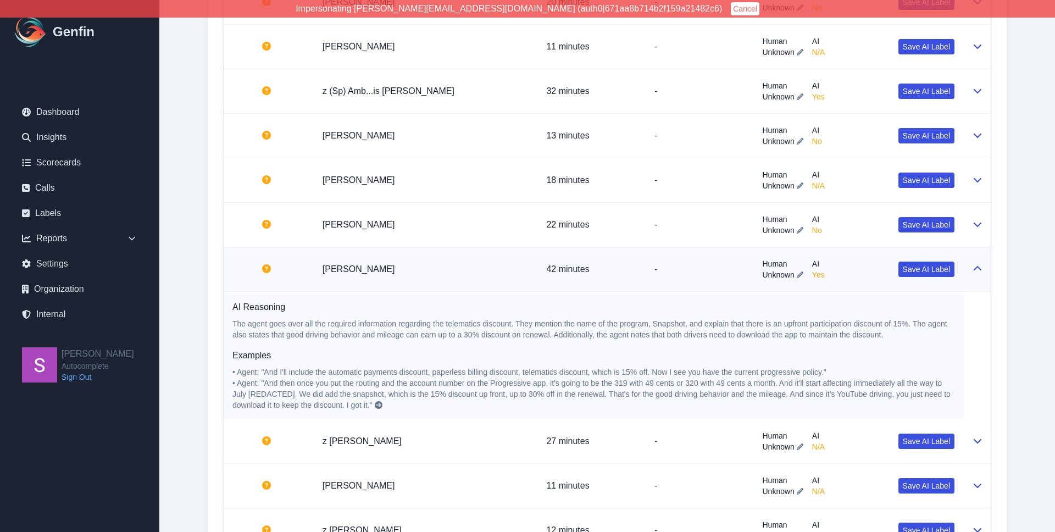
scroll to position [879, 0]
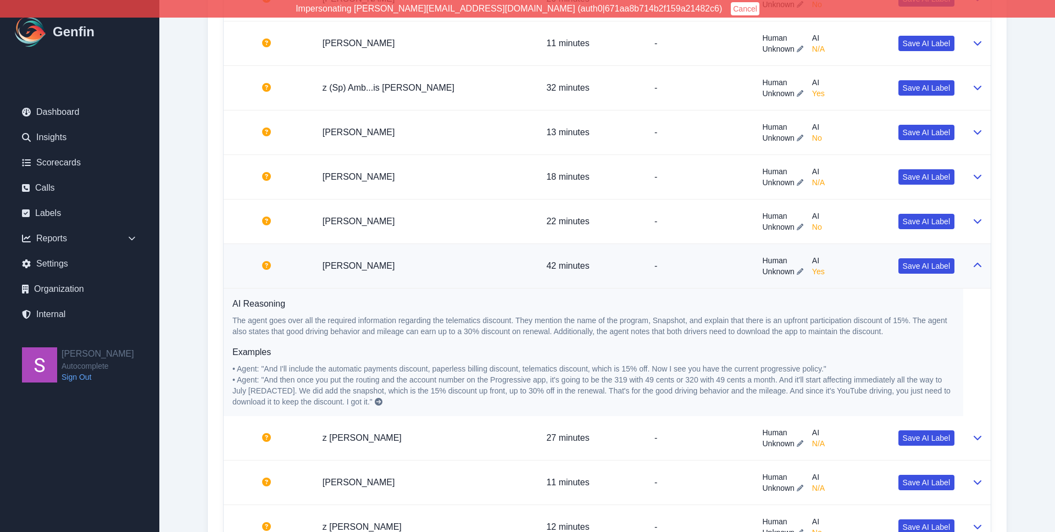
click at [377, 403] on icon at bounding box center [379, 402] width 8 height 8
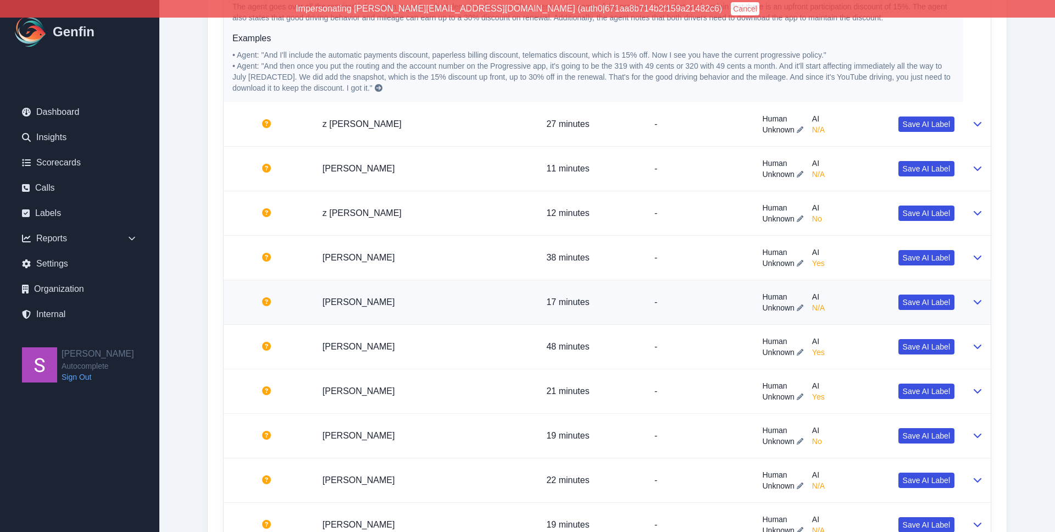
scroll to position [1213, 0]
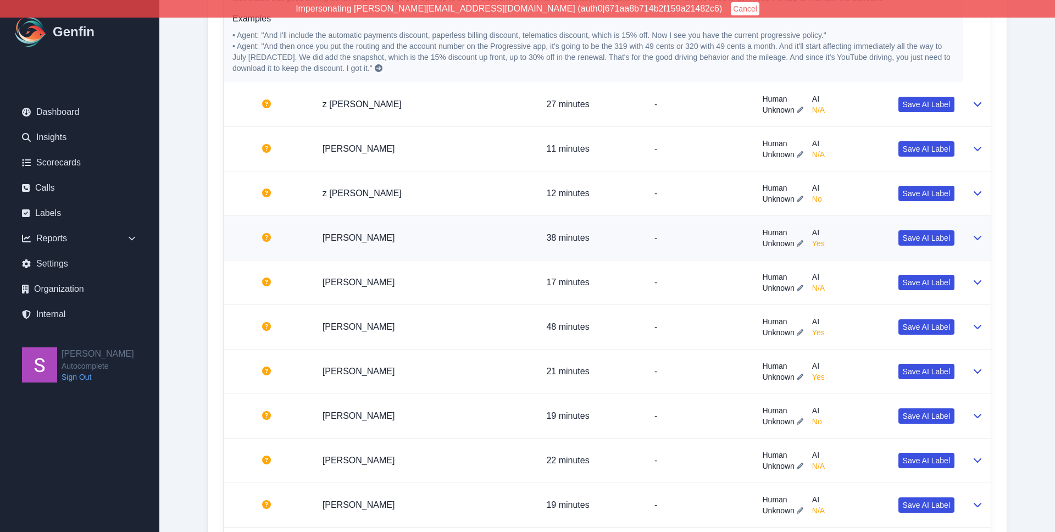
click at [980, 237] on icon at bounding box center [978, 237] width 9 height 9
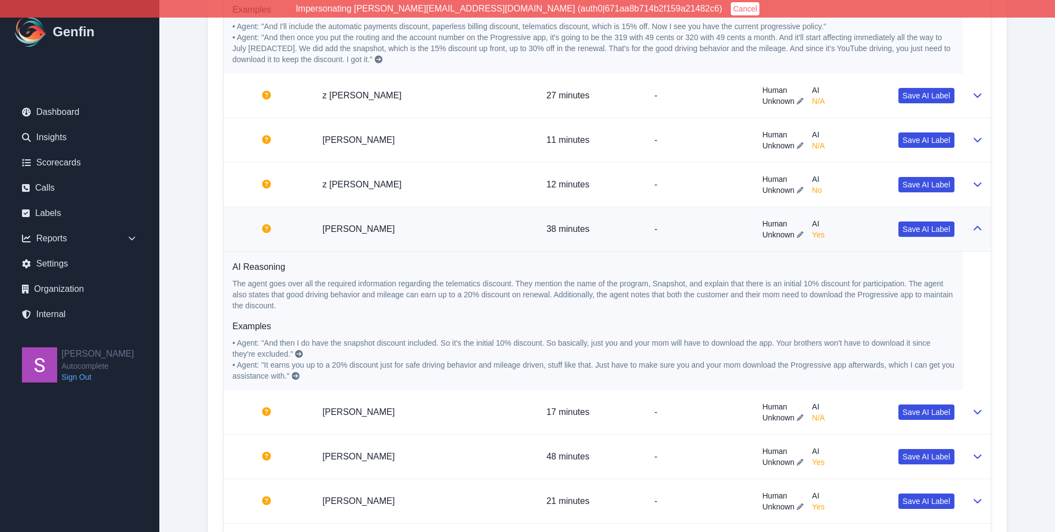
scroll to position [1224, 0]
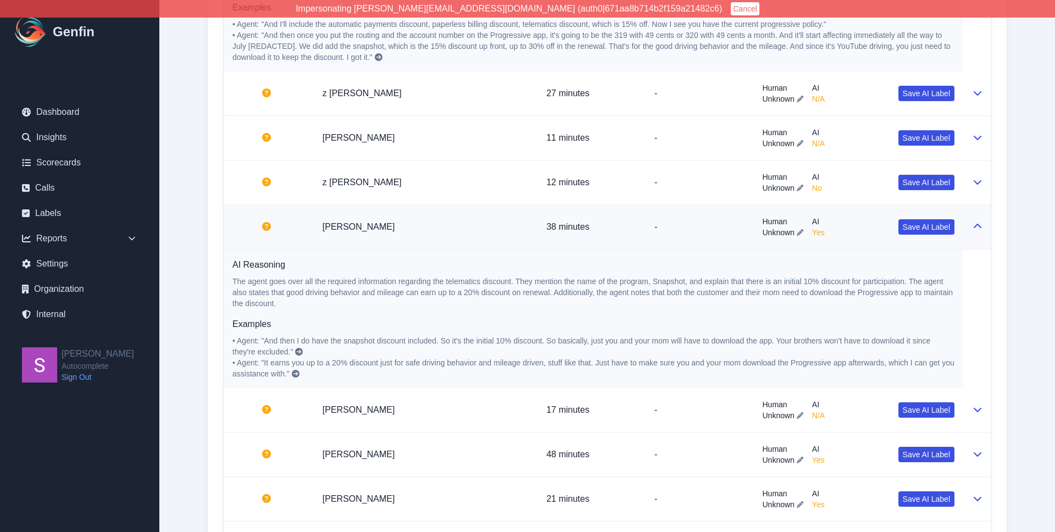
click at [295, 353] on icon at bounding box center [299, 352] width 8 height 8
click at [57, 195] on link "Calls" at bounding box center [79, 188] width 133 height 22
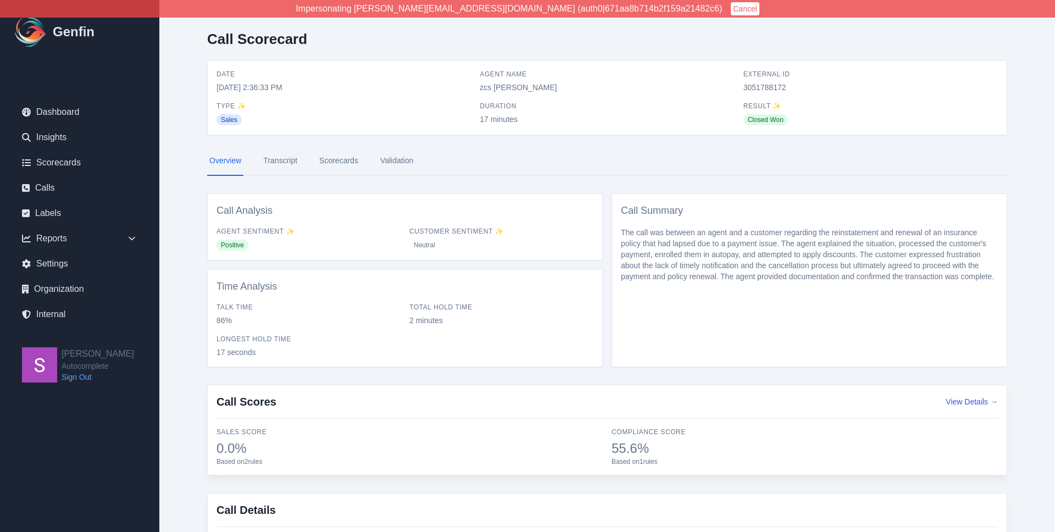
click at [332, 162] on link "Scorecards" at bounding box center [338, 161] width 43 height 30
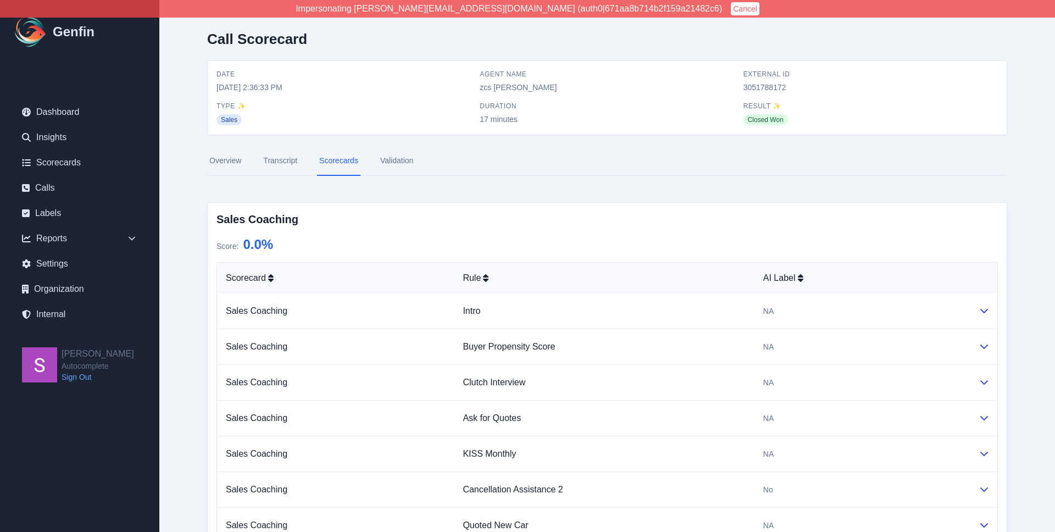
click at [288, 163] on link "Transcript" at bounding box center [280, 161] width 38 height 30
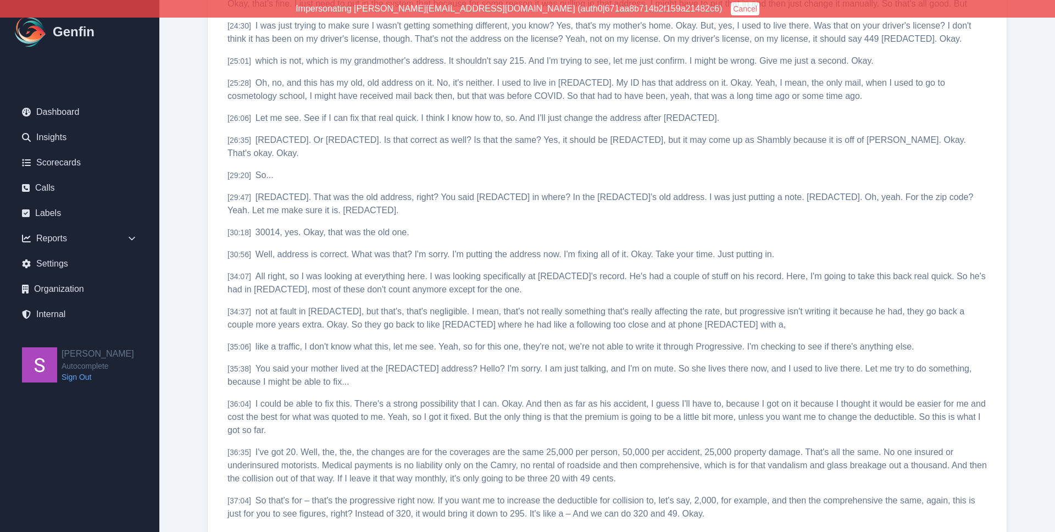
scroll to position [1676, 0]
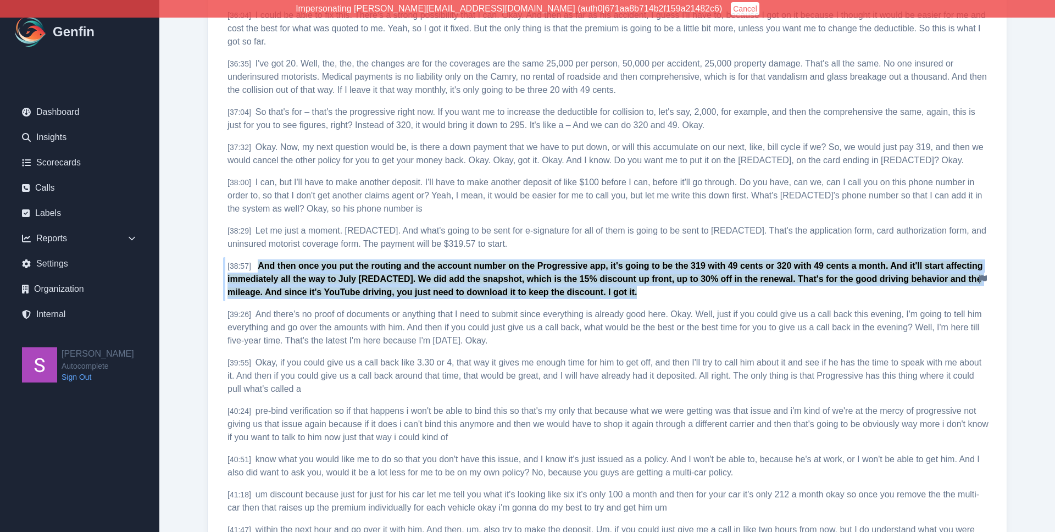
drag, startPoint x: 628, startPoint y: 278, endPoint x: 260, endPoint y: 254, distance: 368.6
click at [260, 257] on div "[ 38:57 ] And then once you put the routing and the account number on the Progr…" at bounding box center [607, 279] width 769 height 44
copy mark "And then once you put the routing and the account number on the Progressive app…"
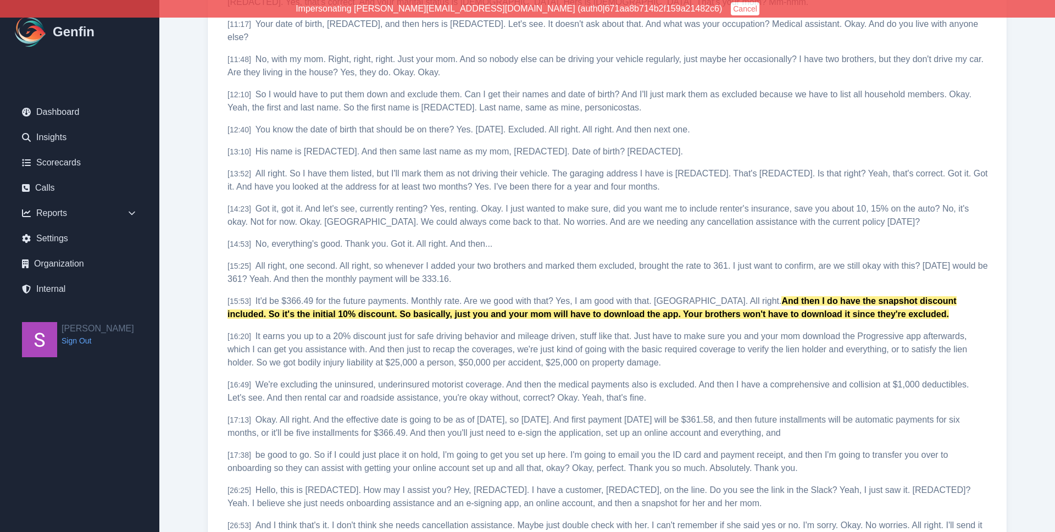
scroll to position [847, 0]
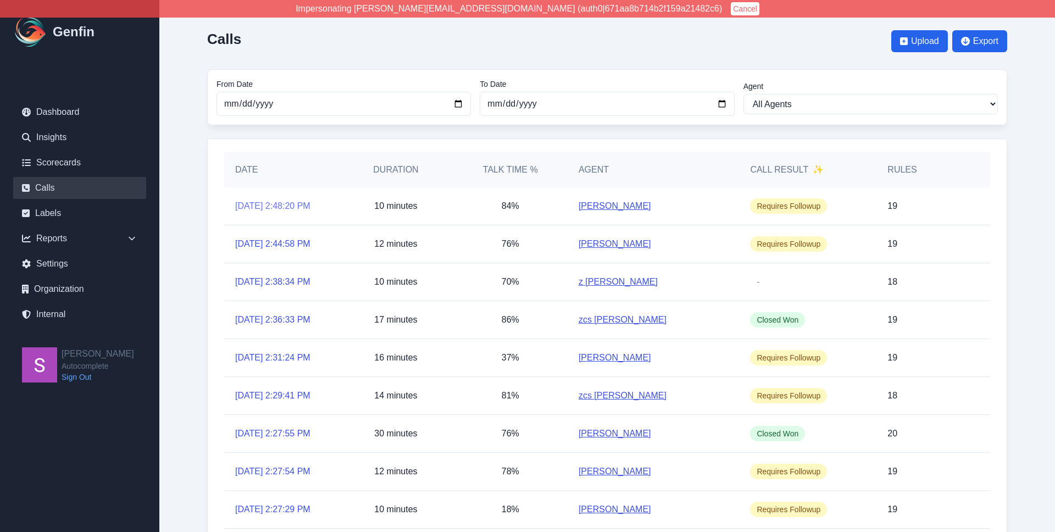
click at [272, 203] on link "[DATE] 2:48:20 PM" at bounding box center [272, 206] width 75 height 13
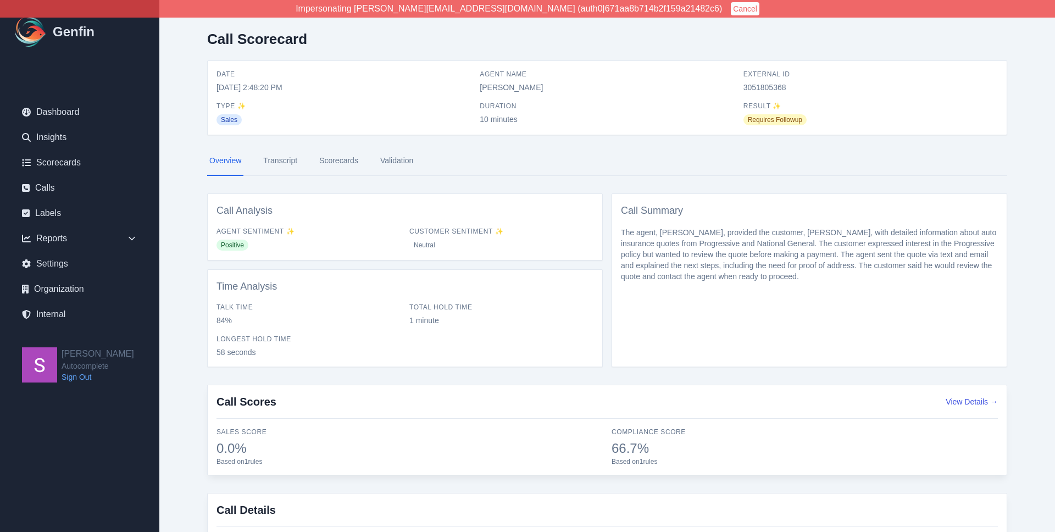
click at [283, 166] on link "Transcript" at bounding box center [280, 161] width 38 height 30
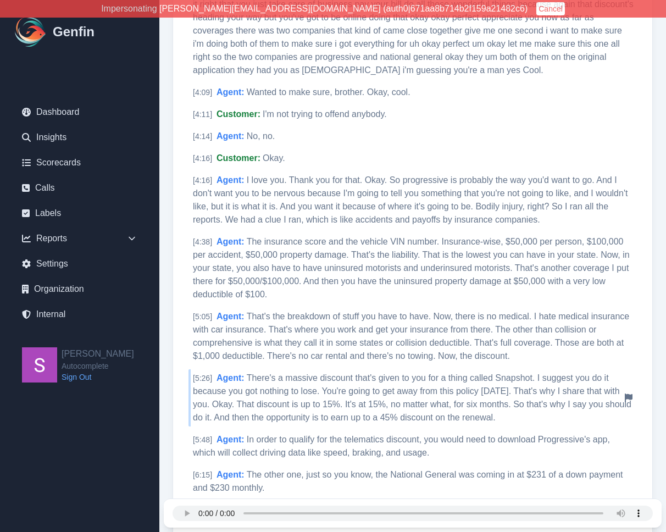
scroll to position [804, 0]
click at [665, 290] on div "Call Transcript Date [DATE] 2:48:20 PM Agent Name [PERSON_NAME] External ID 305…" at bounding box center [412, 286] width 507 height 2181
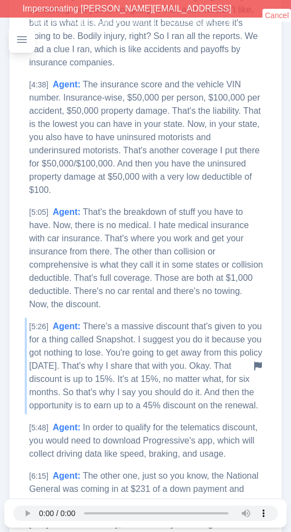
scroll to position [1326, 0]
